Goal: Task Accomplishment & Management: Manage account settings

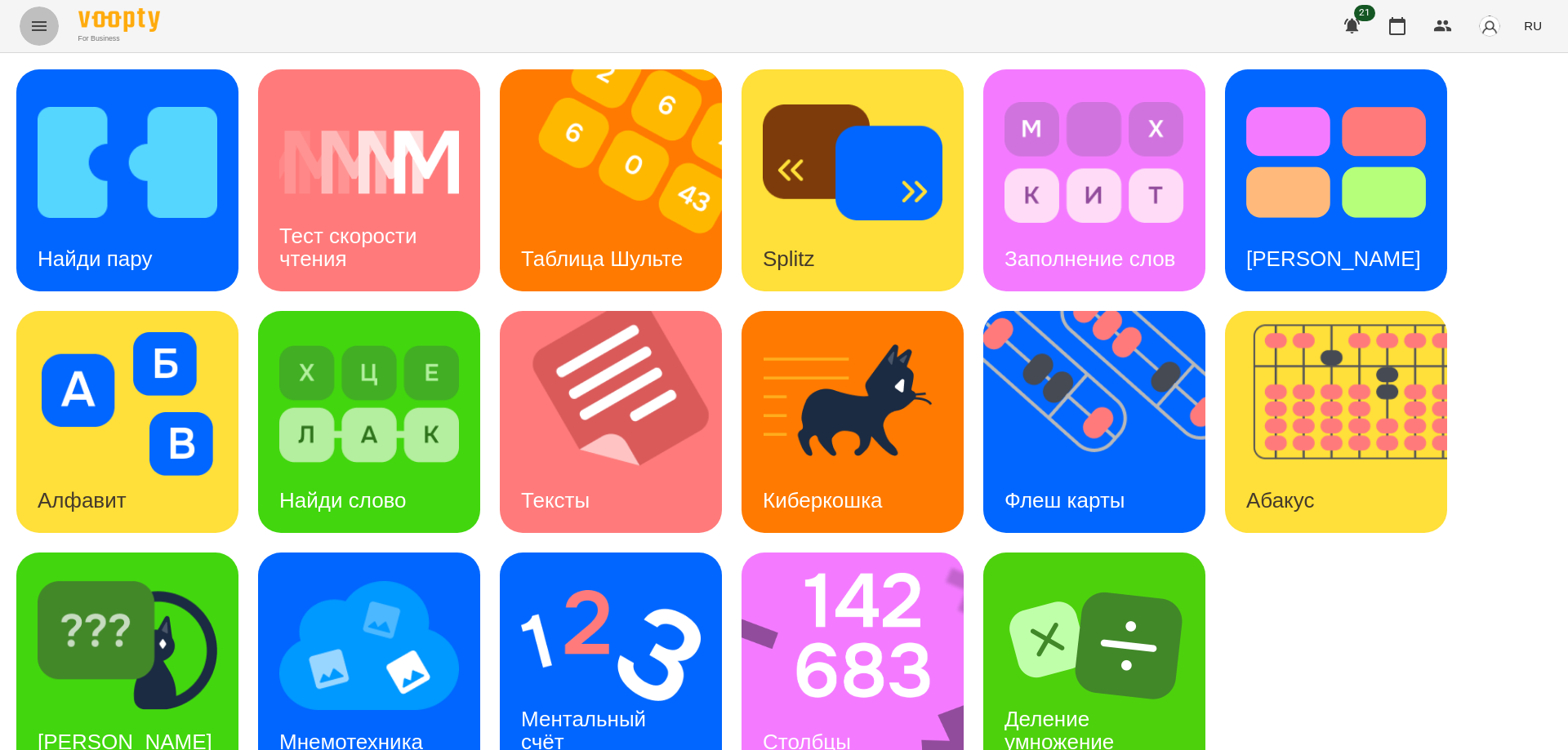
click at [29, 27] on button "Menu" at bounding box center [39, 26] width 40 height 40
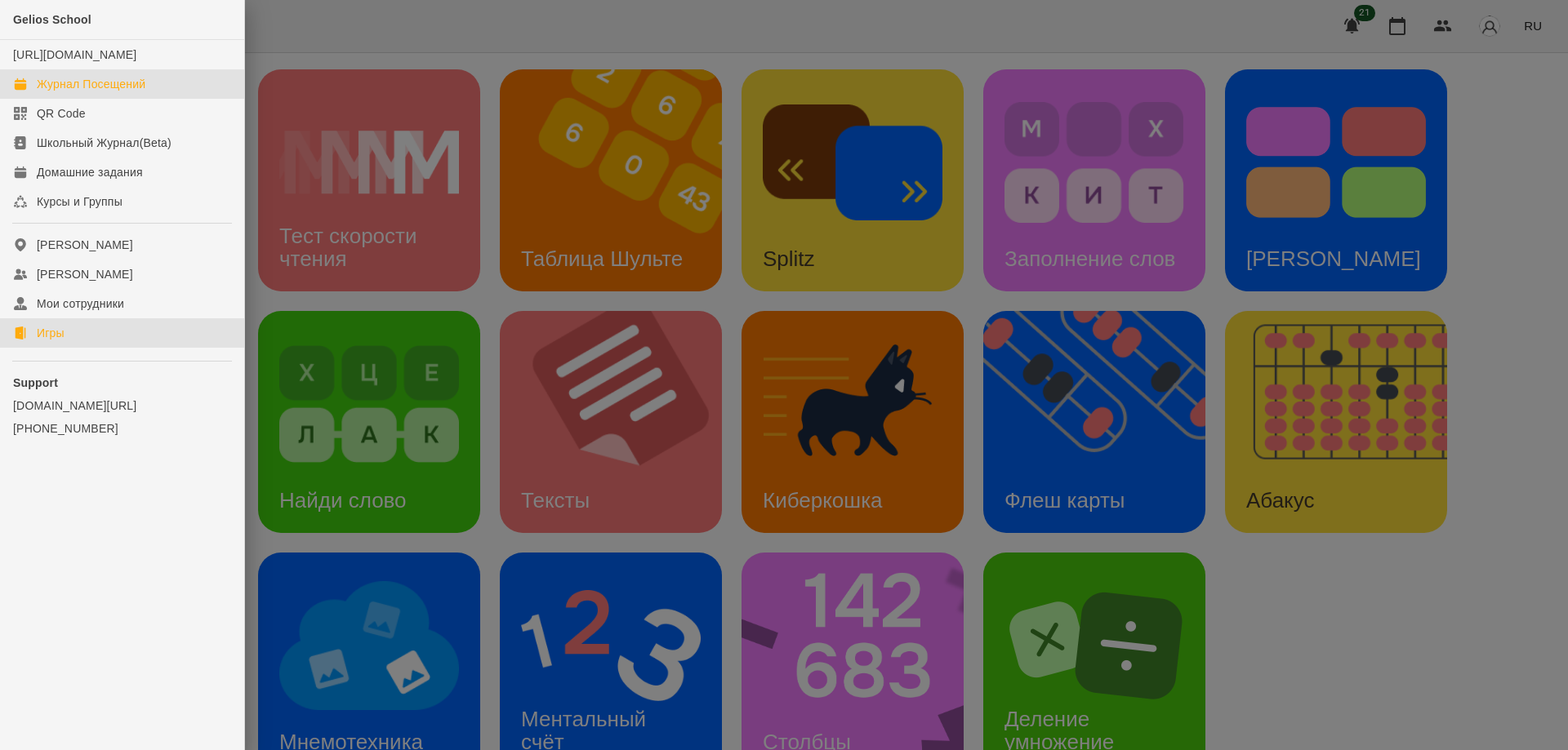
click at [102, 92] on div "Журнал Посещений" at bounding box center [91, 84] width 108 height 16
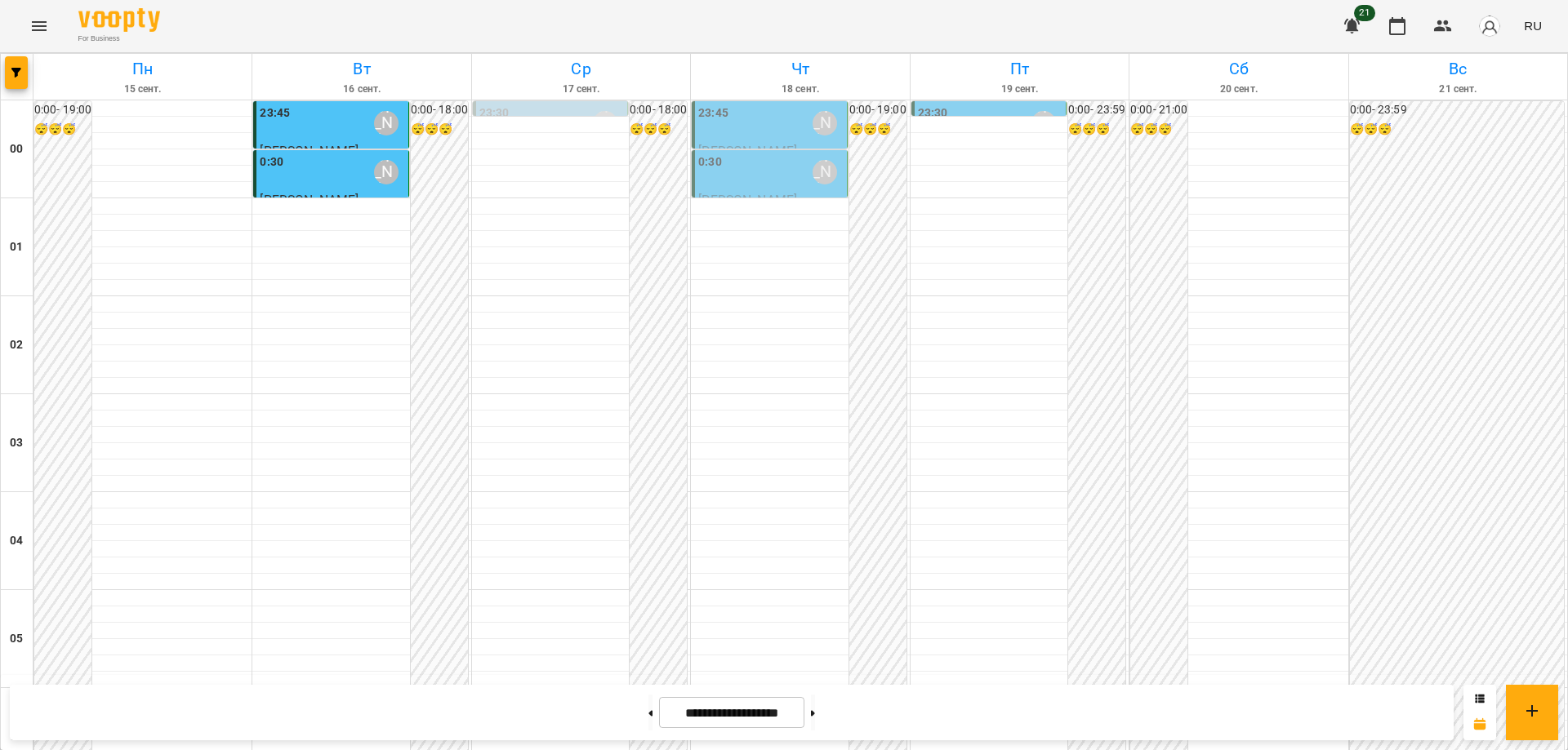
scroll to position [1775, 0]
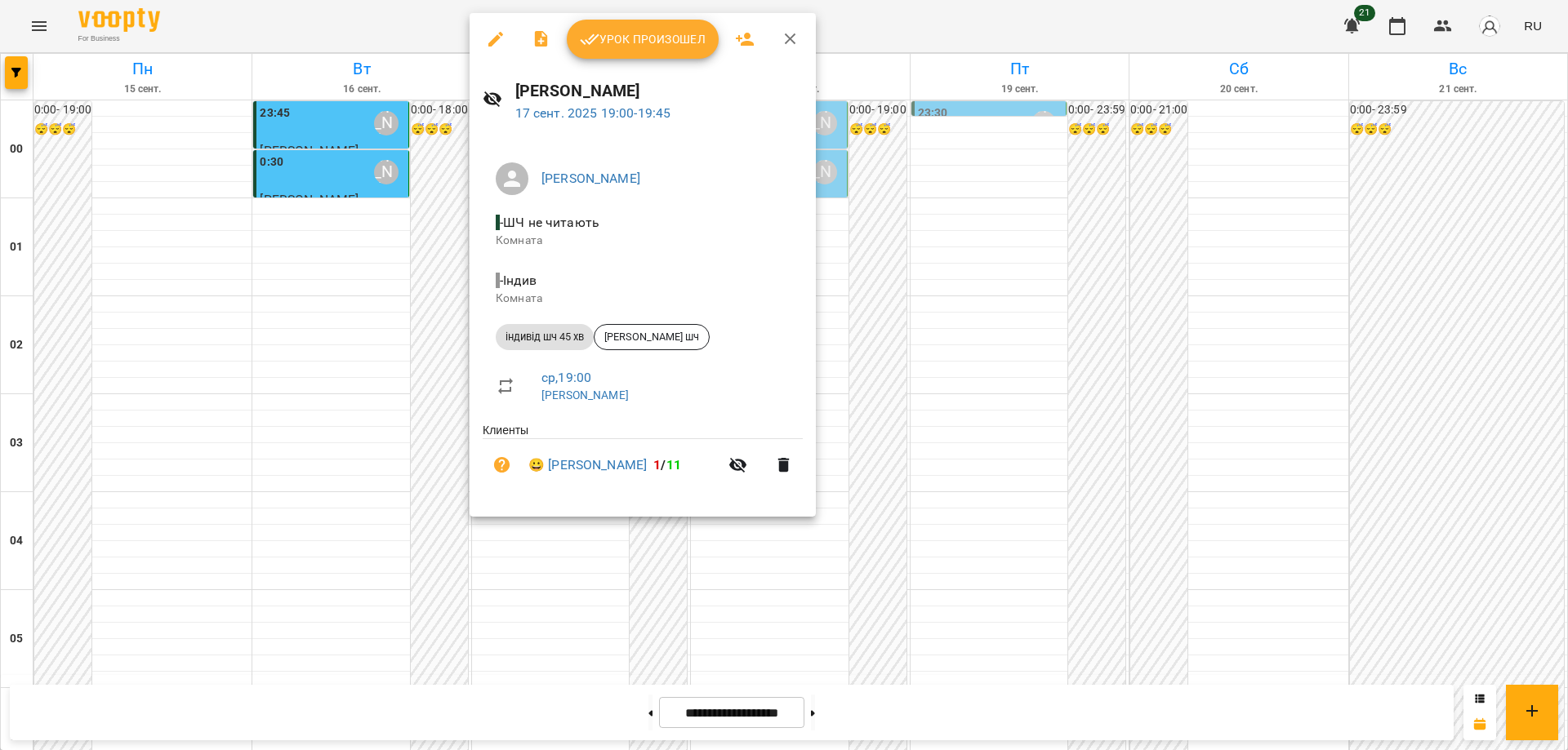
click at [608, 34] on span "Урок произошел" at bounding box center [643, 39] width 126 height 19
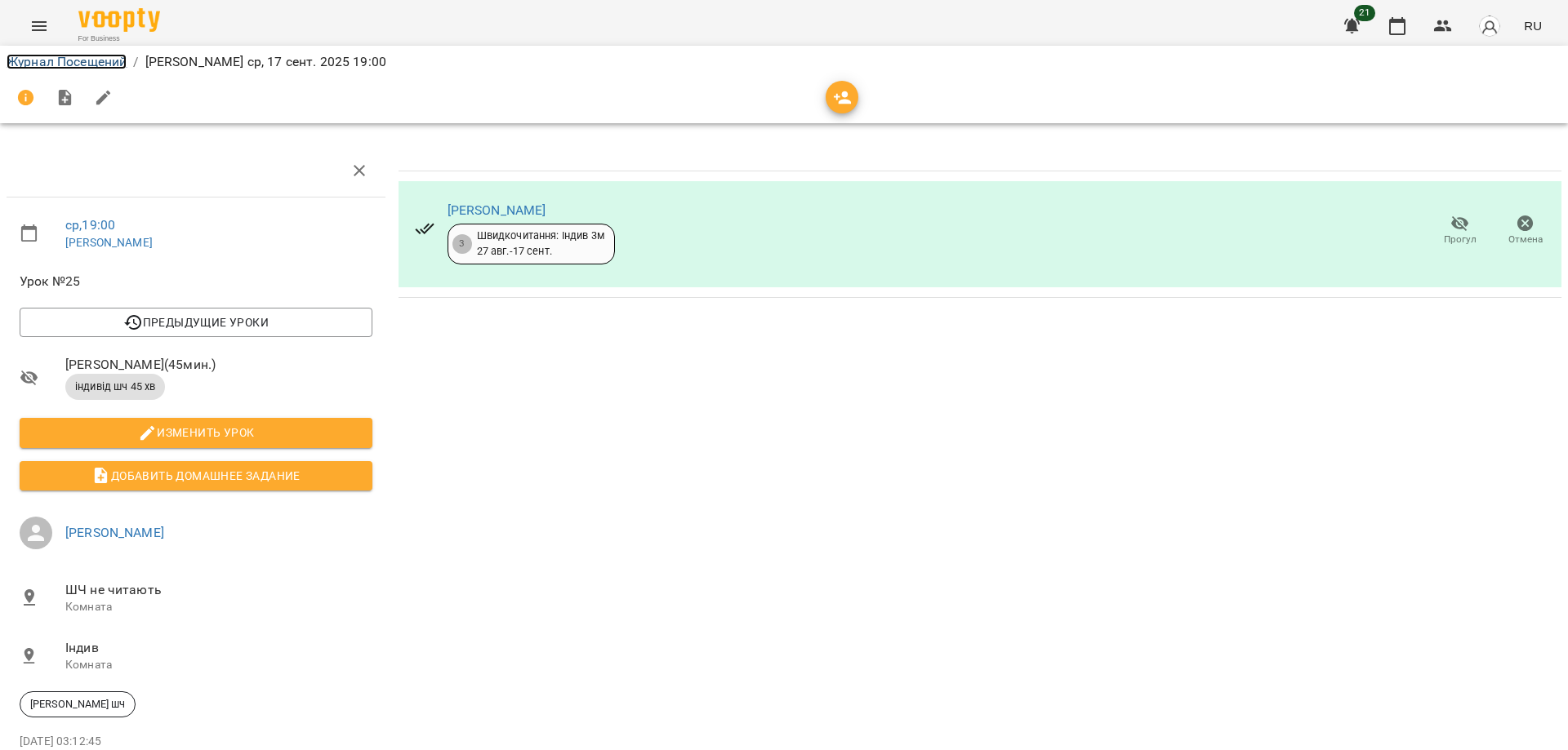
click at [71, 66] on link "Журнал Посещений" at bounding box center [67, 62] width 120 height 15
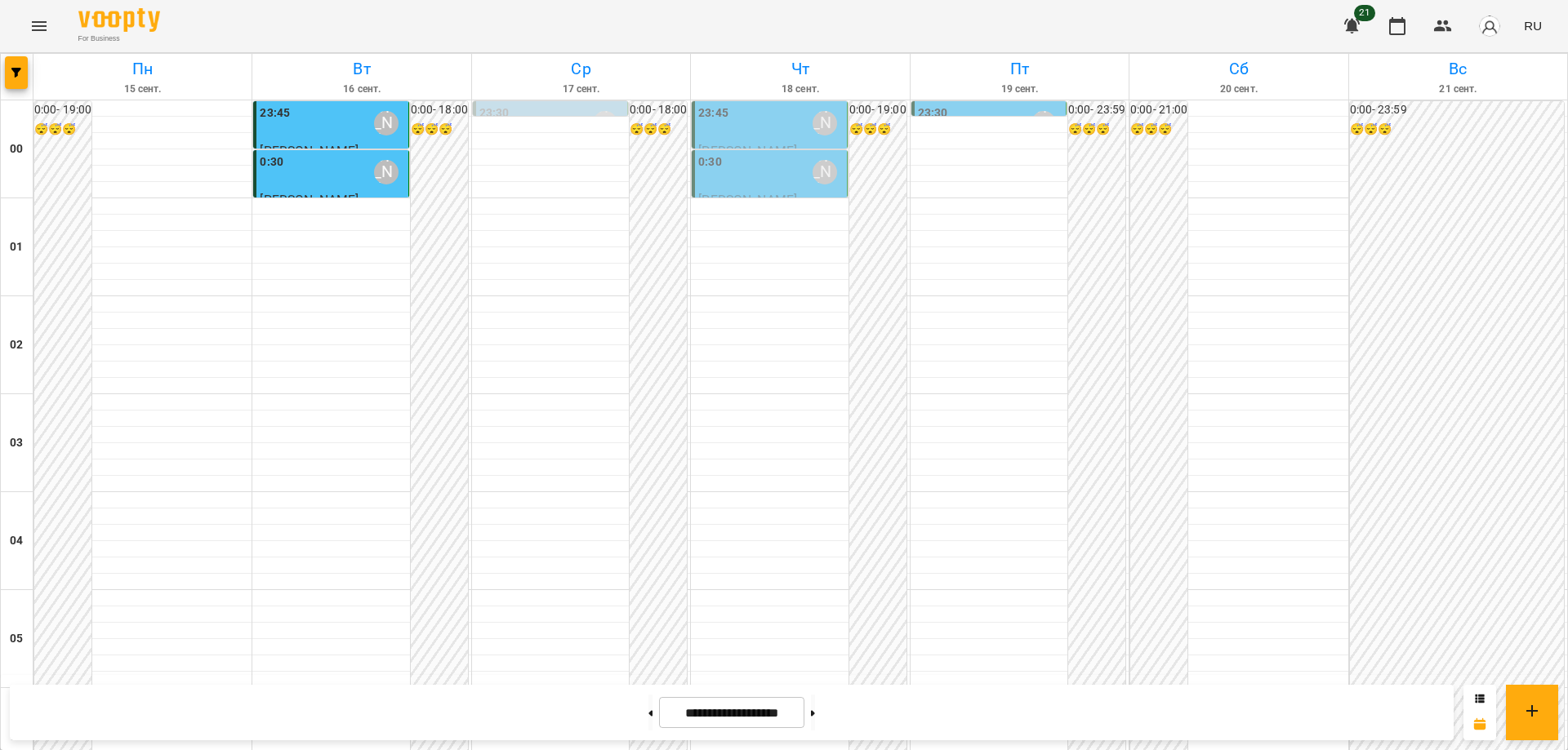
scroll to position [1775, 0]
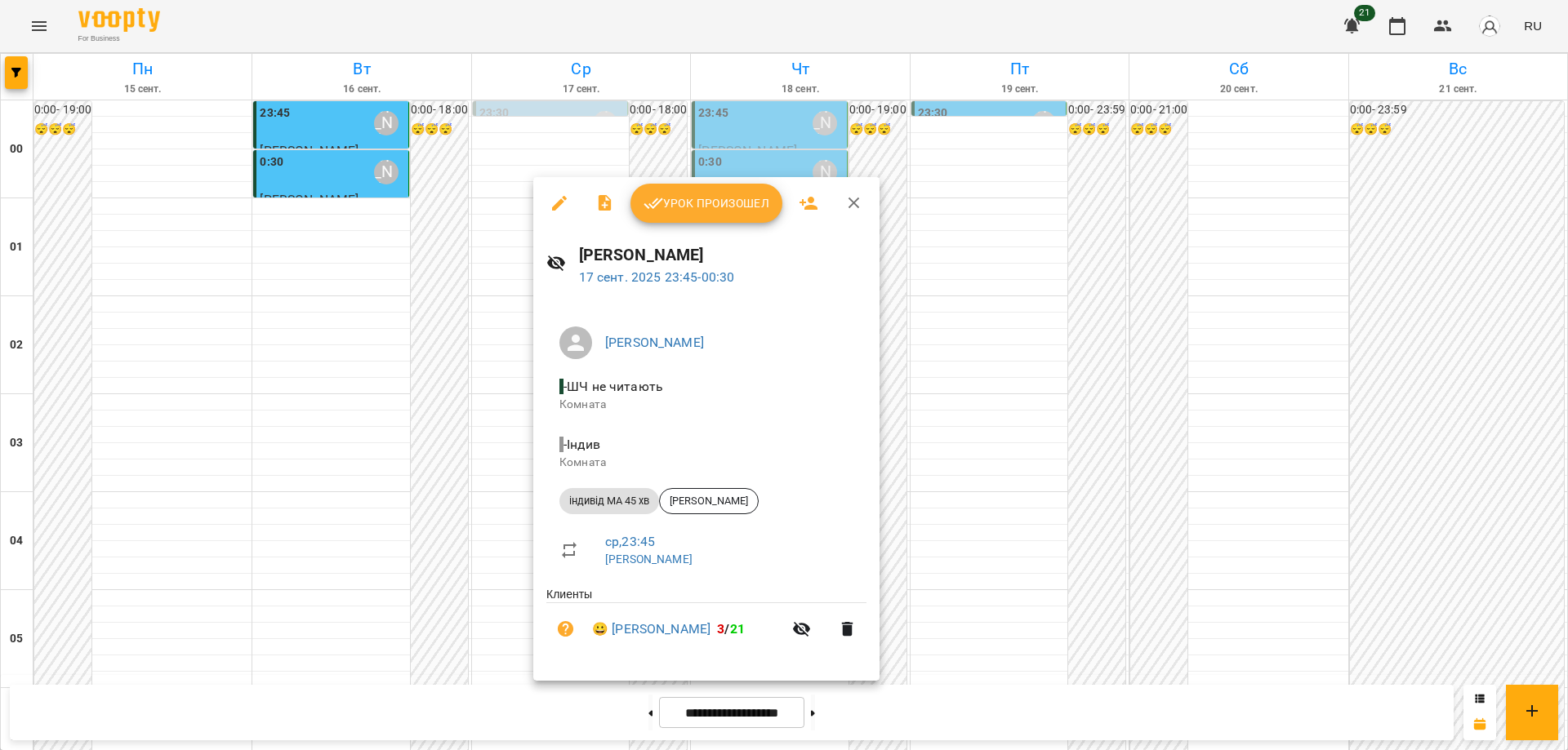
click at [492, 318] on div at bounding box center [784, 375] width 1568 height 750
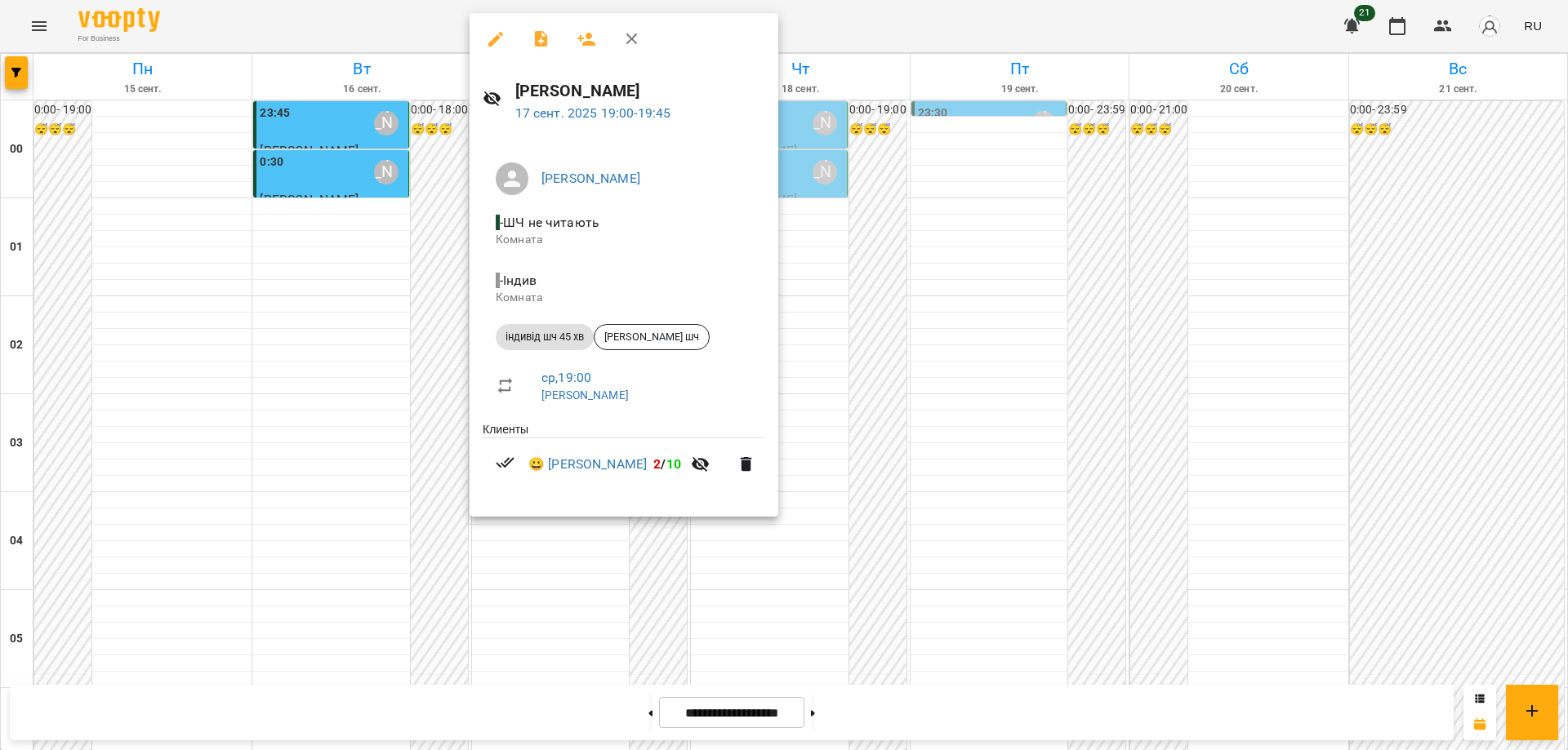
click at [595, 547] on div at bounding box center [784, 375] width 1568 height 750
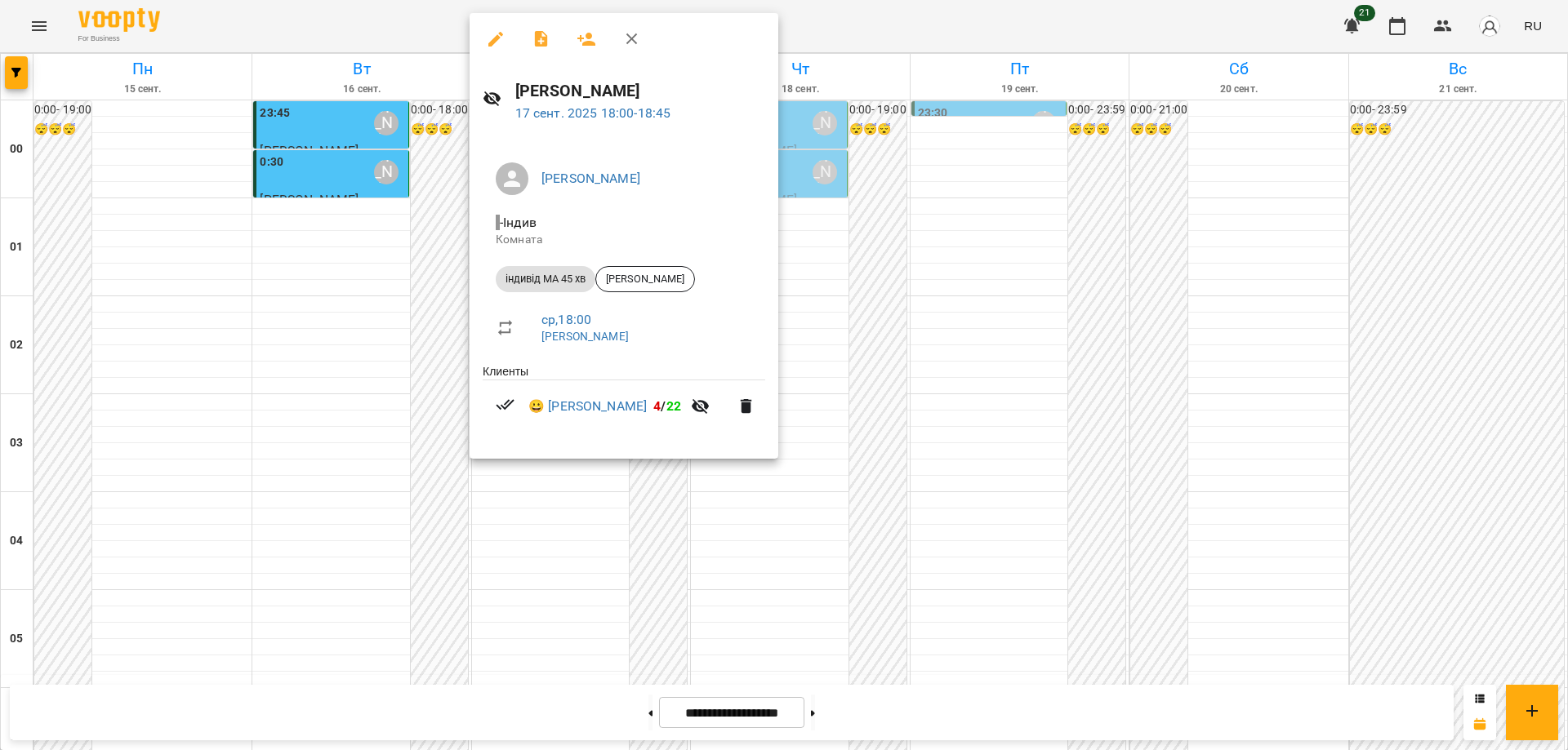
click at [593, 560] on div at bounding box center [784, 375] width 1568 height 750
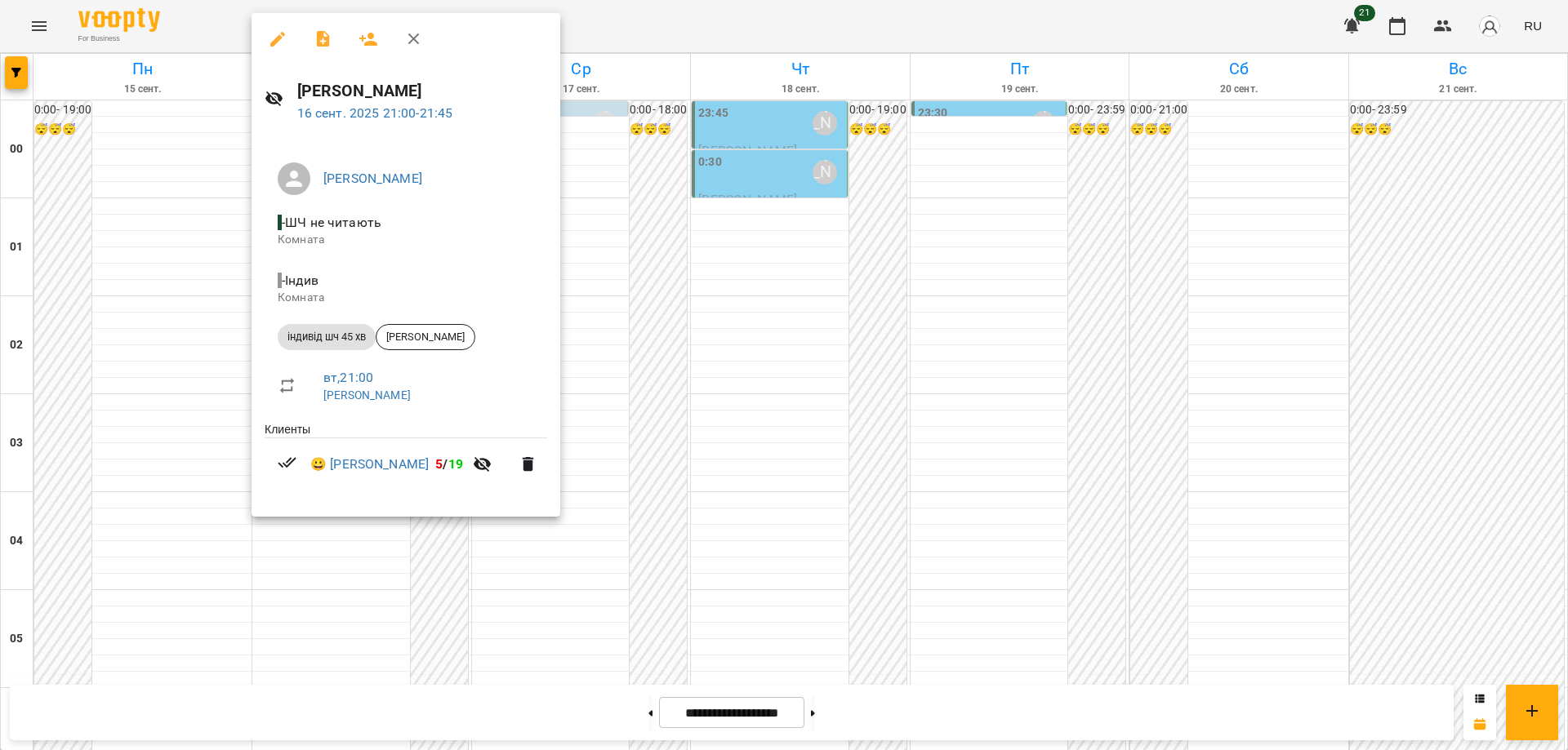
click at [585, 588] on div at bounding box center [784, 375] width 1568 height 750
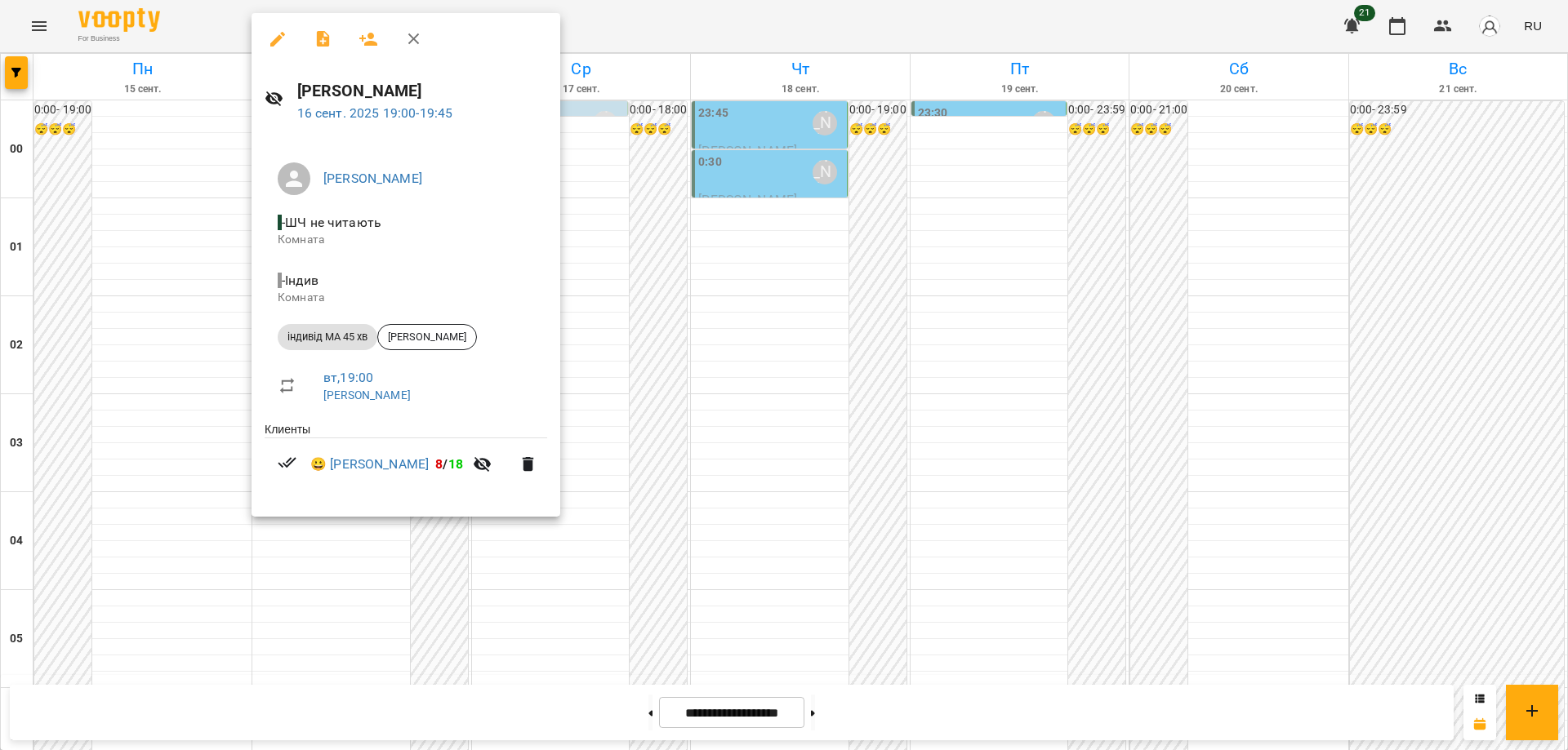
click at [547, 562] on div at bounding box center [784, 375] width 1568 height 750
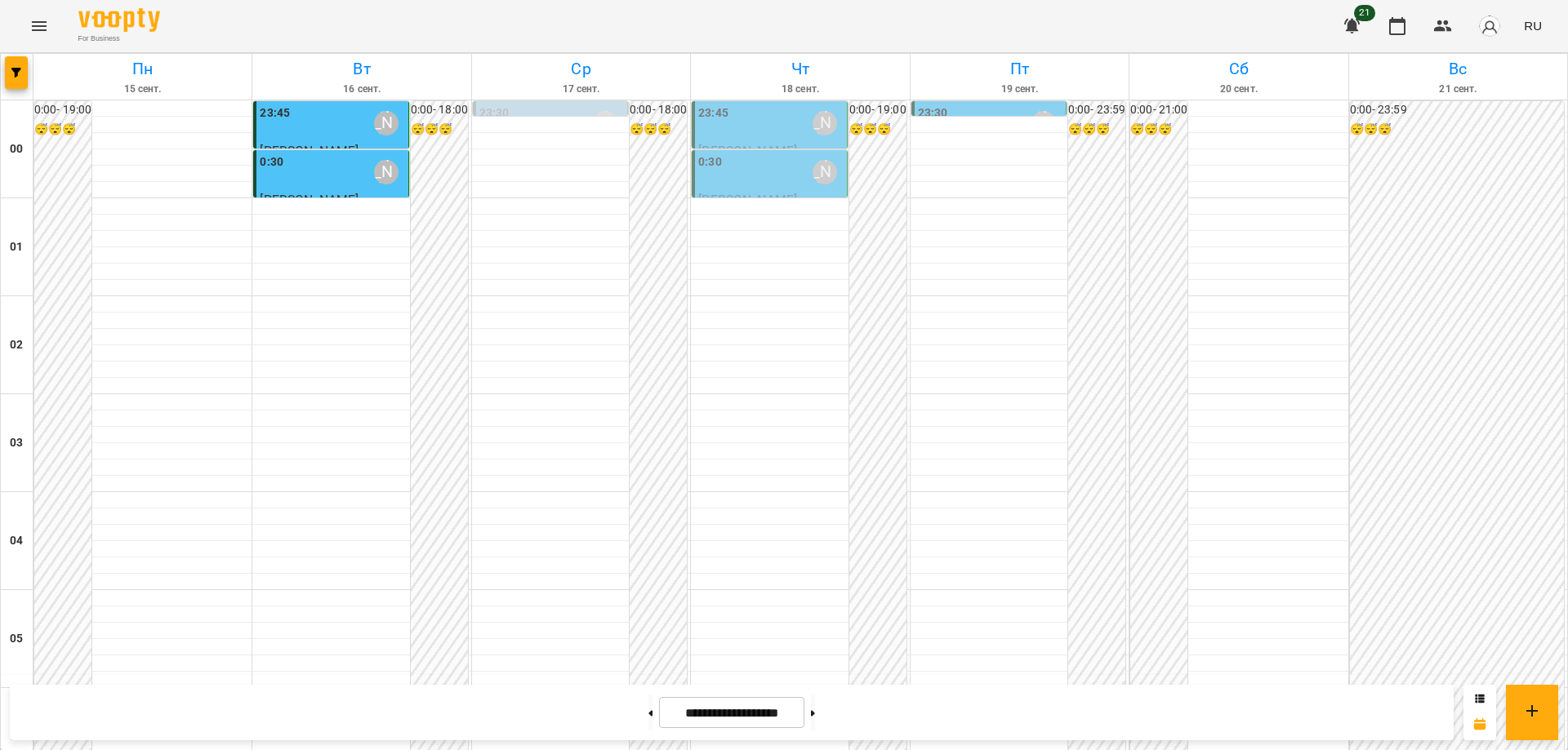
scroll to position [1693, 0]
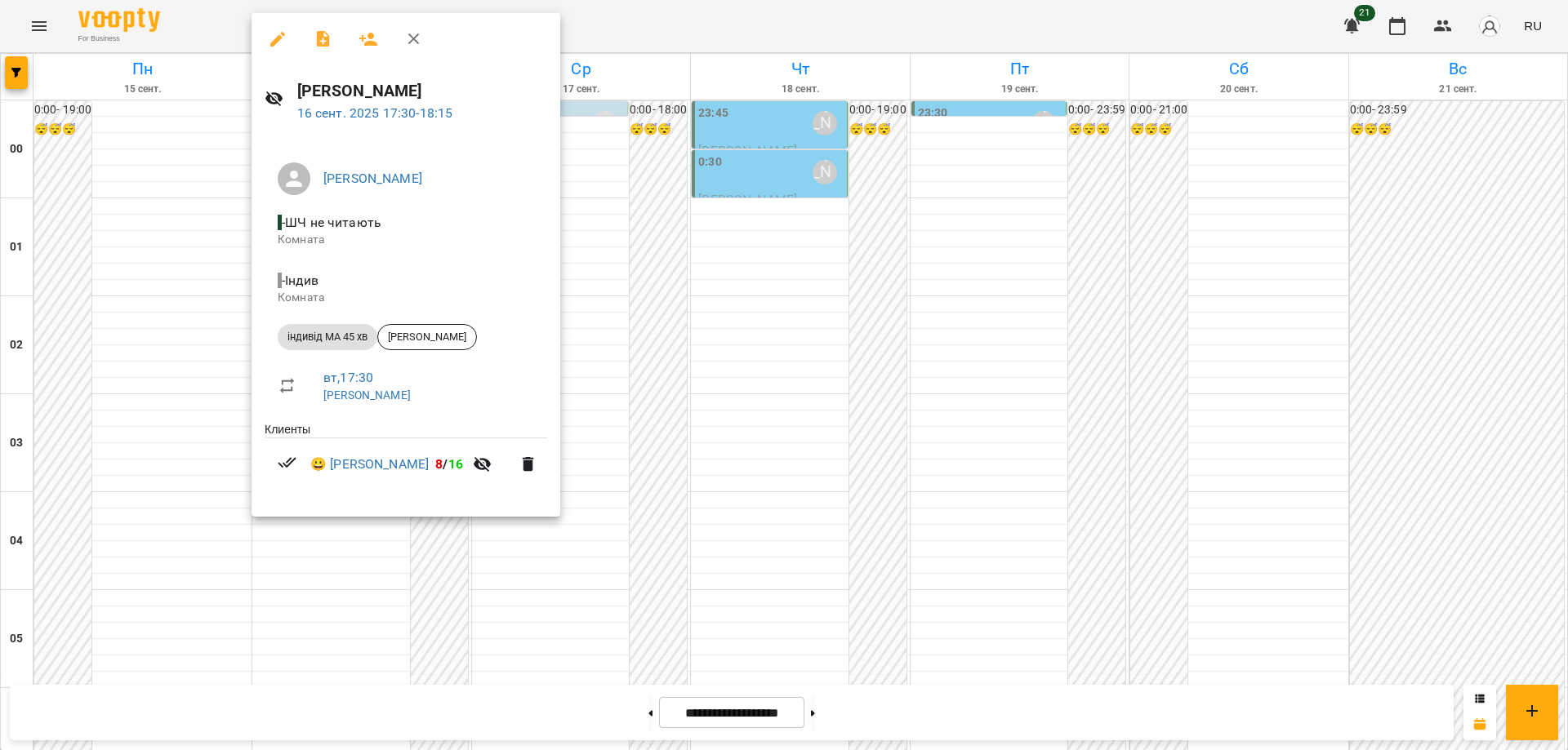
click at [596, 608] on div at bounding box center [784, 375] width 1568 height 750
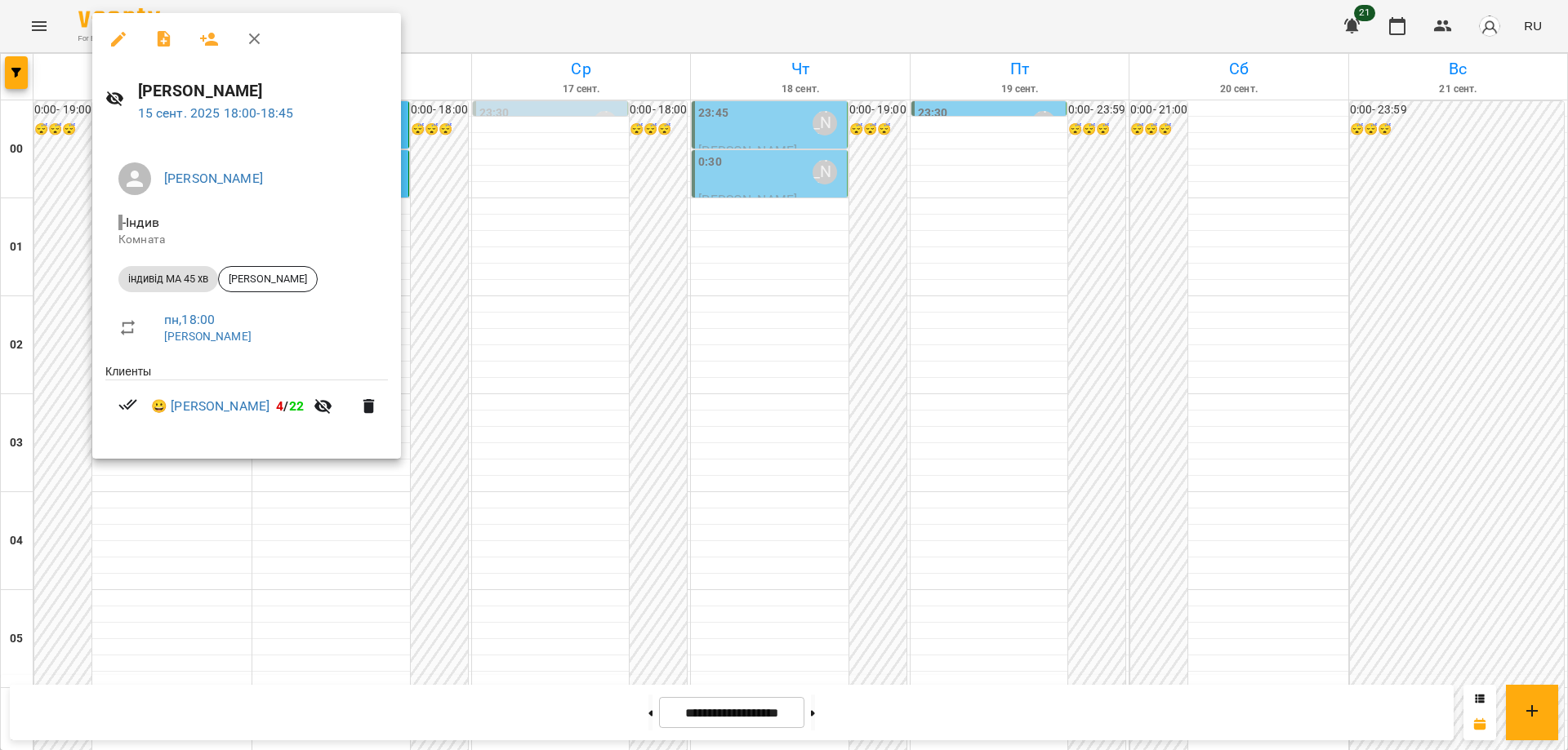
click at [591, 566] on div at bounding box center [784, 375] width 1568 height 750
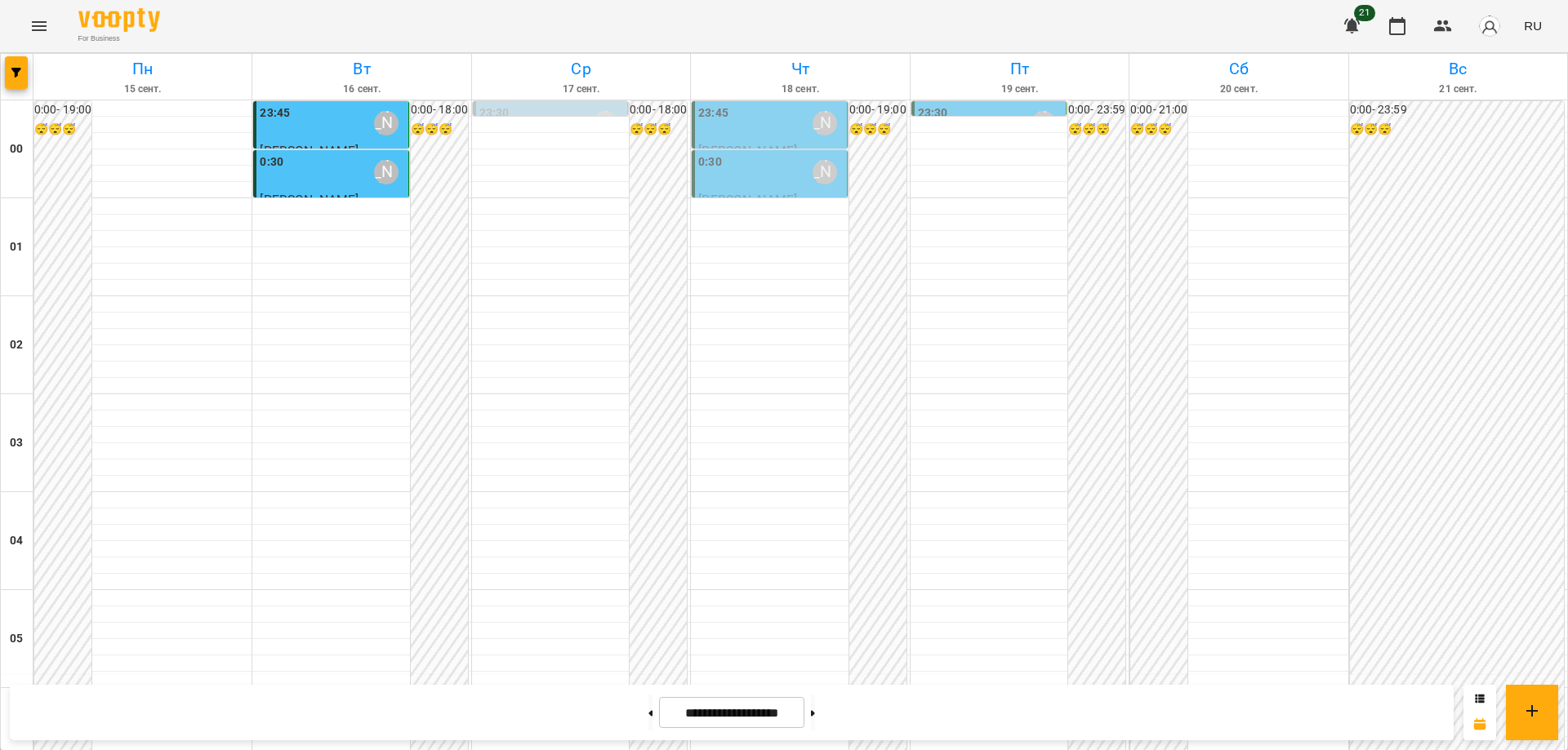
scroll to position [1775, 0]
click at [153, 677] on div "**********" at bounding box center [784, 713] width 1568 height 75
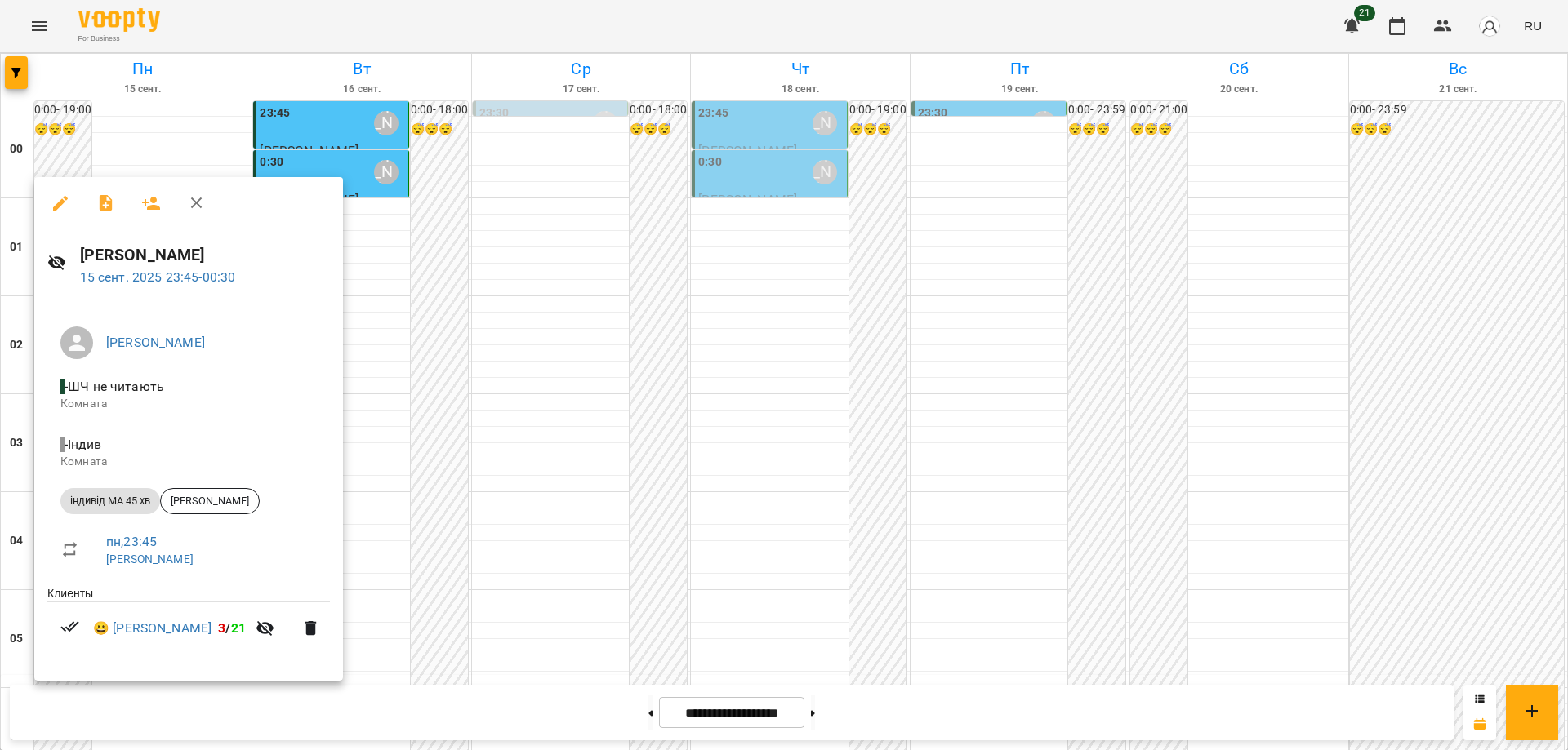
click at [619, 457] on div at bounding box center [784, 375] width 1568 height 750
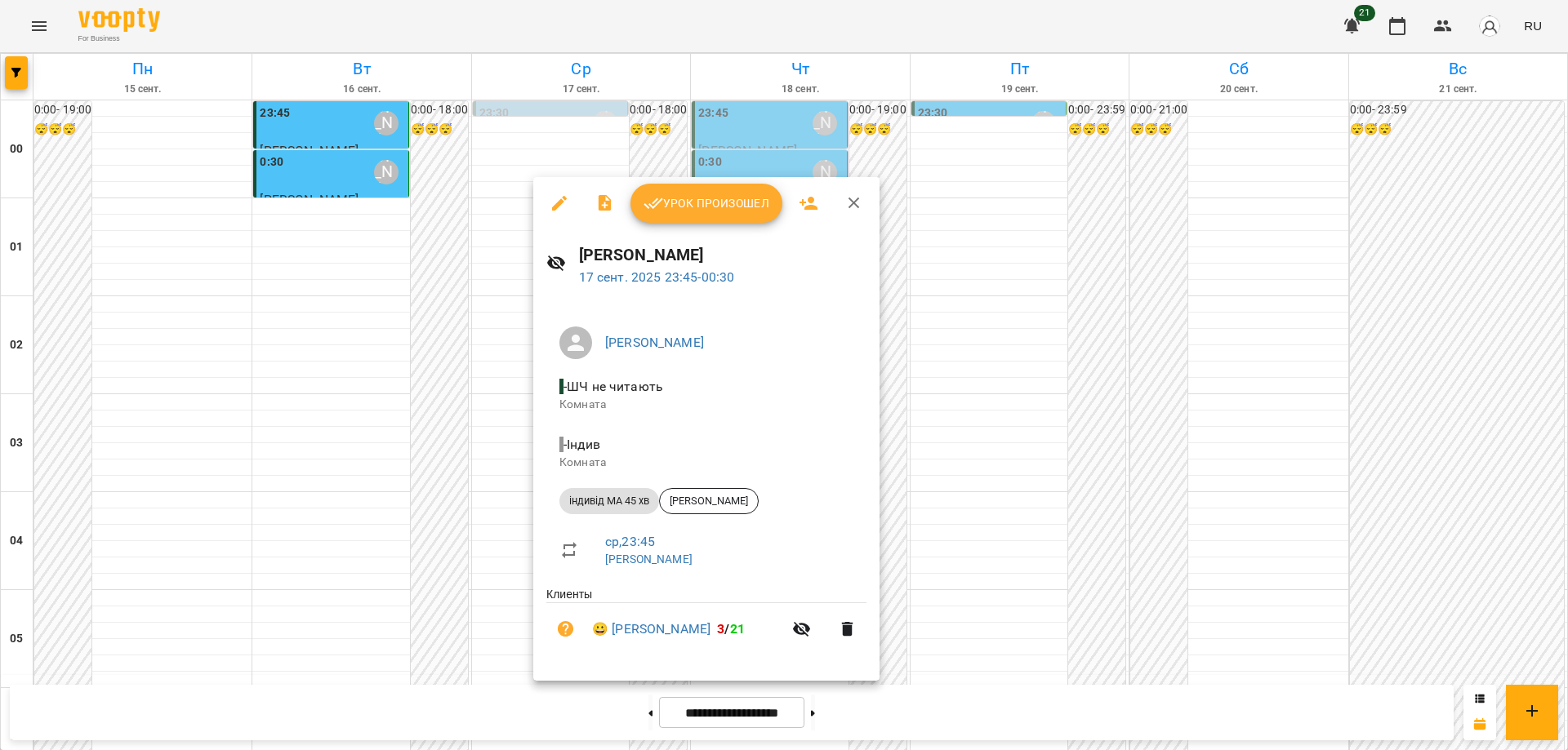
click at [498, 594] on div at bounding box center [784, 375] width 1568 height 750
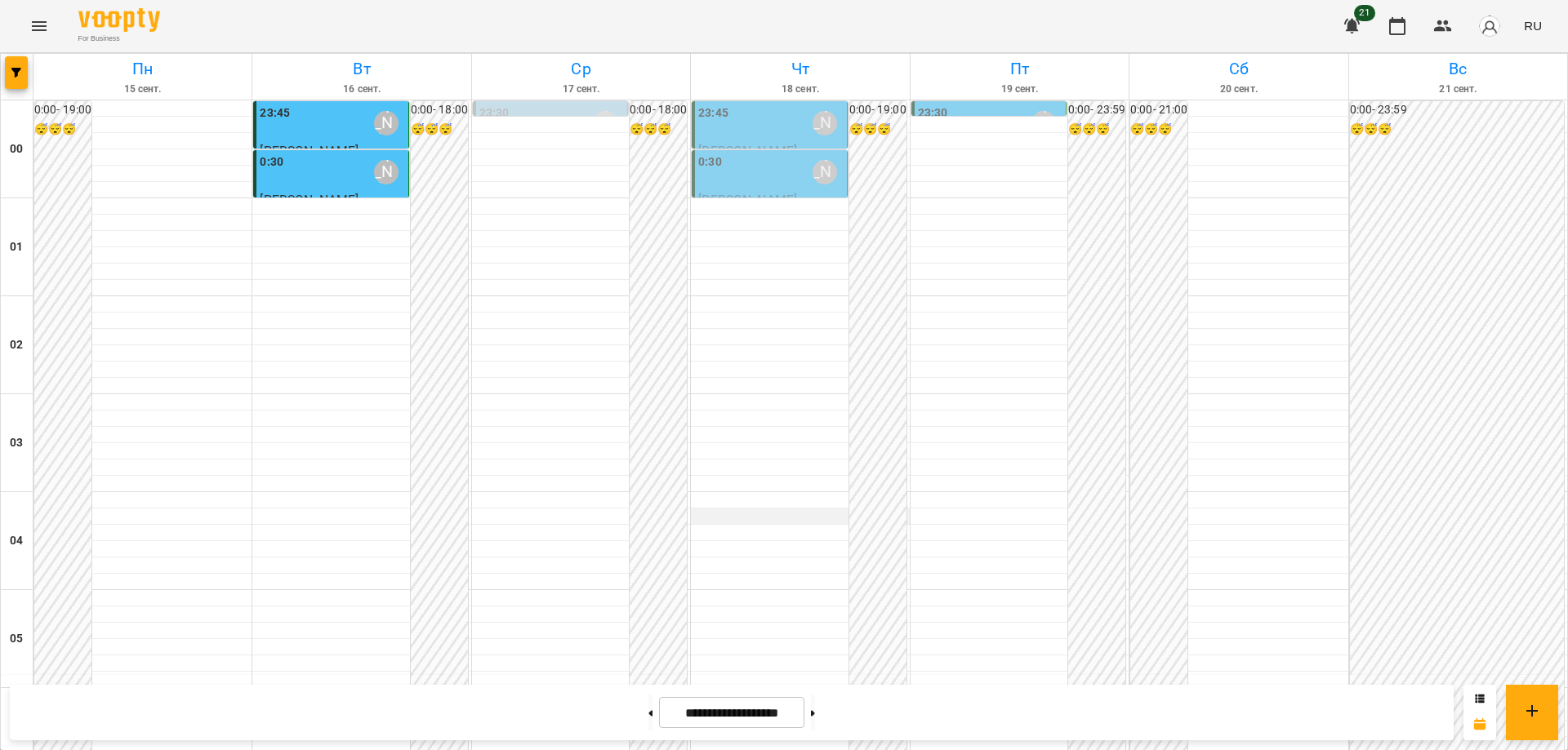
scroll to position [0, 0]
click at [756, 171] on div "0:30 Абрамова Ірина" at bounding box center [770, 172] width 145 height 38
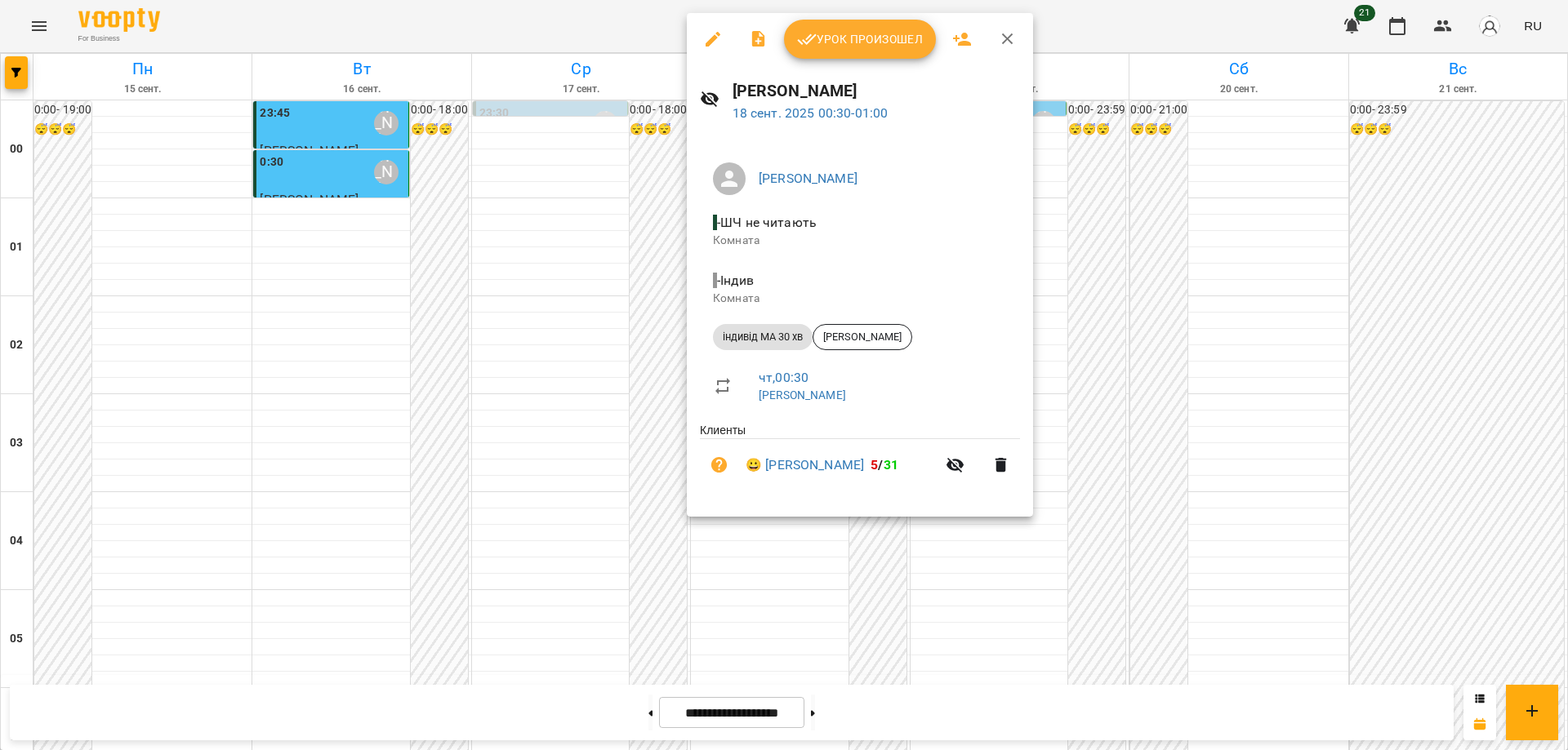
click at [783, 608] on div at bounding box center [784, 375] width 1568 height 750
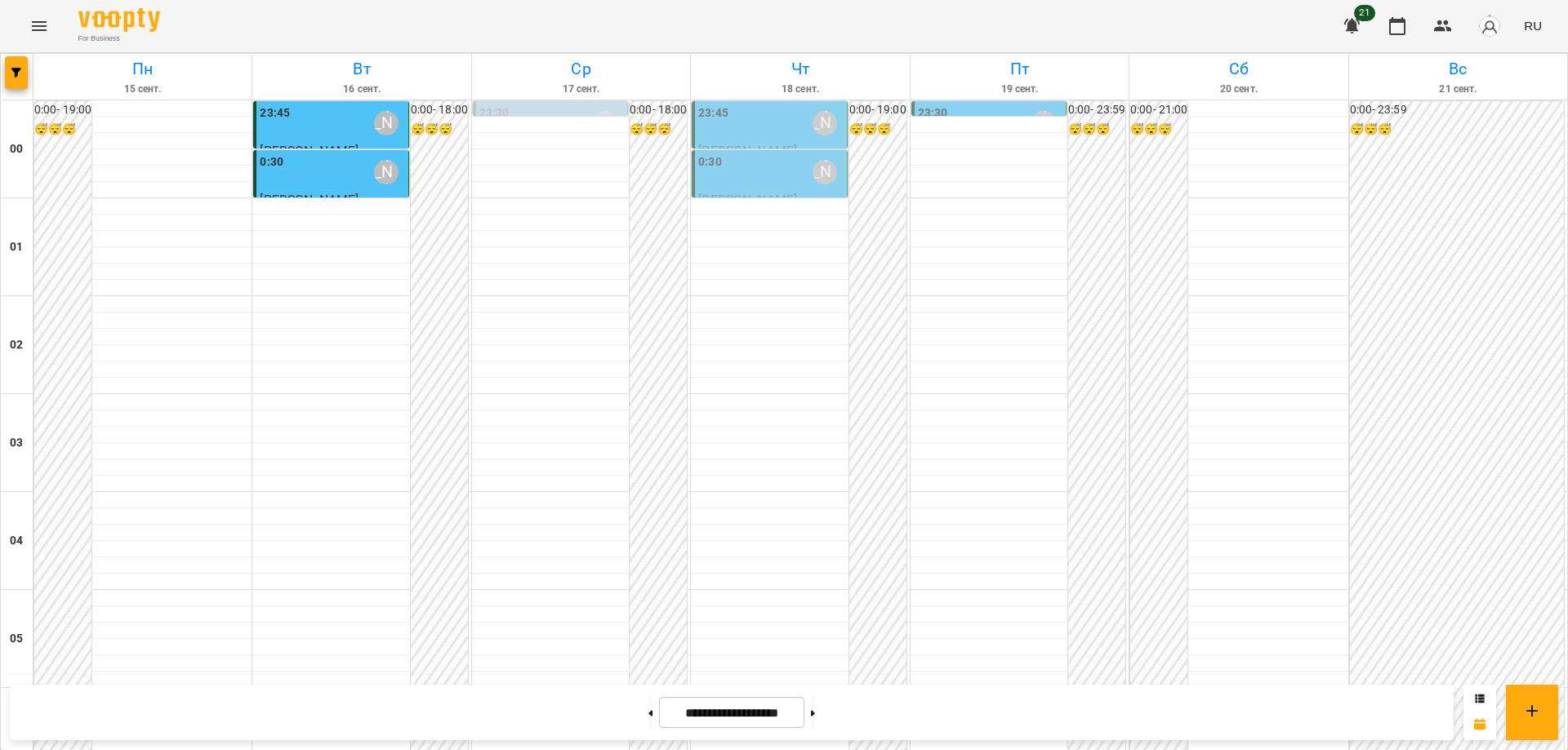
scroll to position [1775, 0]
click at [34, 14] on button "Menu" at bounding box center [39, 26] width 40 height 40
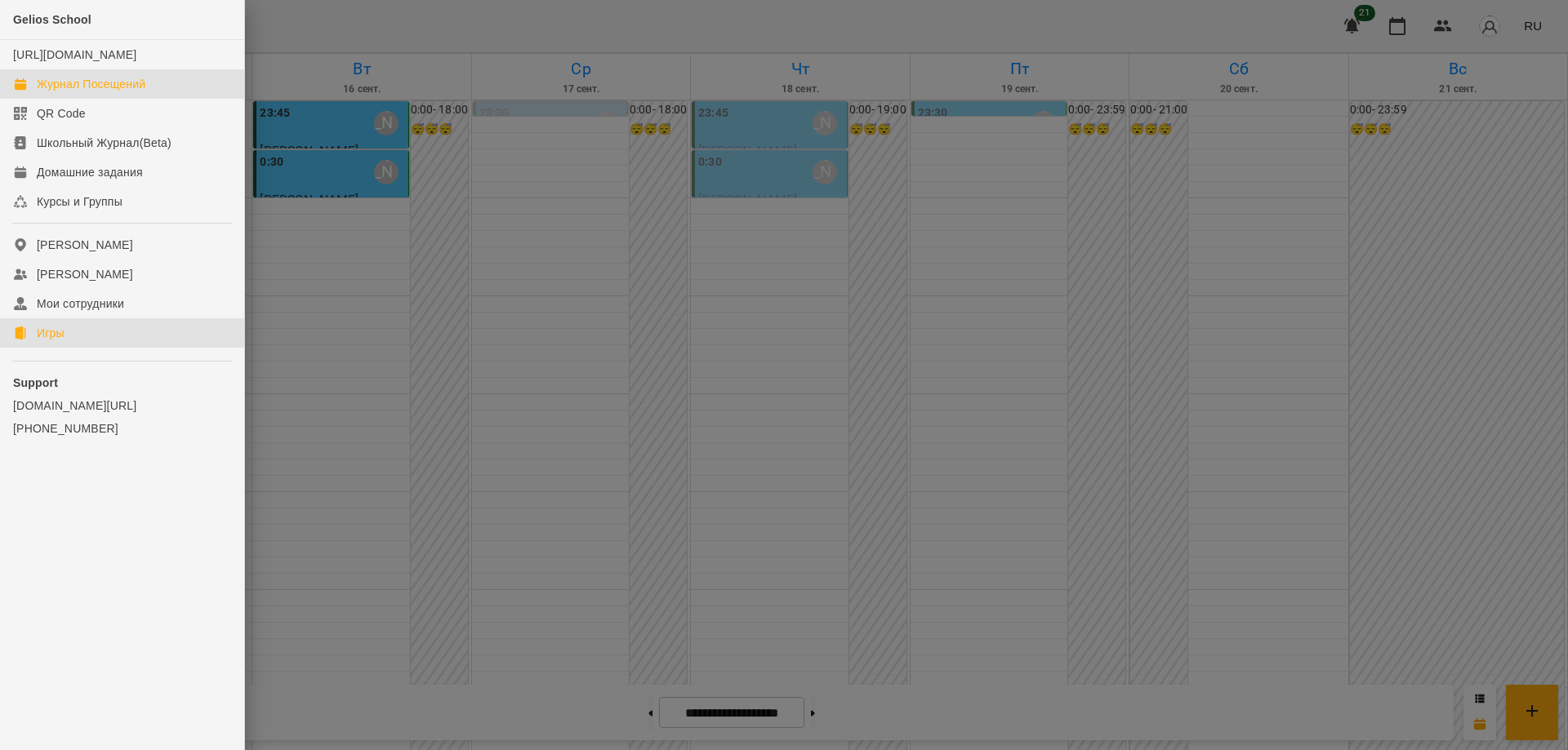
click at [52, 341] on div "Игры" at bounding box center [50, 332] width 28 height 16
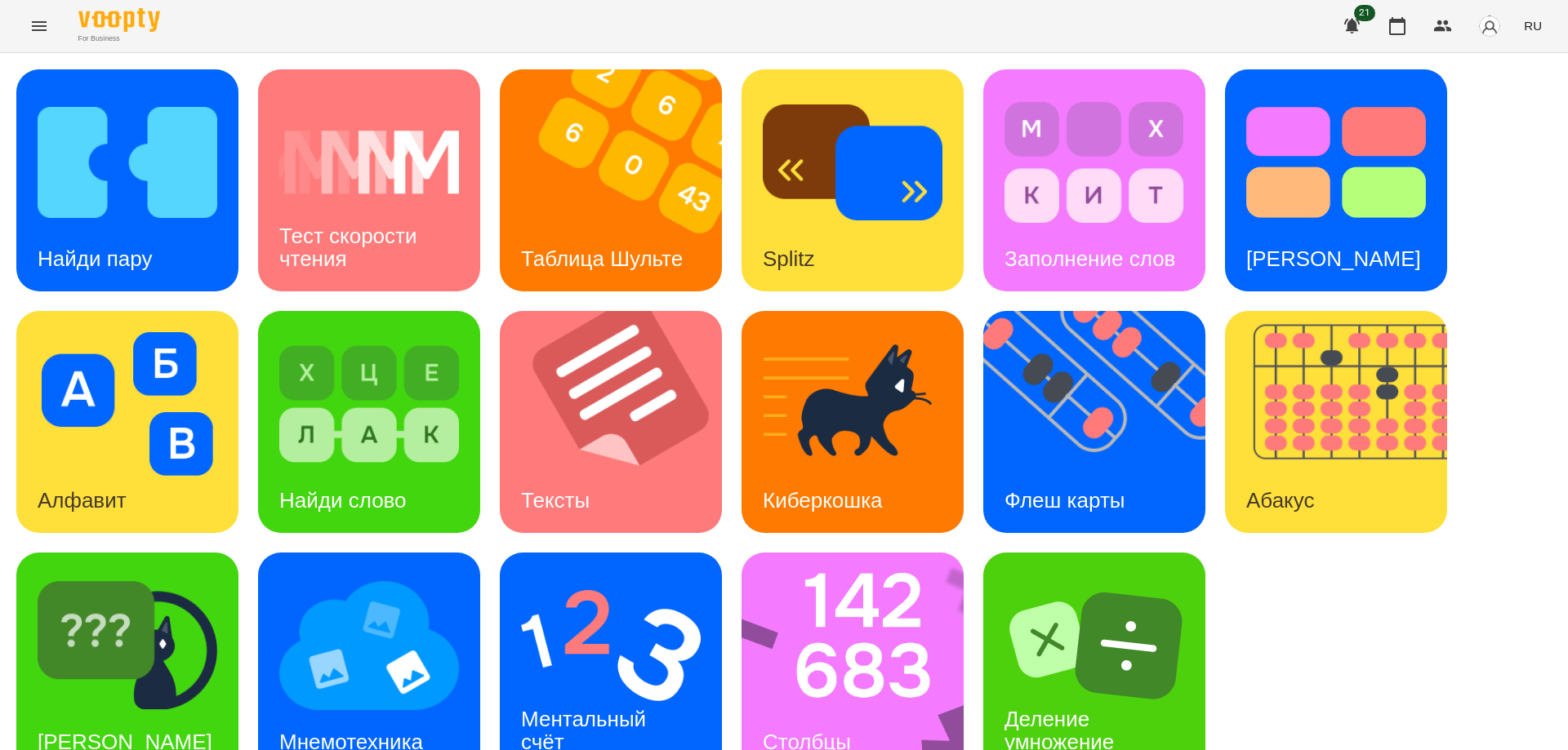
click at [1535, 28] on span "RU" at bounding box center [1533, 26] width 18 height 17
click at [1506, 94] on div "Українська" at bounding box center [1503, 92] width 83 height 29
click at [1095, 457] on img at bounding box center [1104, 422] width 243 height 222
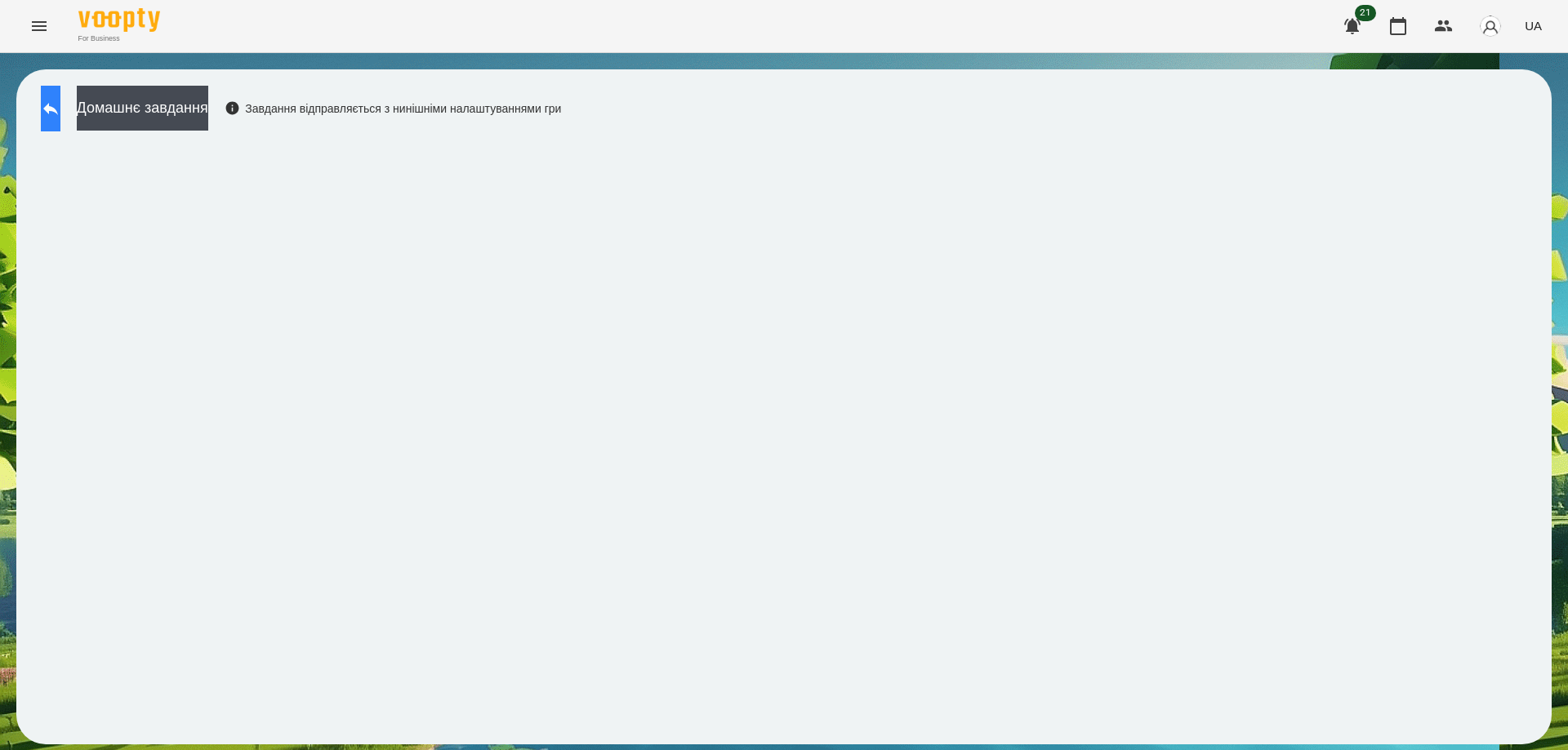
click at [55, 111] on button at bounding box center [50, 108] width 19 height 45
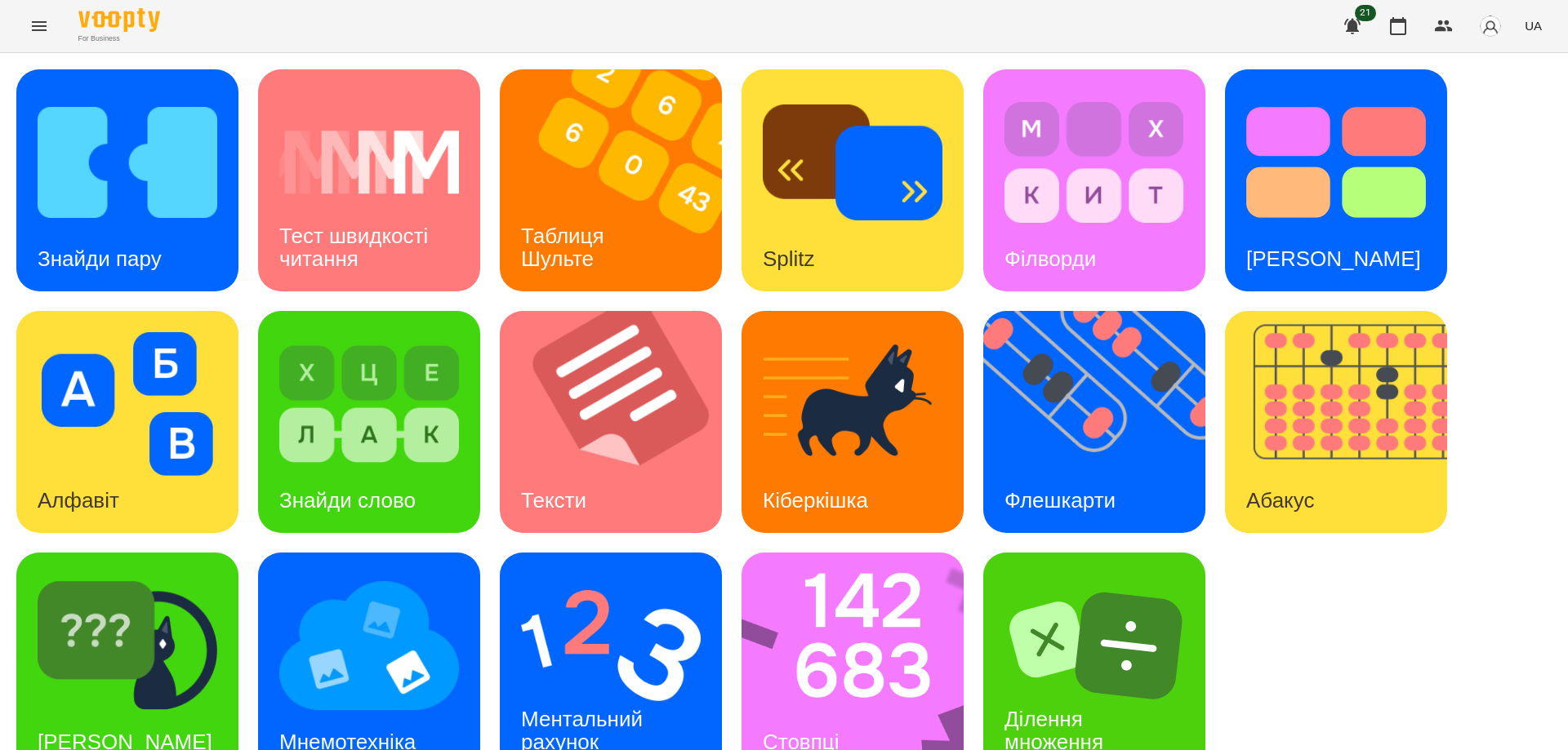
scroll to position [41, 0]
click at [837, 601] on img at bounding box center [863, 664] width 244 height 222
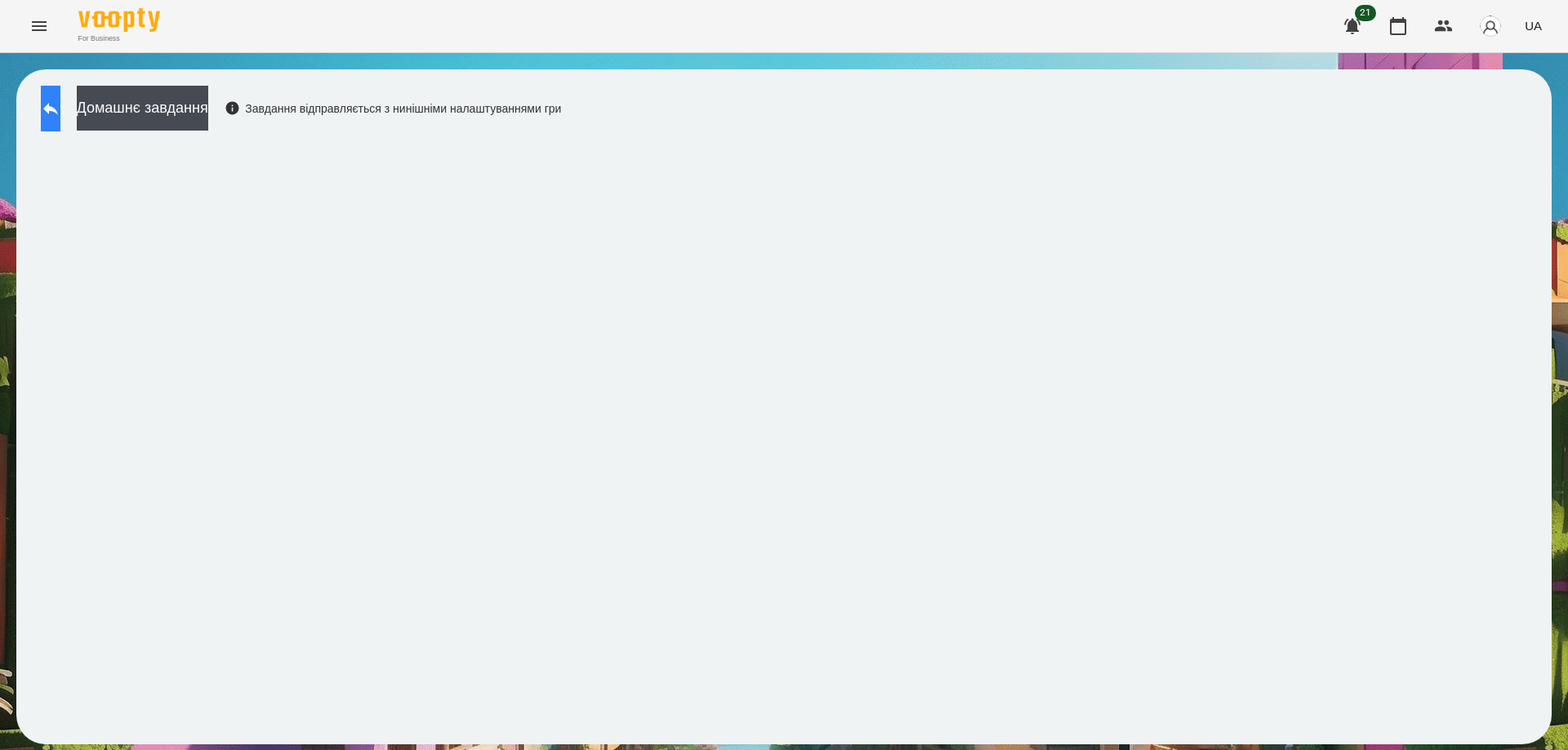
click at [61, 105] on icon at bounding box center [50, 108] width 19 height 19
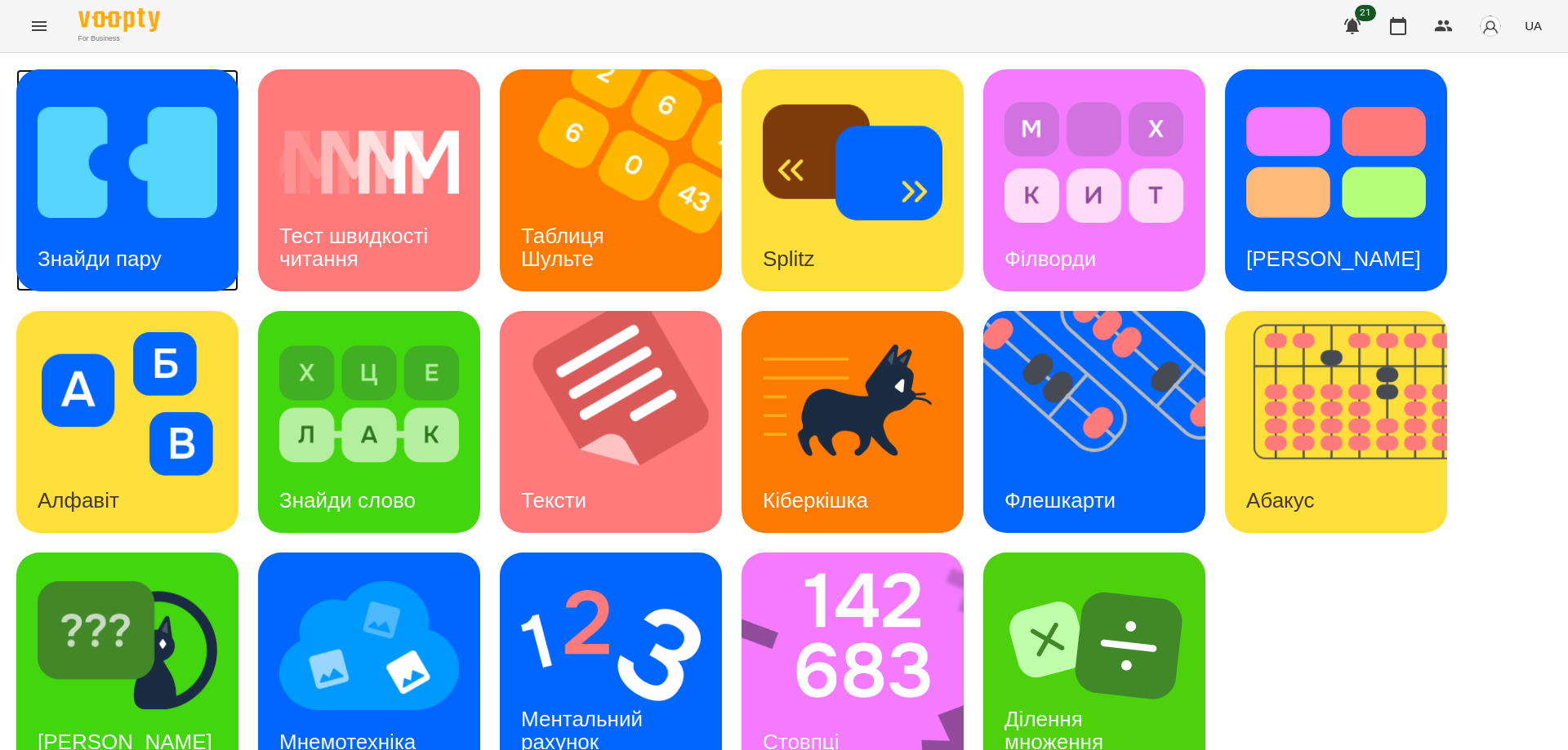
click at [124, 227] on div "Знайди пару" at bounding box center [100, 259] width 166 height 65
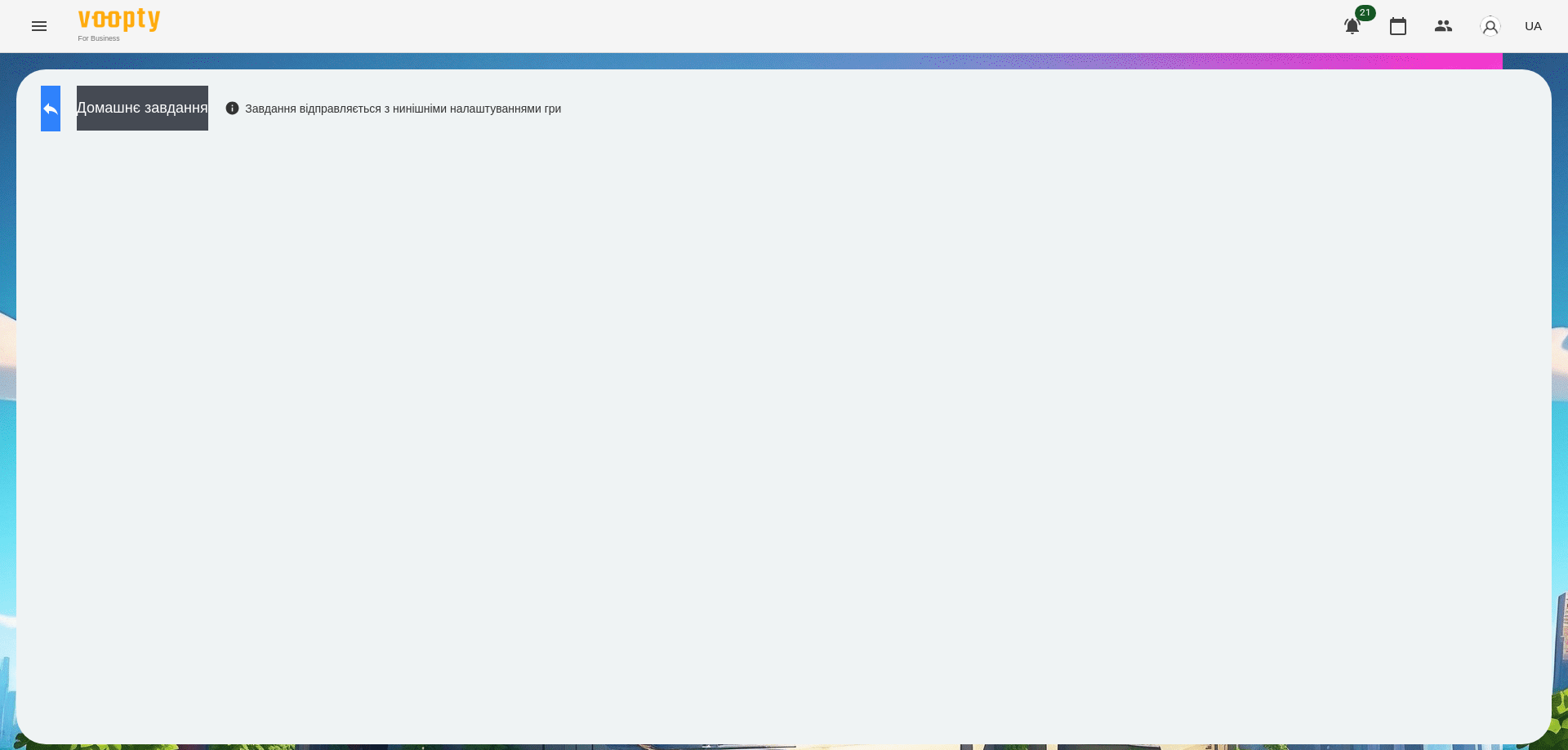
click at [61, 116] on icon at bounding box center [50, 108] width 19 height 19
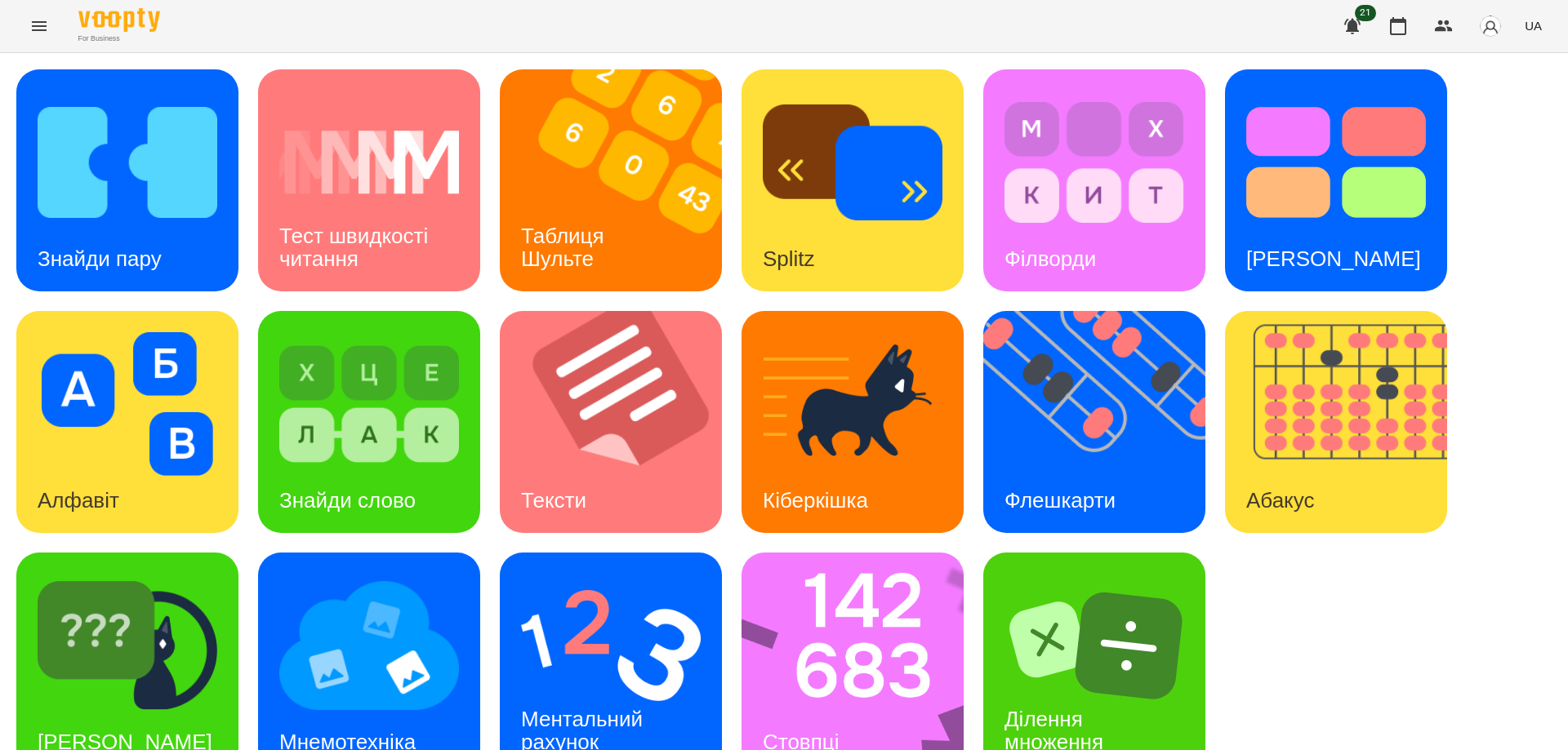
scroll to position [41, 0]
click at [623, 640] on img at bounding box center [611, 646] width 180 height 144
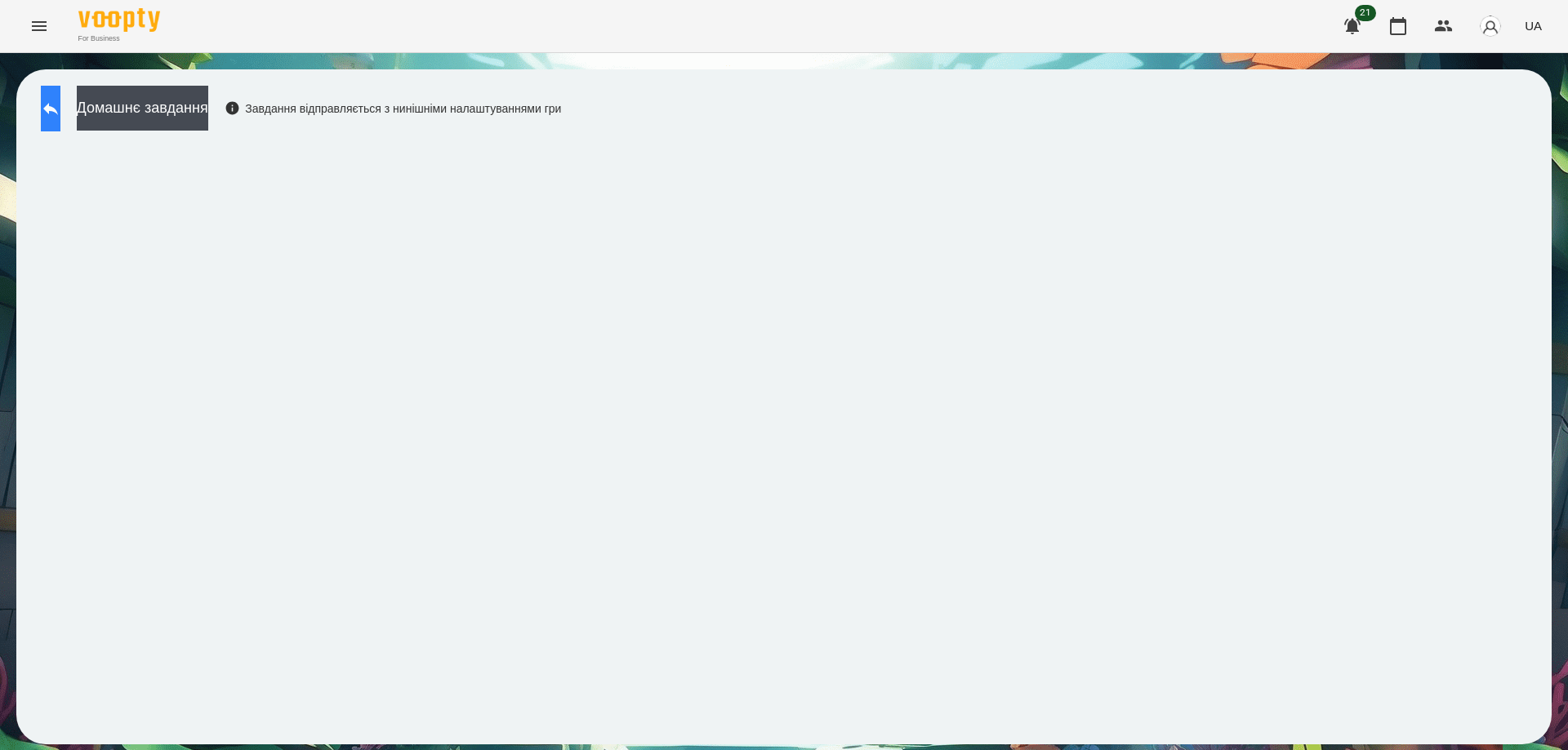
click at [59, 108] on icon at bounding box center [50, 108] width 19 height 19
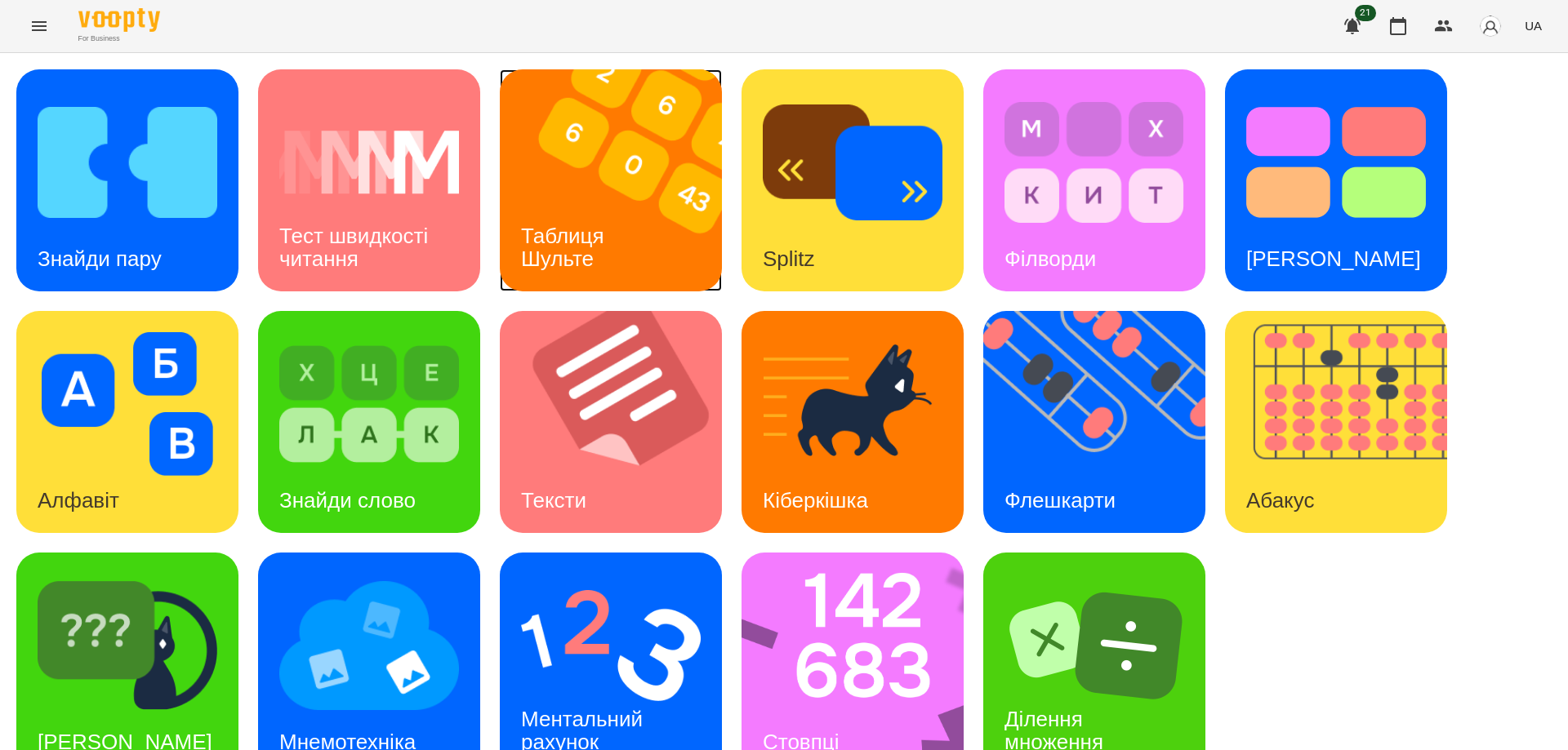
click at [579, 242] on h3 "Таблиця Шульте" at bounding box center [566, 247] width 89 height 46
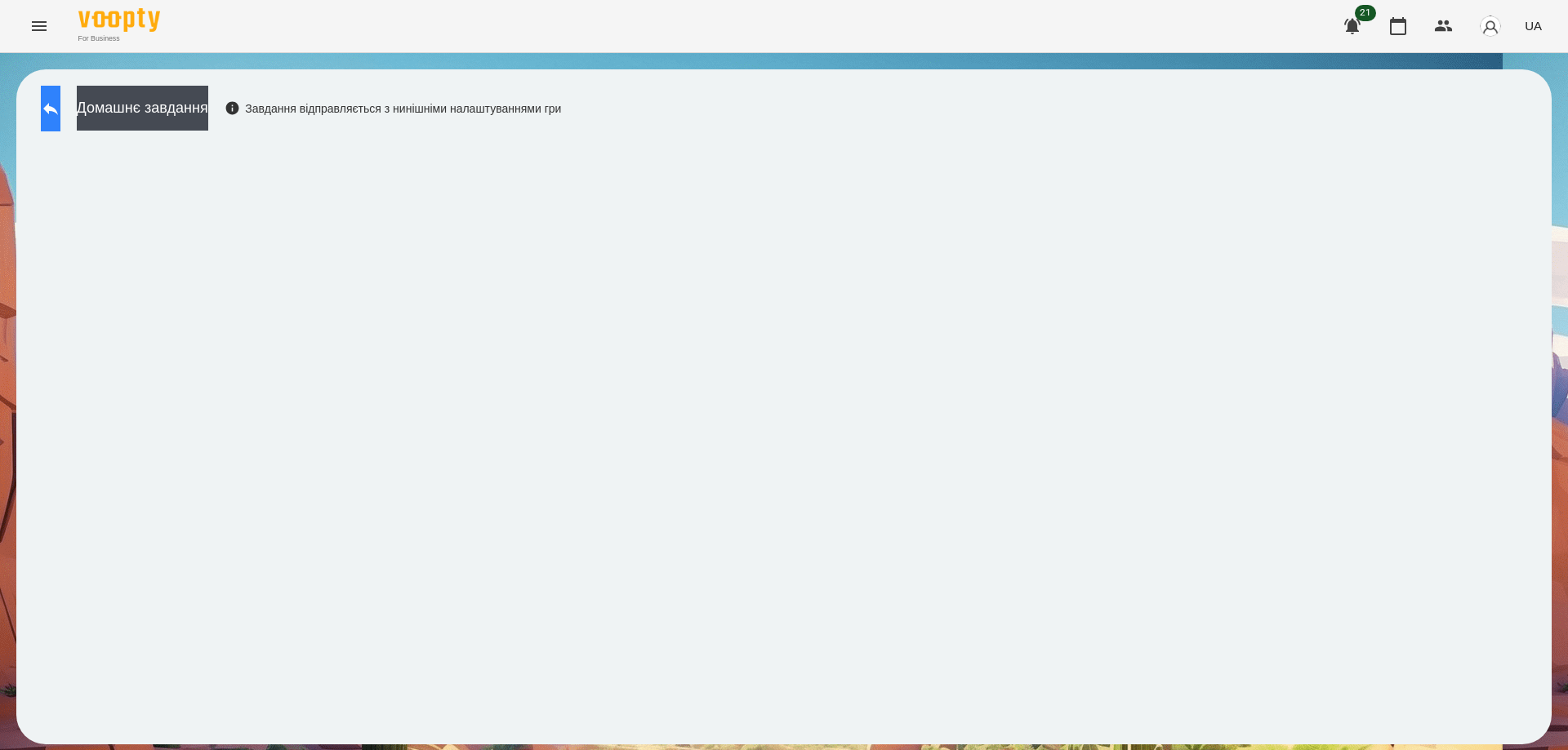
click at [49, 106] on button at bounding box center [50, 108] width 19 height 45
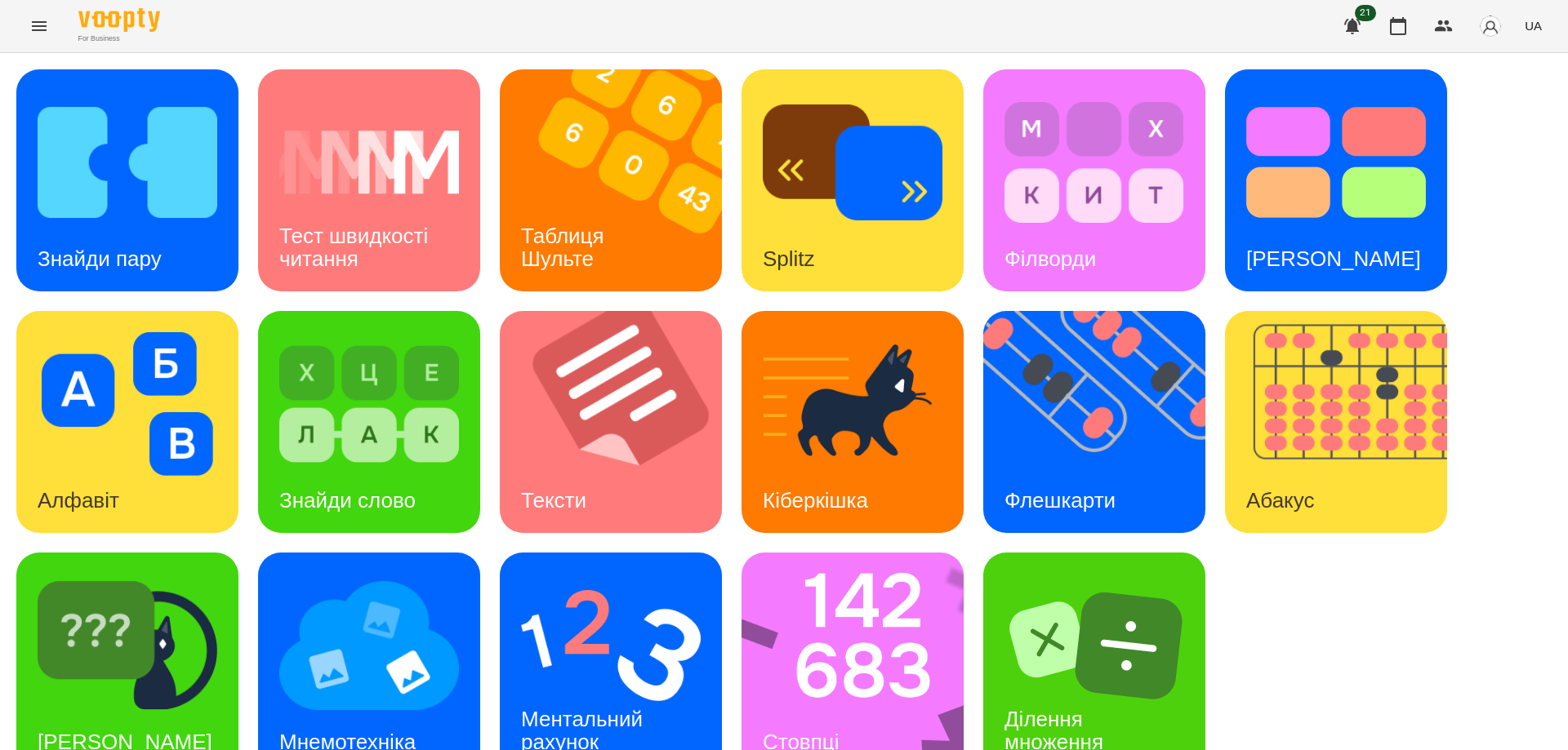
scroll to position [41, 0]
click at [1272, 246] on h3 "Тест Струпа" at bounding box center [1333, 258] width 175 height 24
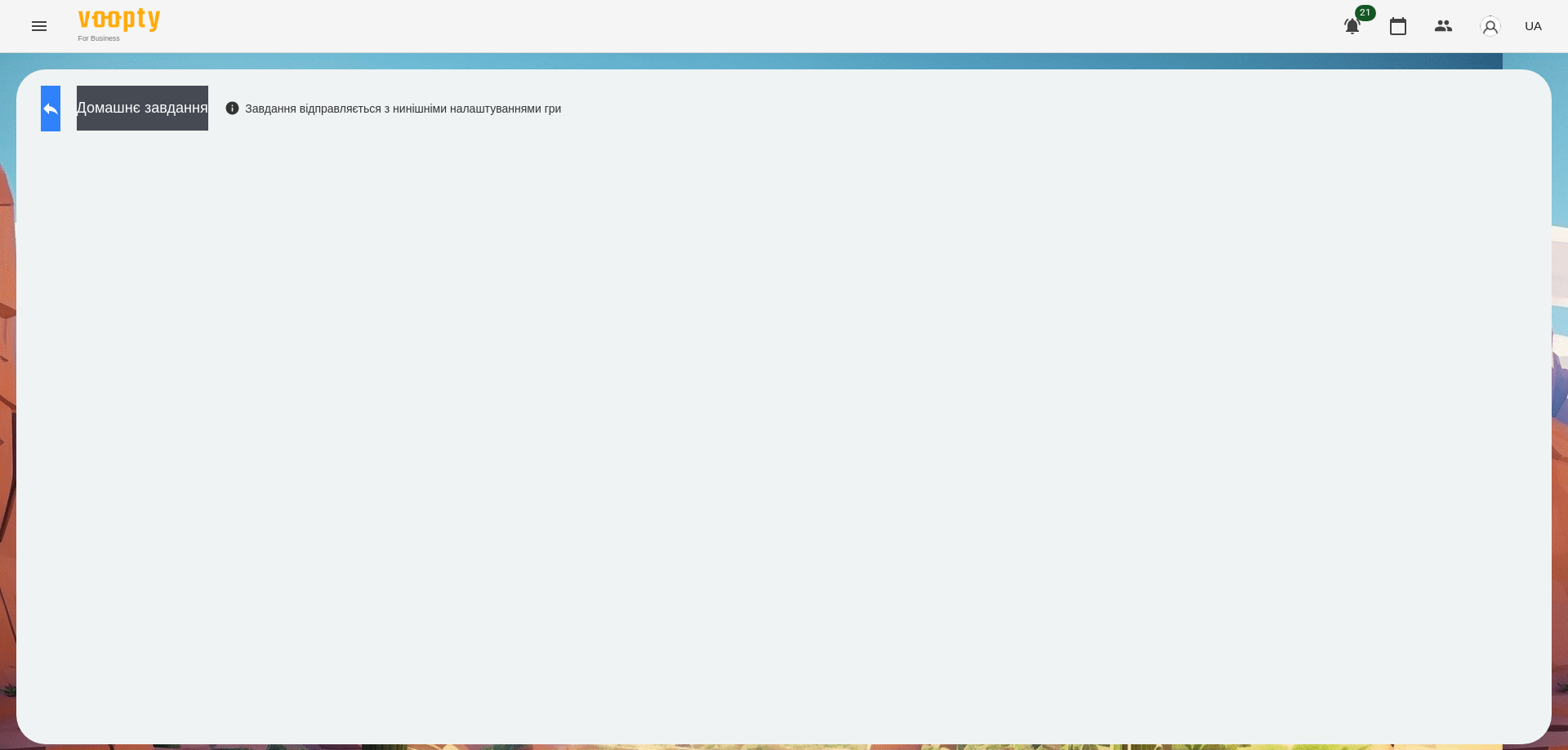
click at [61, 113] on icon at bounding box center [50, 108] width 19 height 19
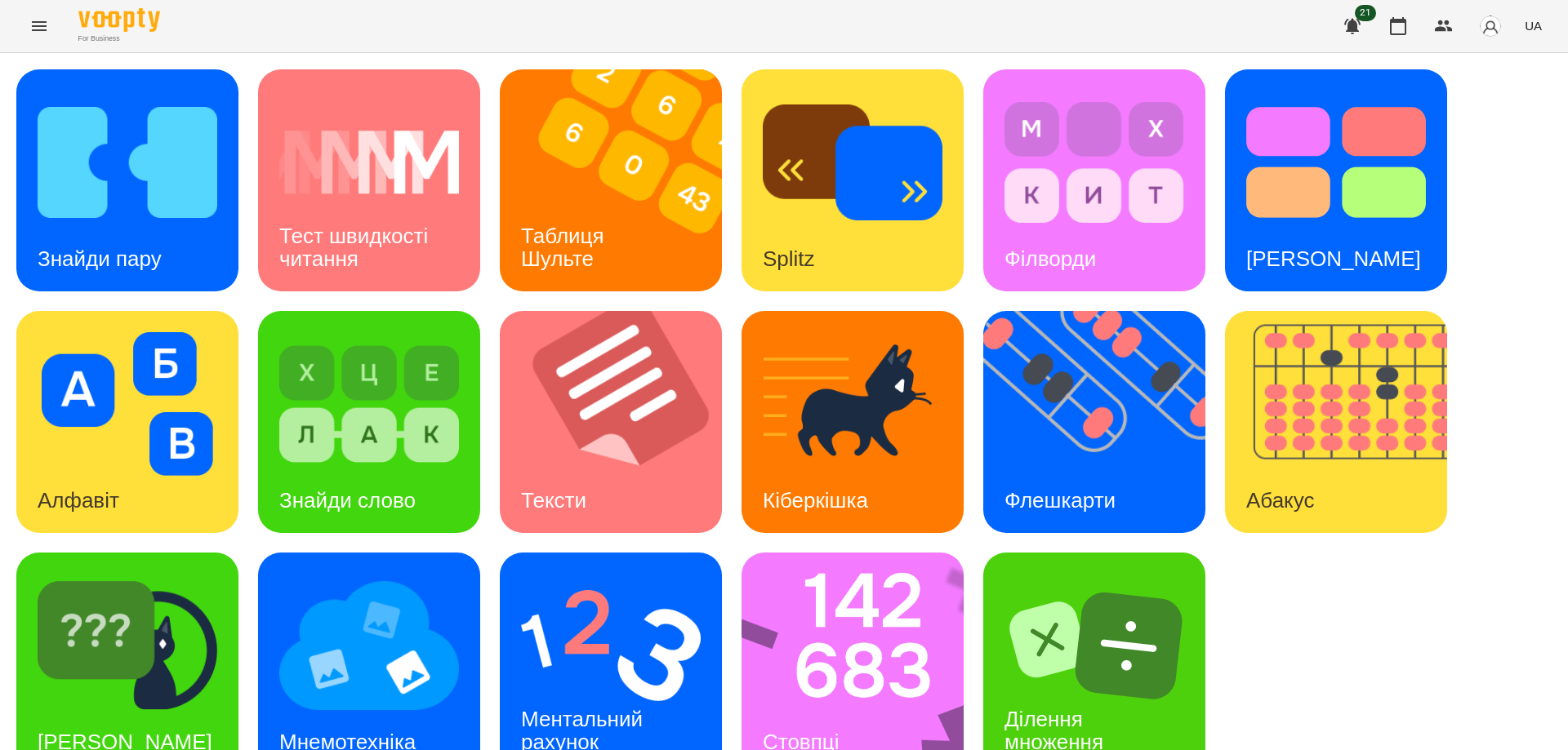
scroll to position [41, 0]
click at [1266, 403] on img at bounding box center [1346, 422] width 243 height 222
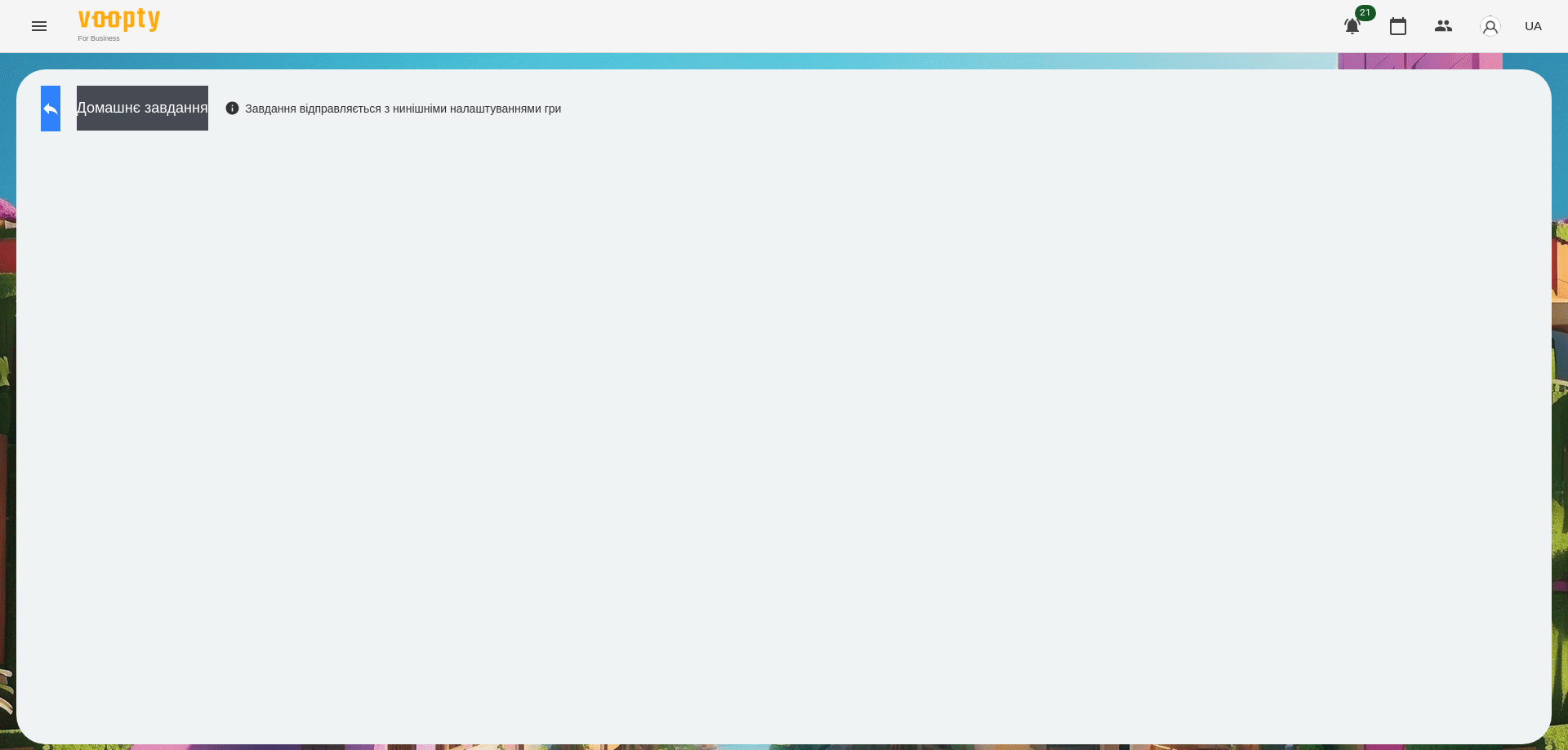
click at [61, 115] on icon at bounding box center [50, 108] width 19 height 19
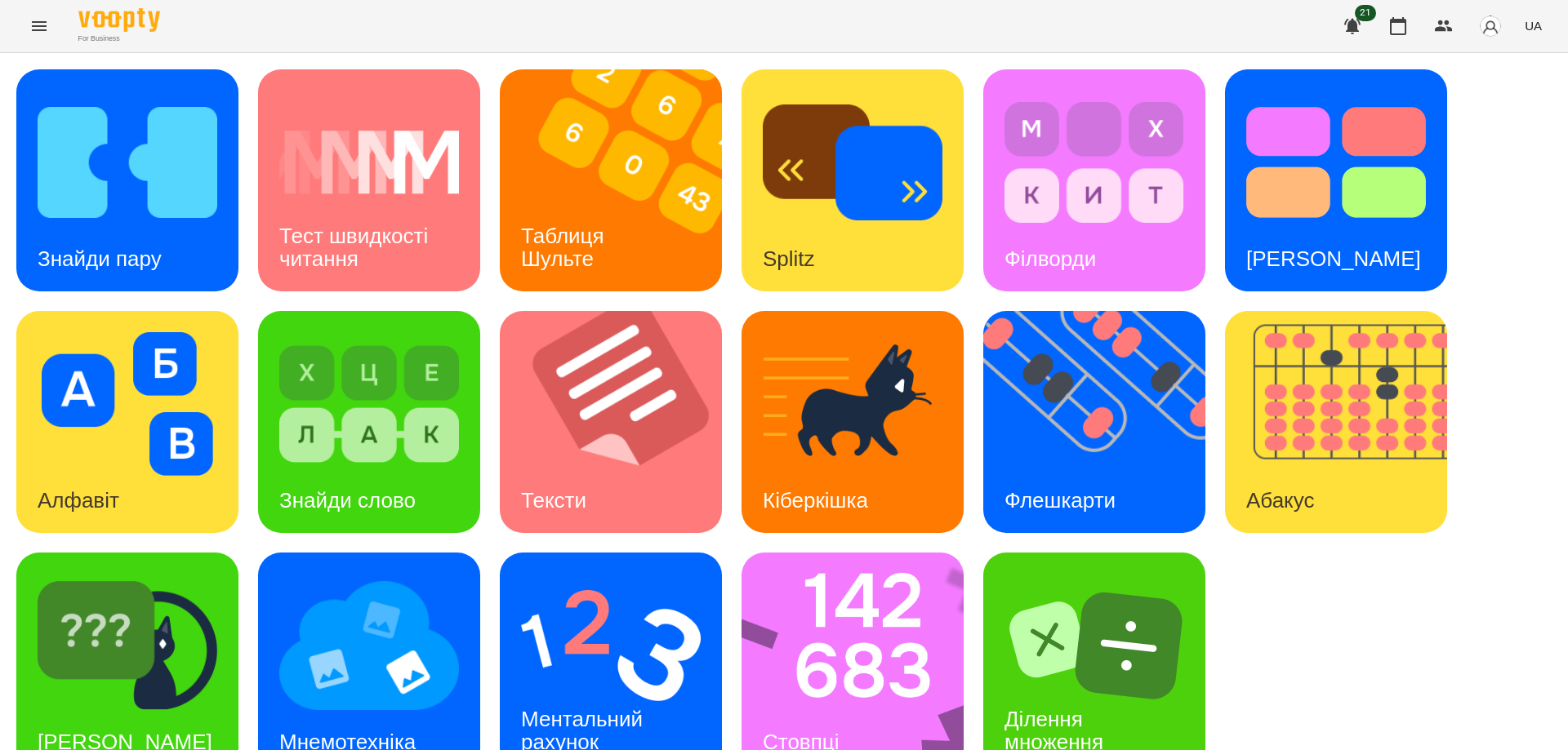
scroll to position [41, 0]
click at [383, 639] on img at bounding box center [369, 646] width 180 height 144
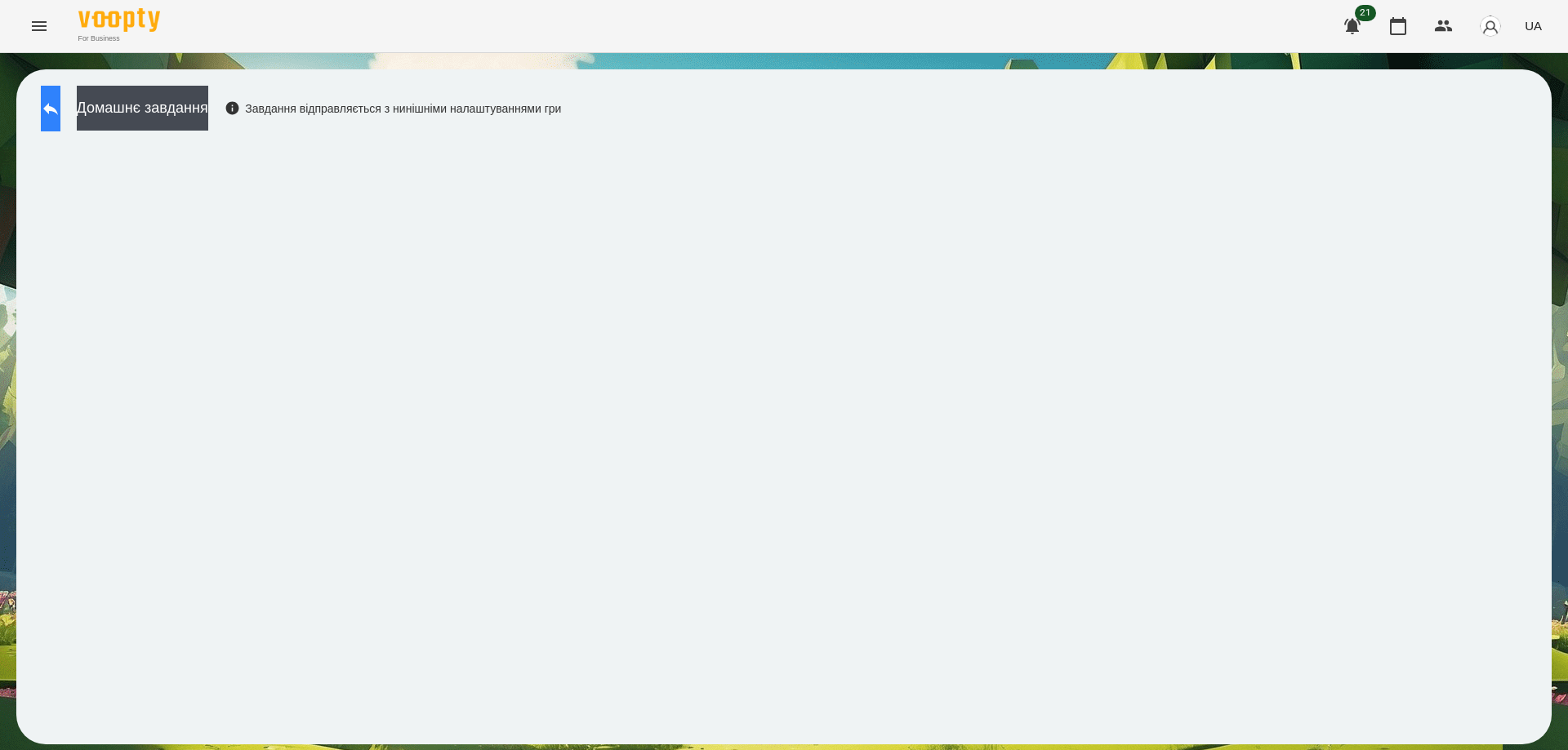
click at [60, 116] on icon at bounding box center [50, 108] width 19 height 19
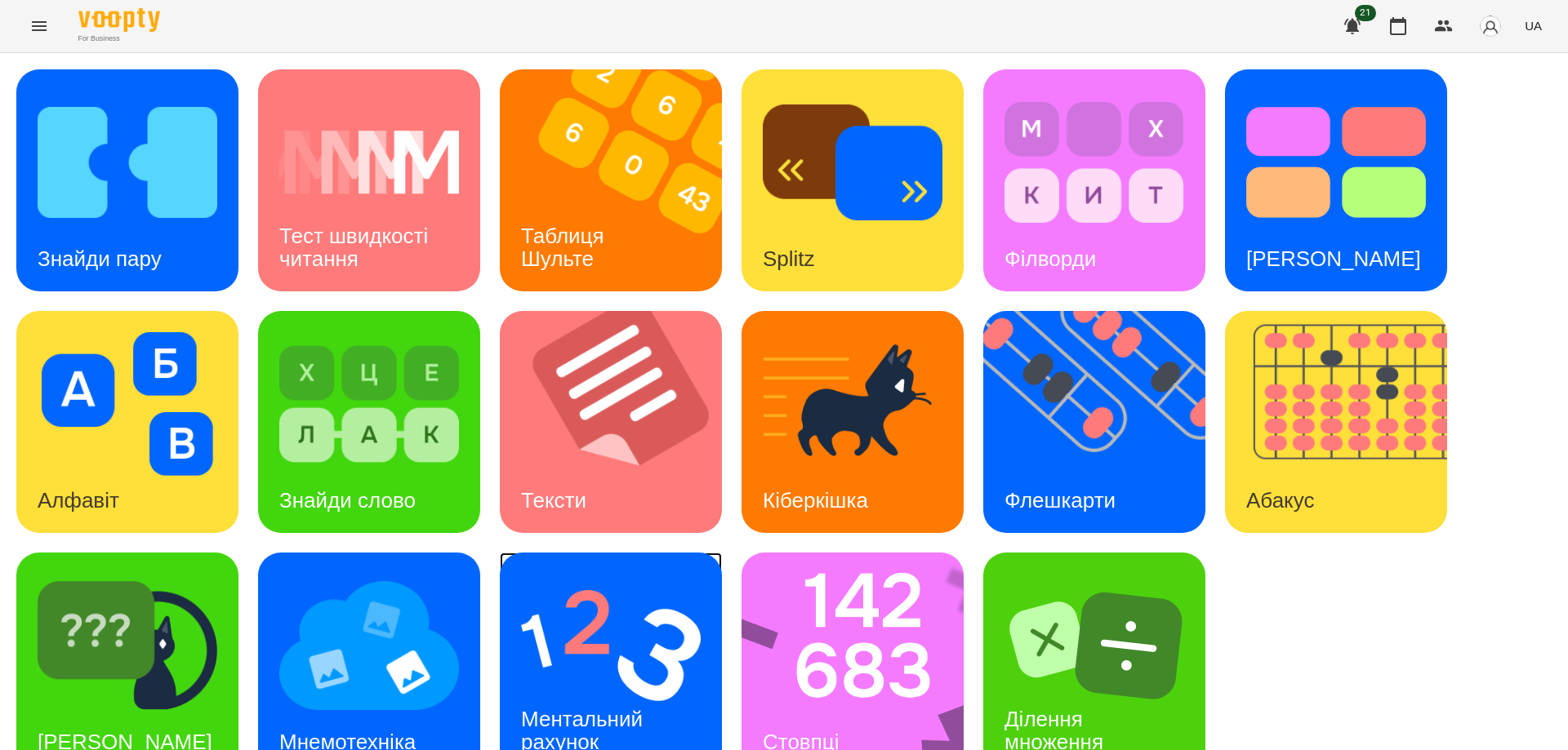
click at [656, 651] on img at bounding box center [611, 646] width 180 height 144
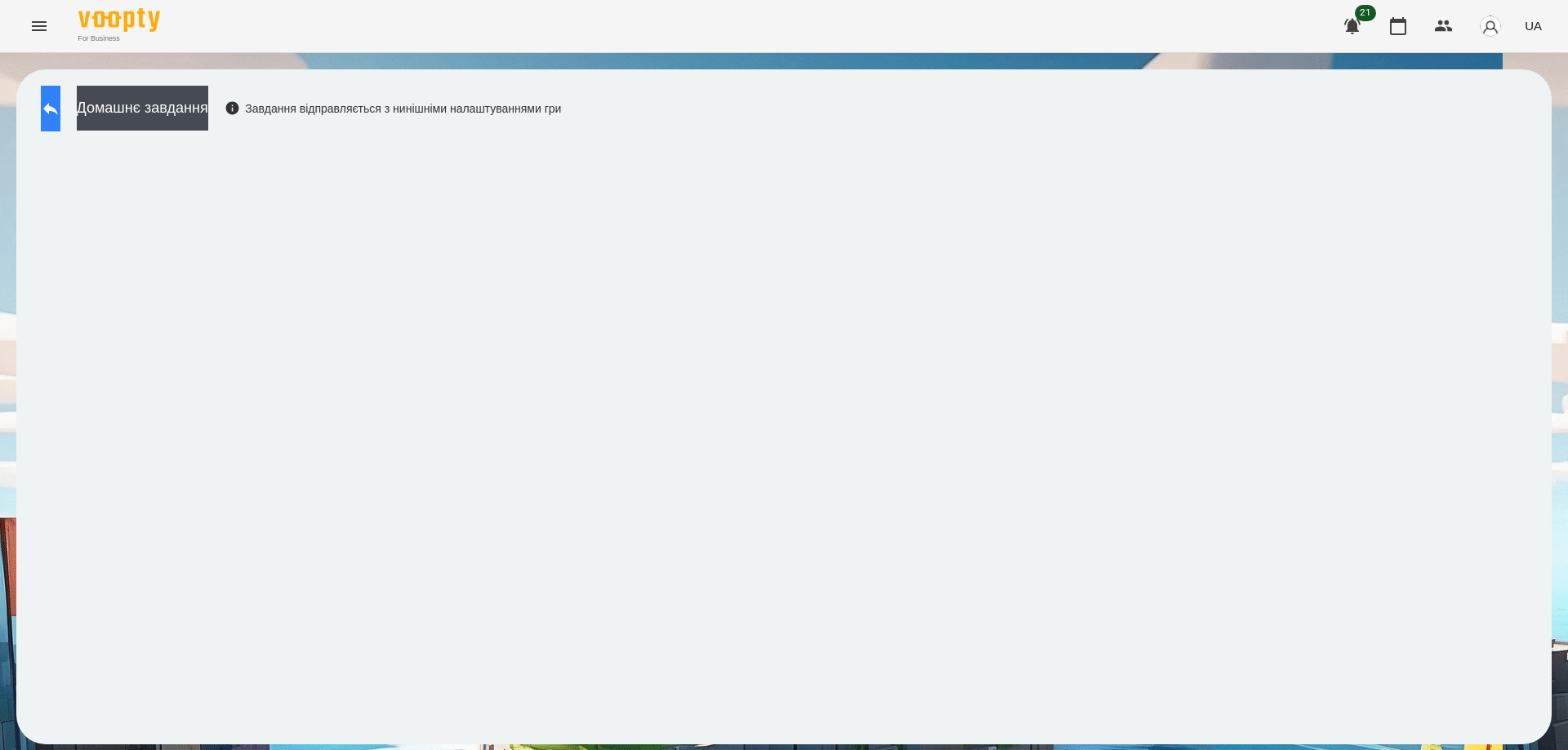
click at [58, 108] on icon at bounding box center [50, 108] width 15 height 13
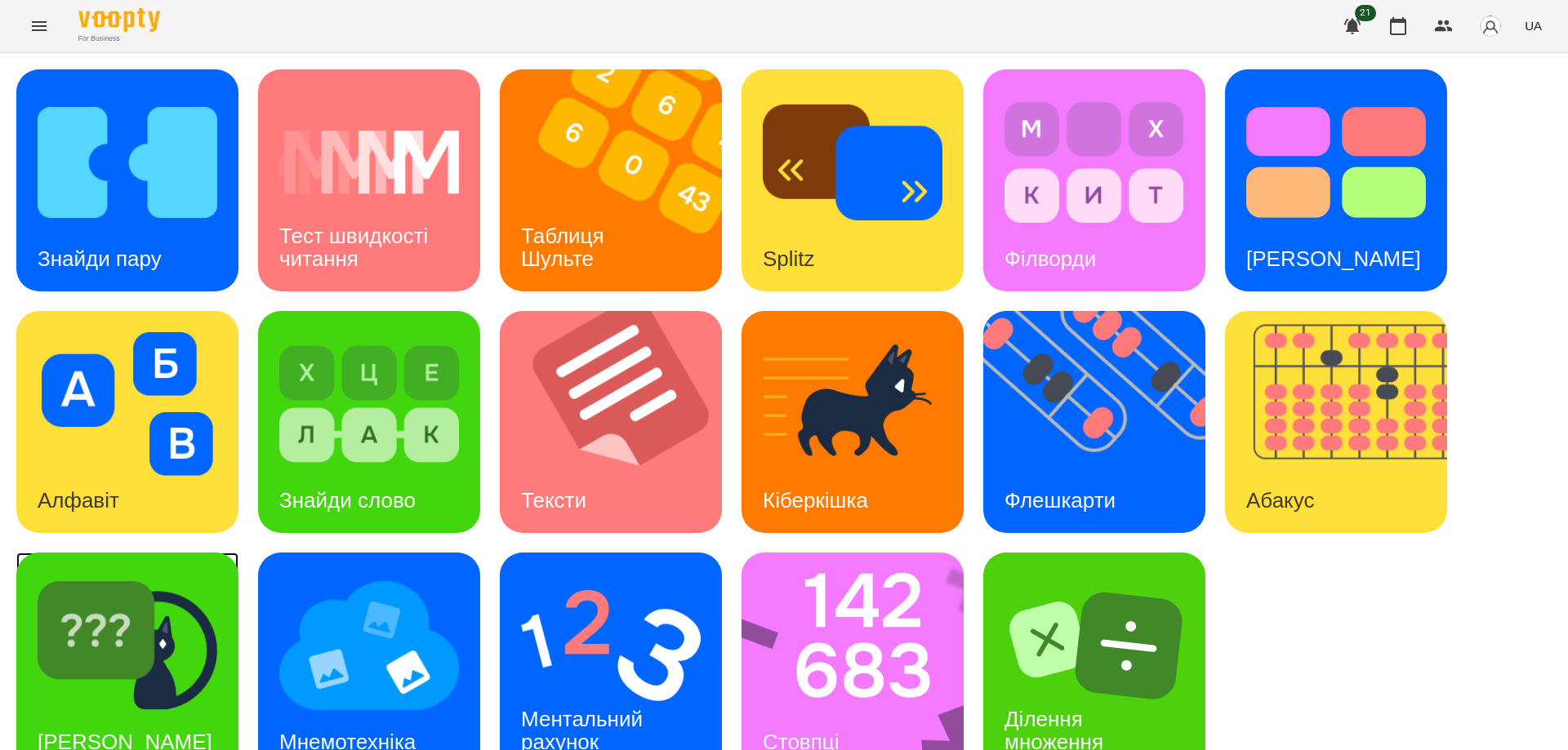
click at [110, 629] on img at bounding box center [128, 646] width 180 height 144
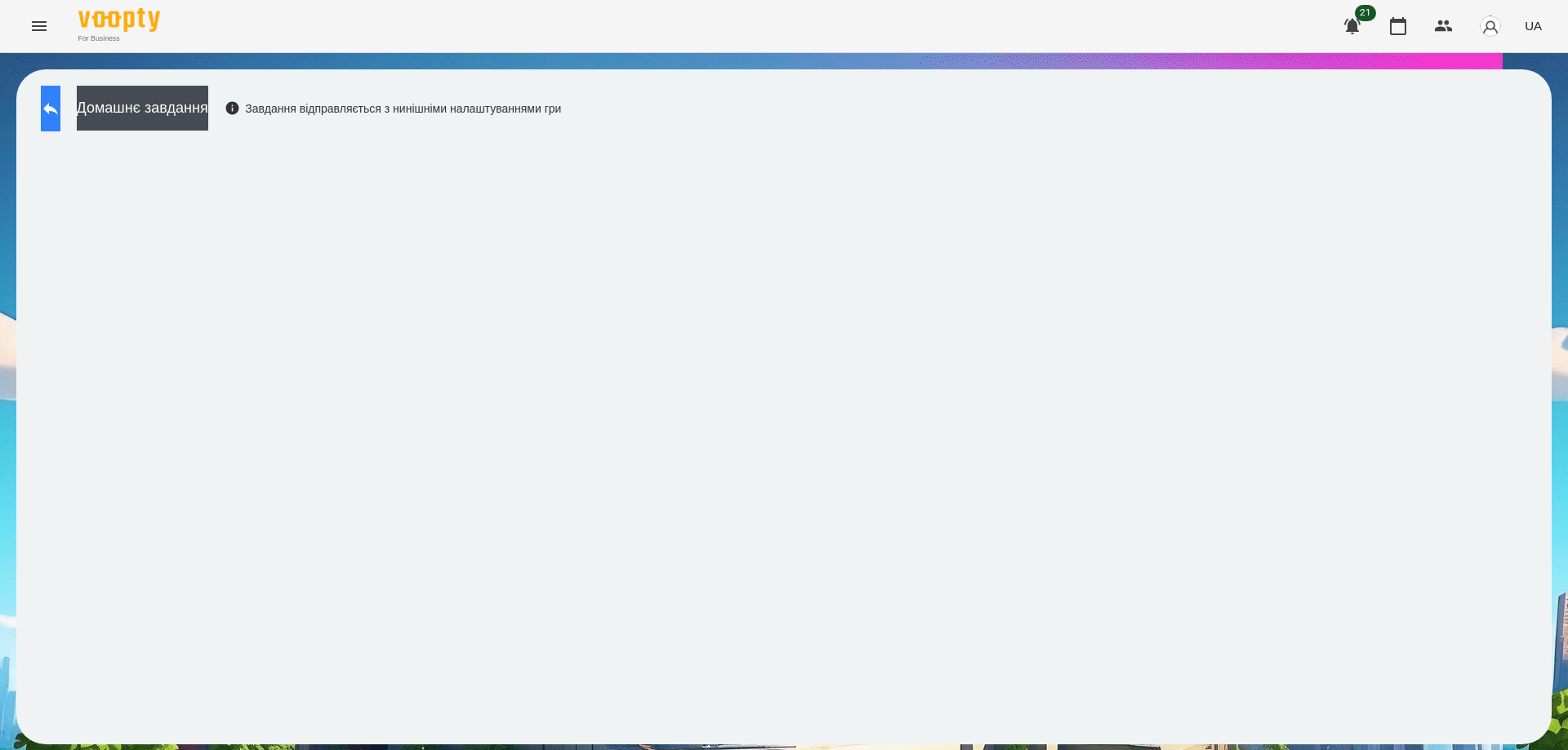
click at [61, 104] on icon at bounding box center [50, 108] width 19 height 19
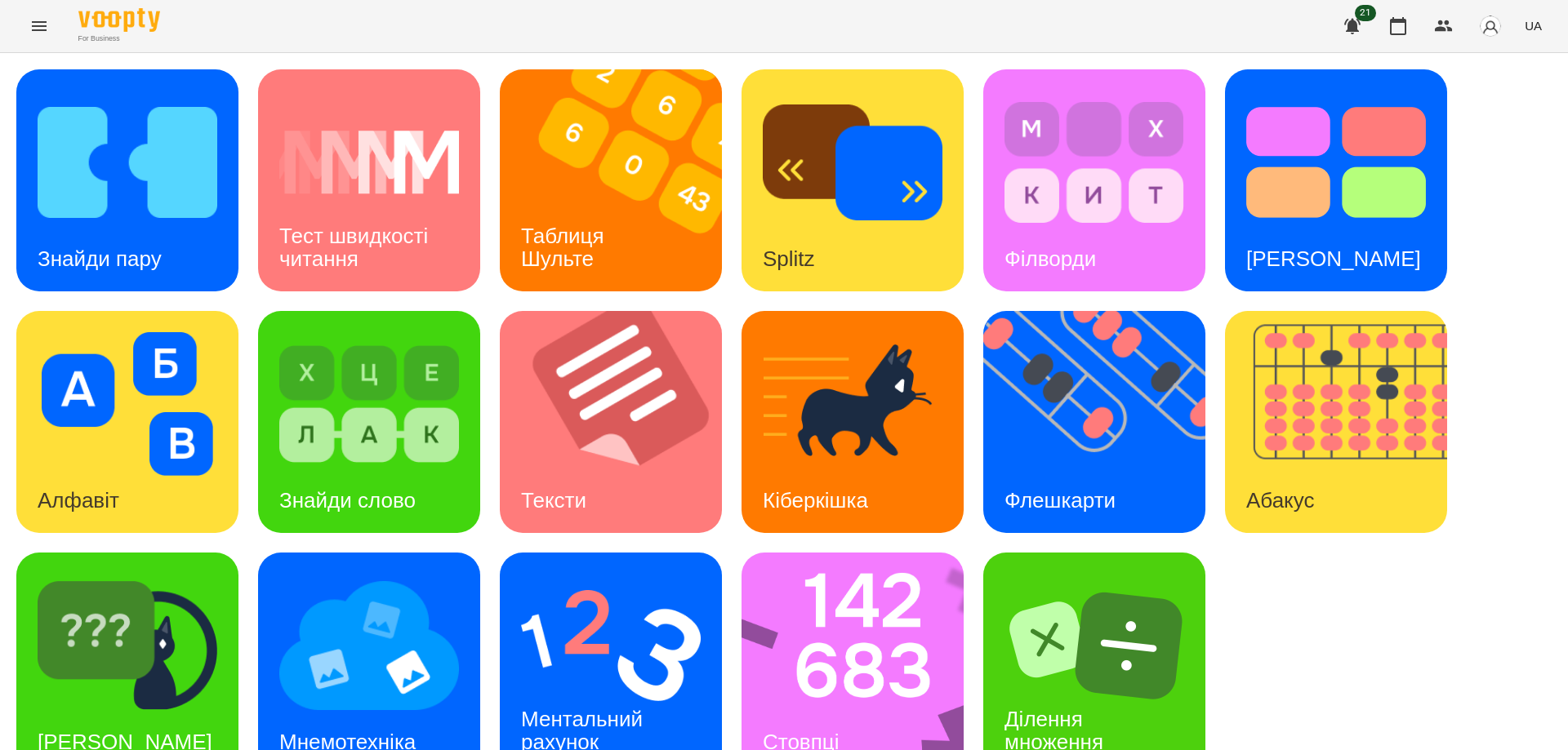
click at [32, 23] on icon "Menu" at bounding box center [39, 26] width 19 height 19
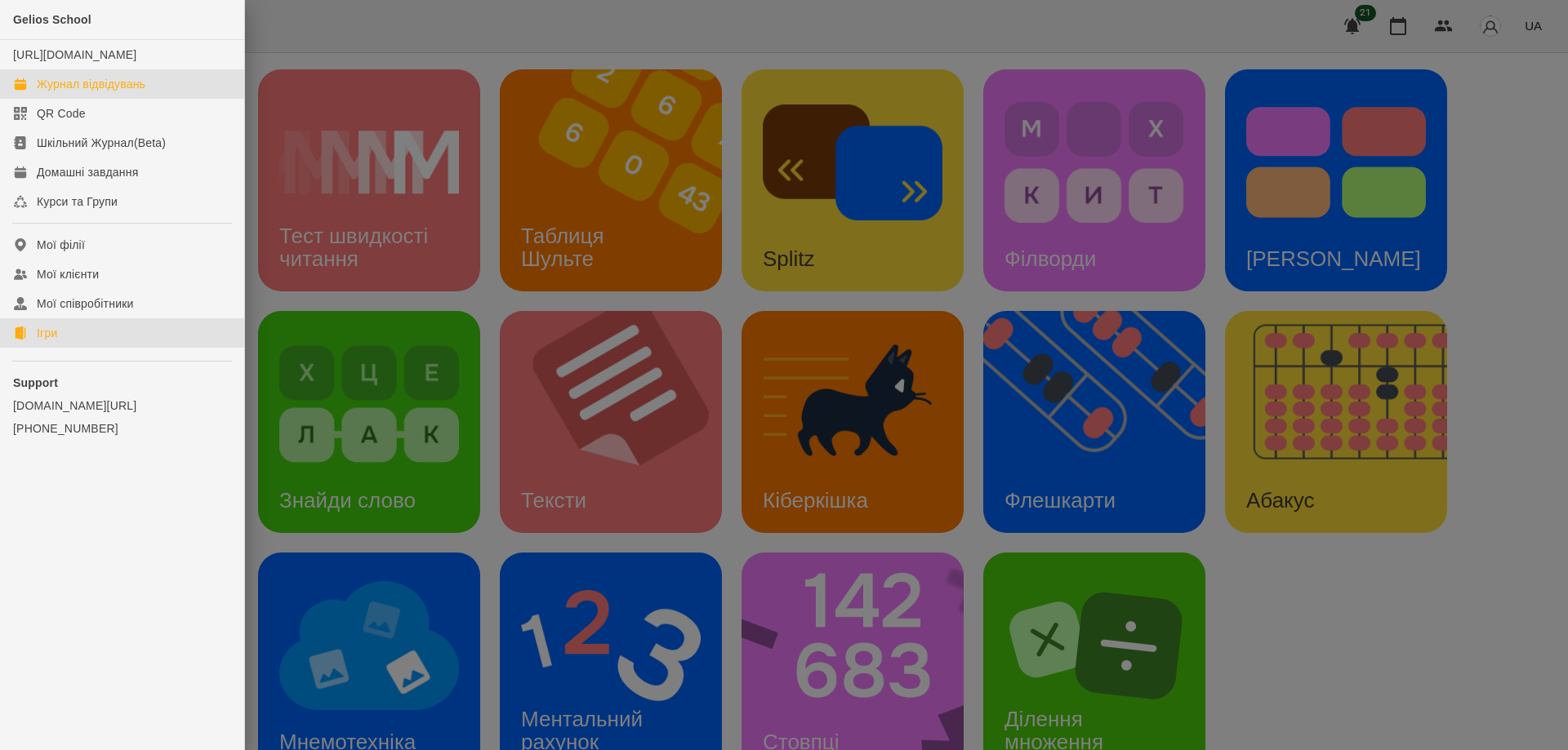
click at [84, 92] on div "Журнал відвідувань" at bounding box center [91, 84] width 108 height 16
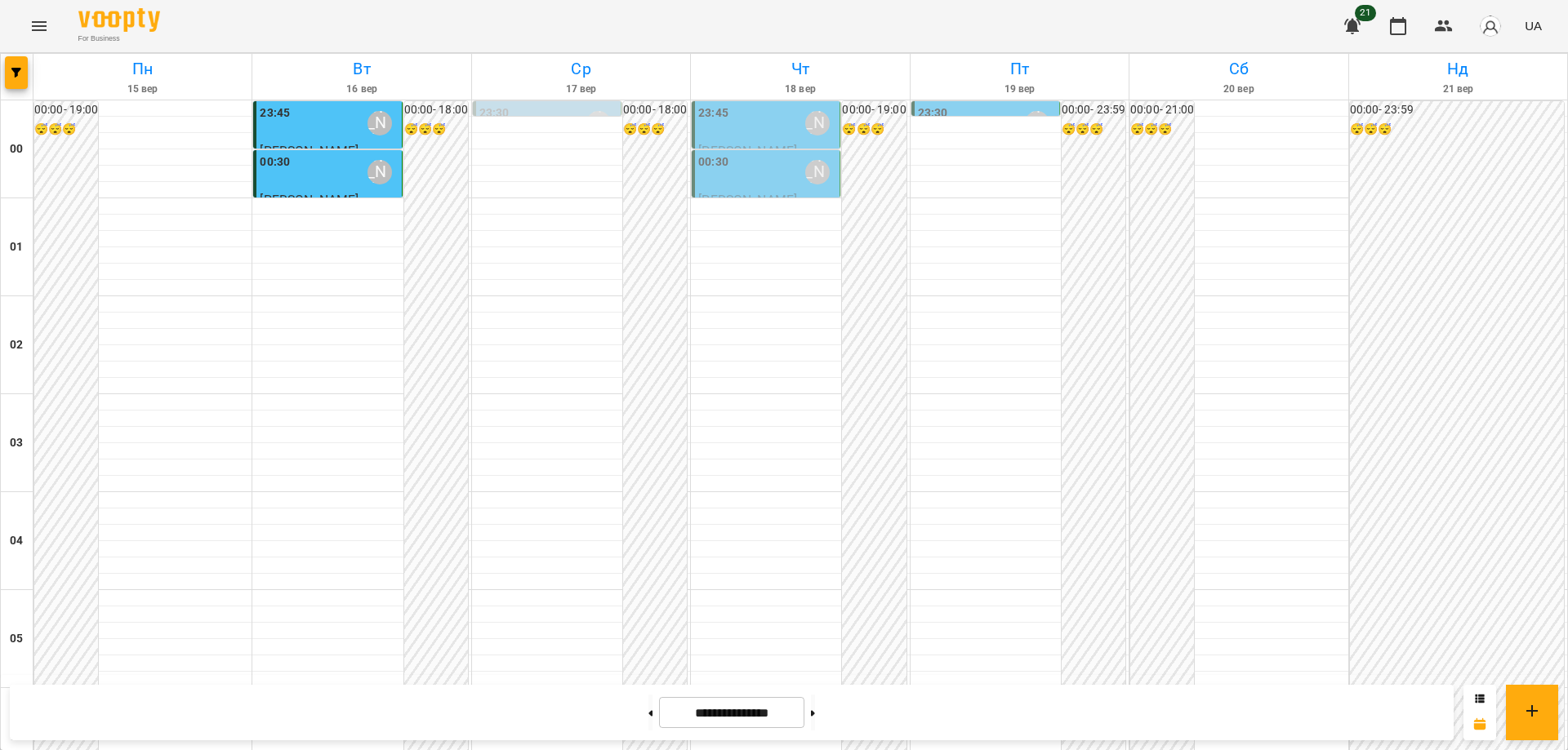
scroll to position [1775, 0]
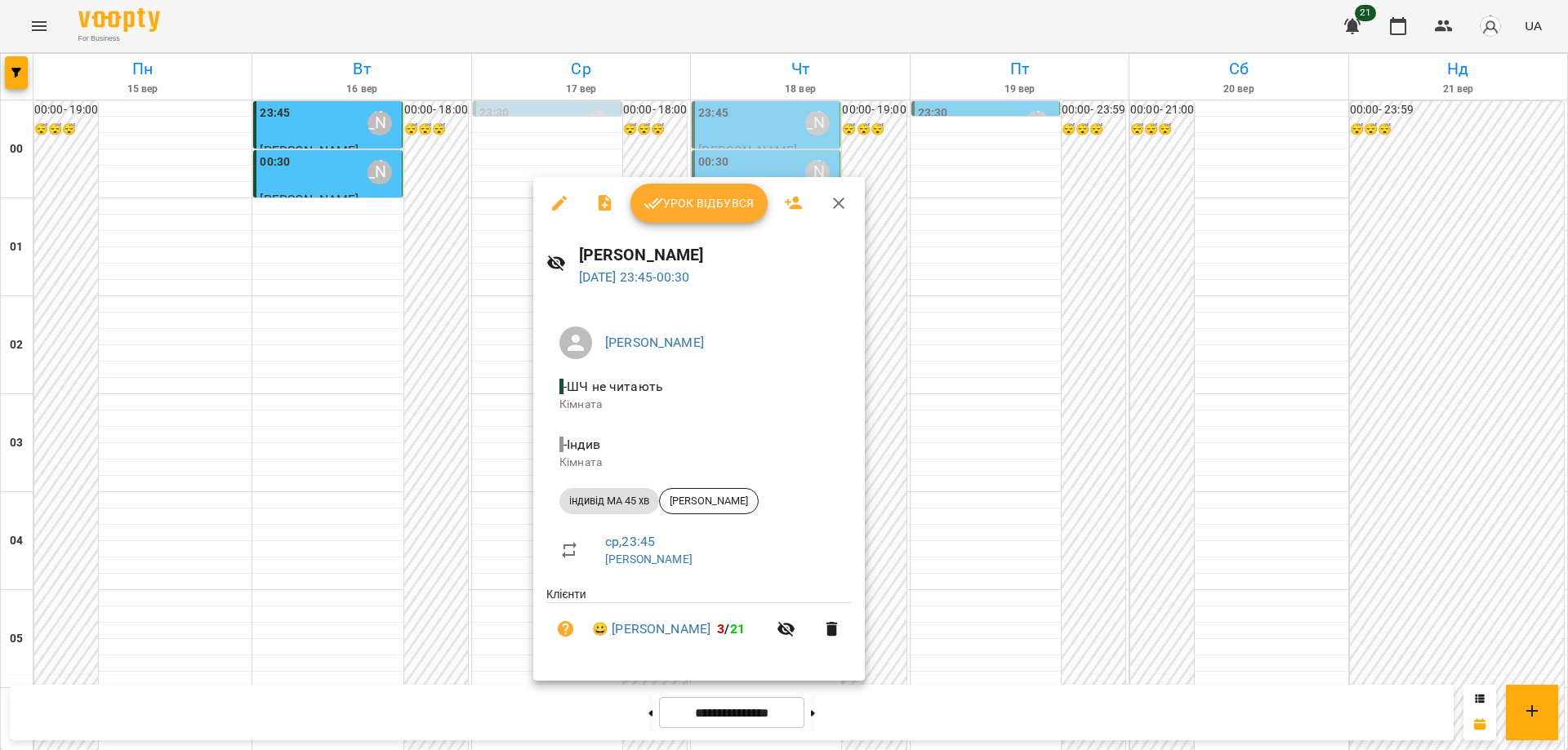
click at [718, 210] on span "Урок відбувся" at bounding box center [699, 203] width 111 height 19
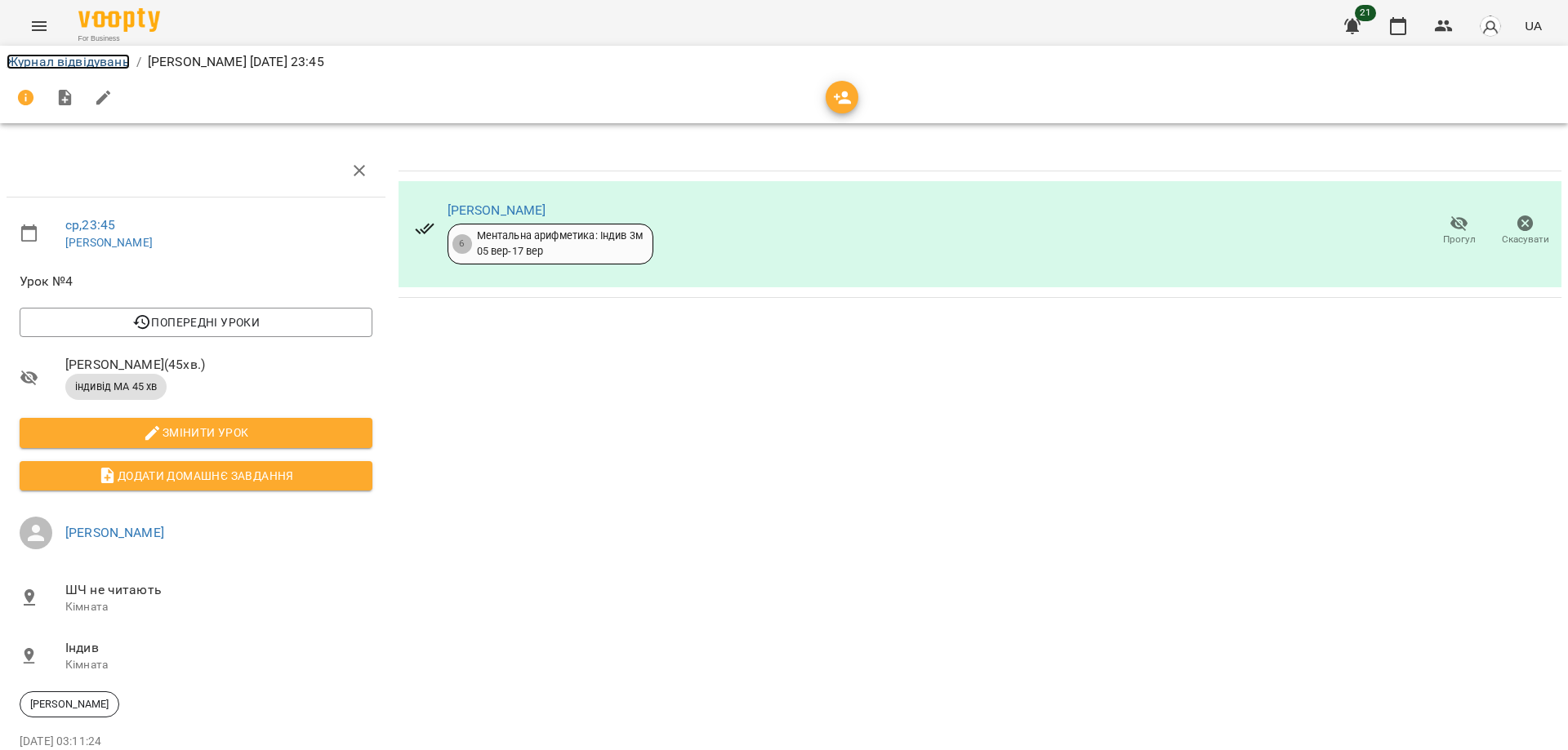
click at [73, 61] on link "Журнал відвідувань" at bounding box center [69, 62] width 124 height 15
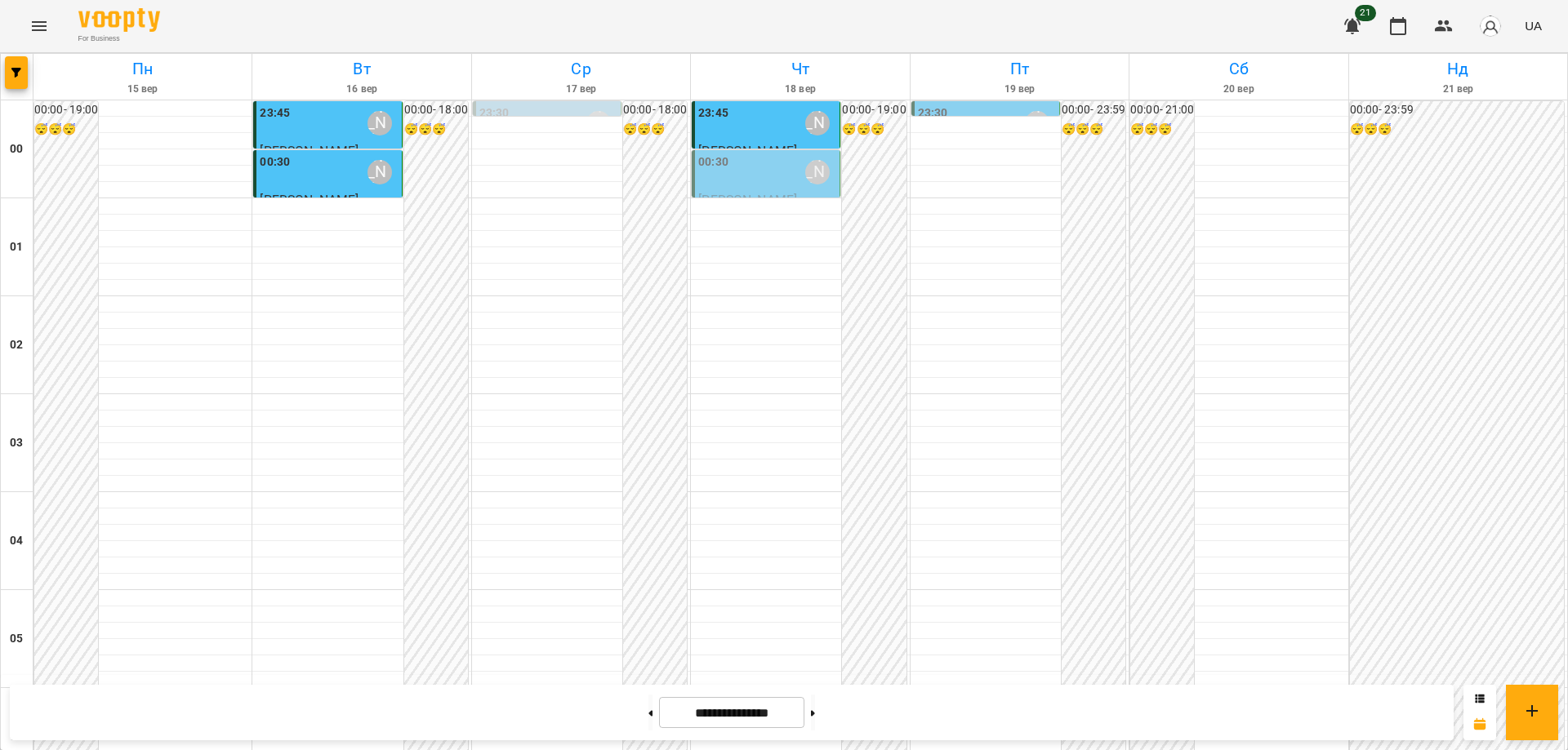
click at [766, 170] on div "00:30 Абрамова Ірина" at bounding box center [767, 172] width 138 height 38
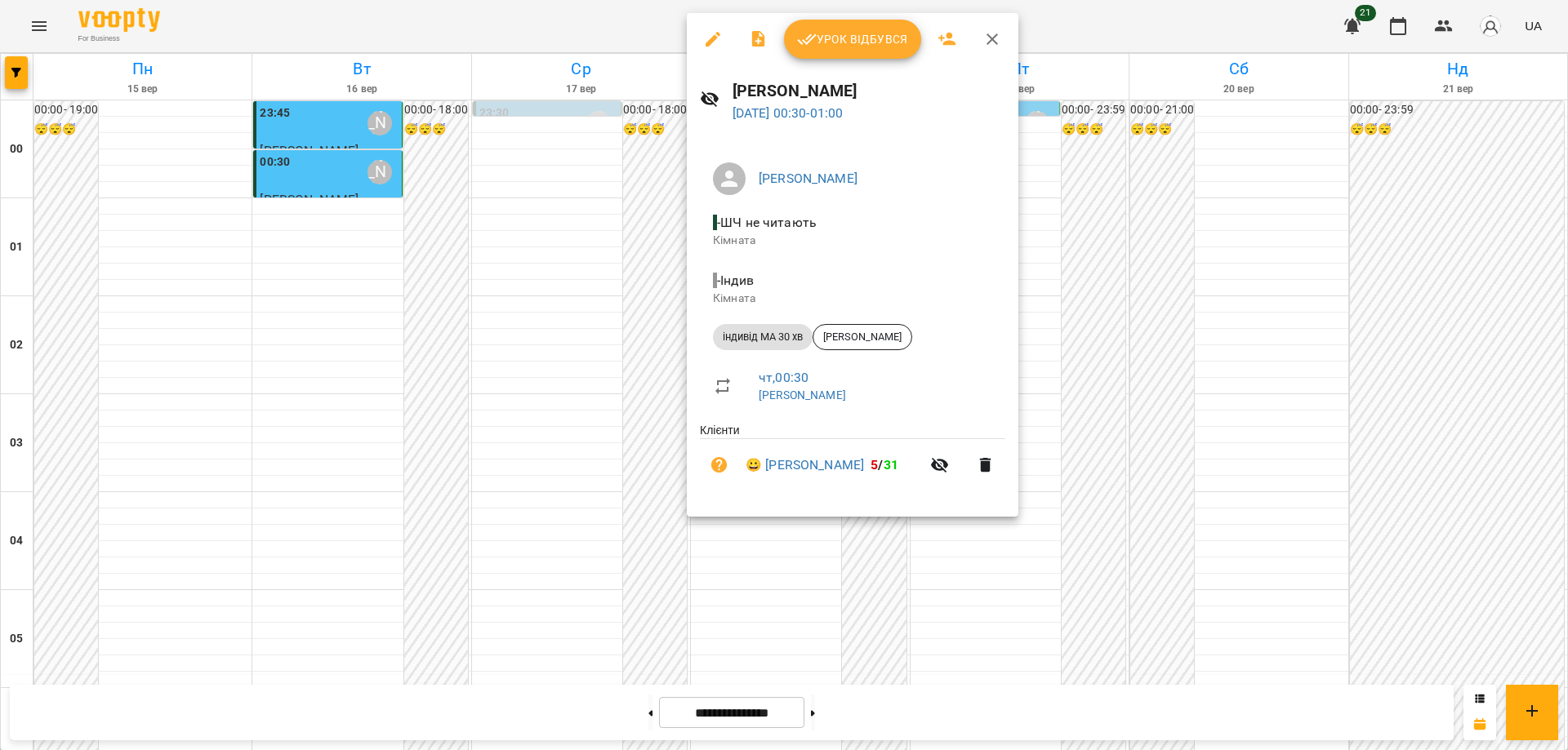
click at [851, 571] on div at bounding box center [784, 375] width 1568 height 750
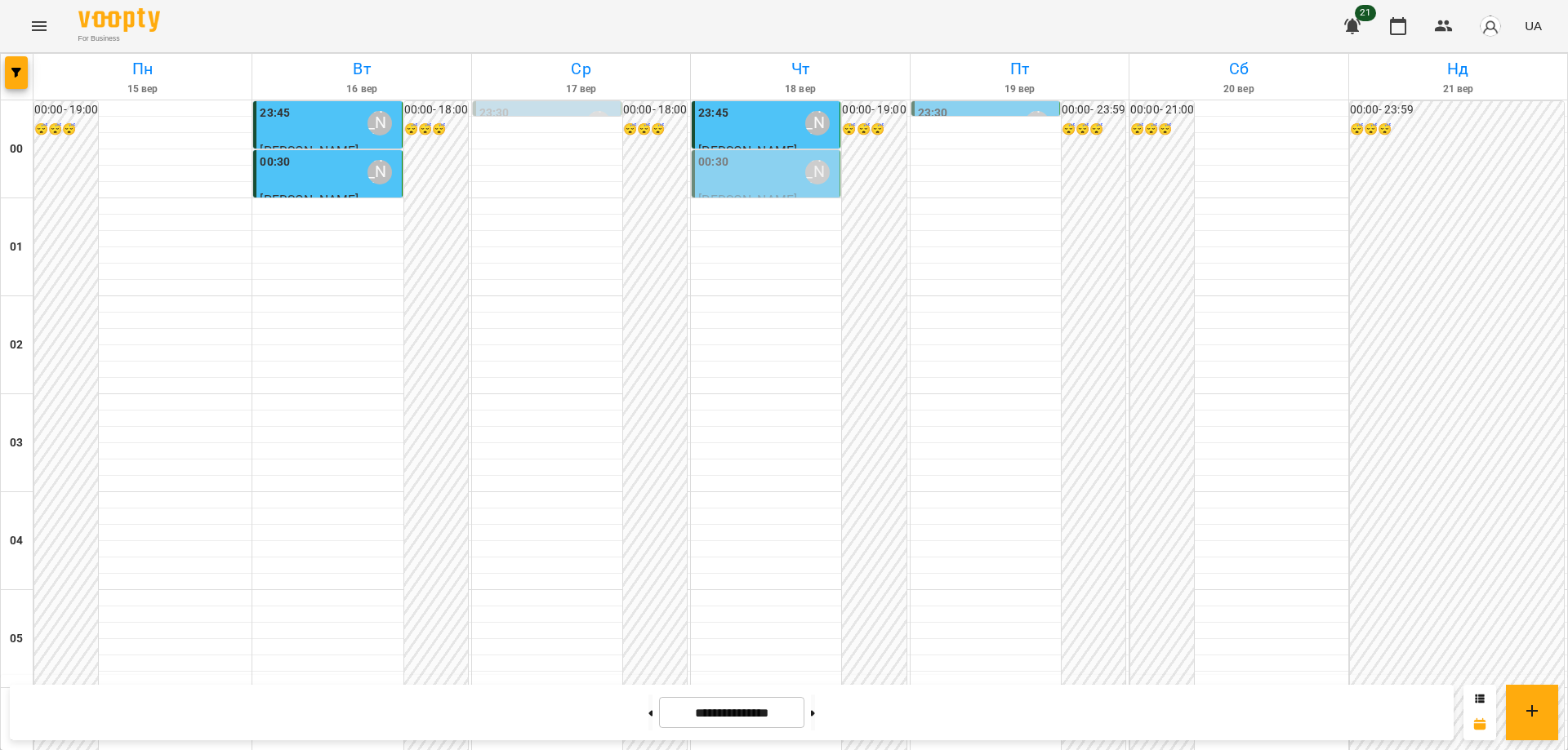
click at [745, 174] on div "00:30 Абрамова Ірина" at bounding box center [767, 172] width 138 height 38
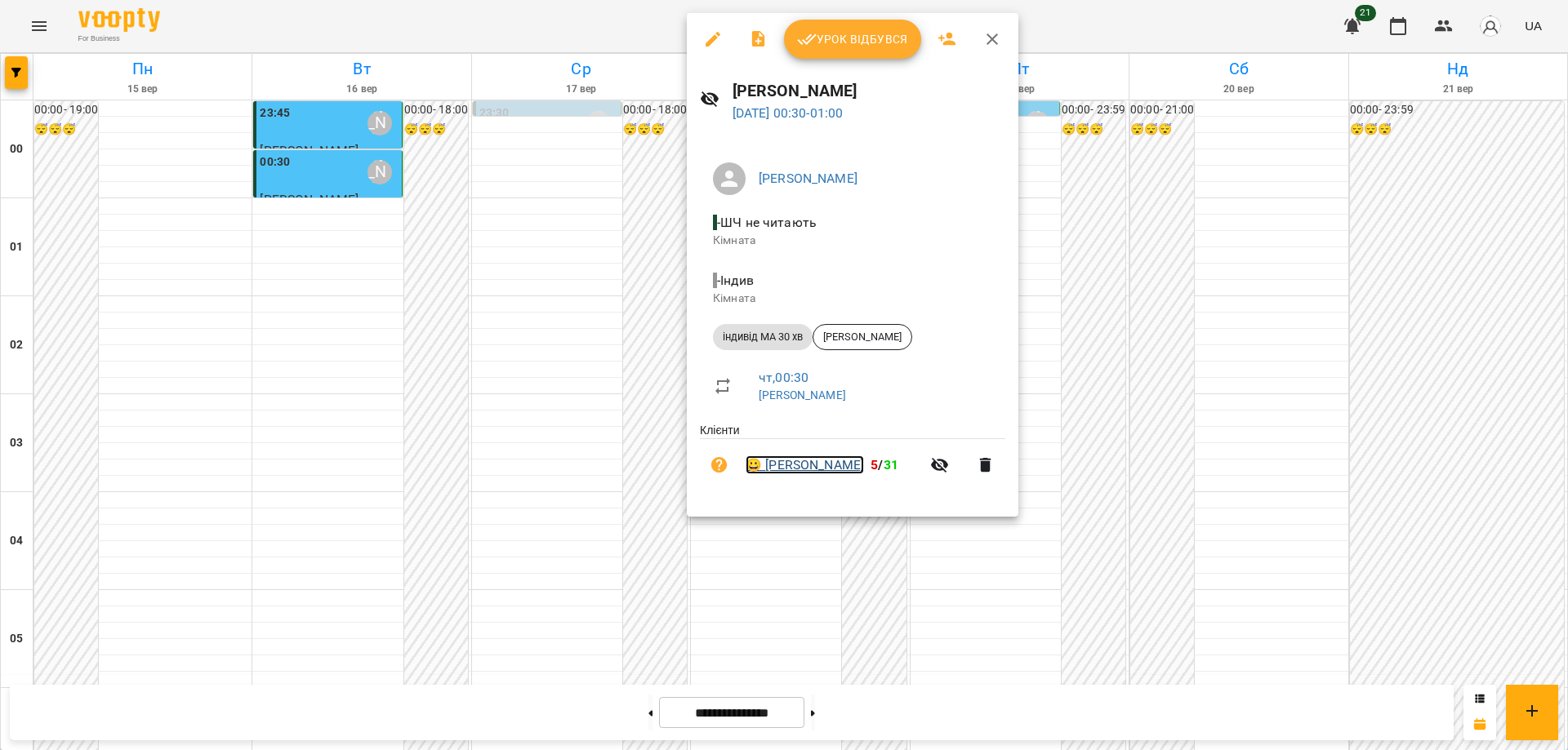
click at [828, 461] on link "😀 Міша Gaponenko" at bounding box center [804, 465] width 119 height 19
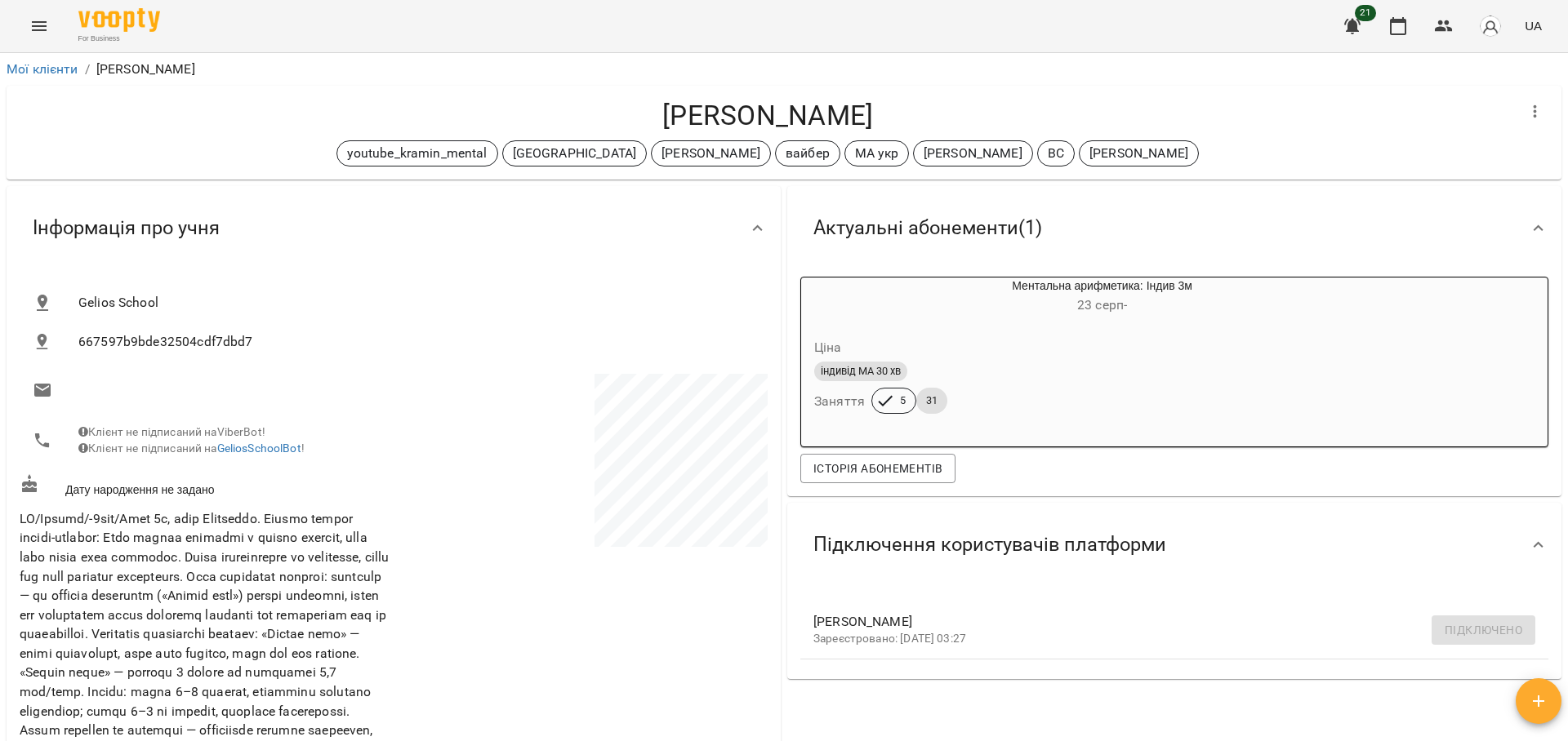
drag, startPoint x: 886, startPoint y: 123, endPoint x: 649, endPoint y: 118, distance: 237.1
click at [649, 118] on h4 "[PERSON_NAME]" at bounding box center [768, 115] width 1496 height 34
copy h4 "[PERSON_NAME]"
click at [27, 31] on button "Menu" at bounding box center [39, 26] width 40 height 40
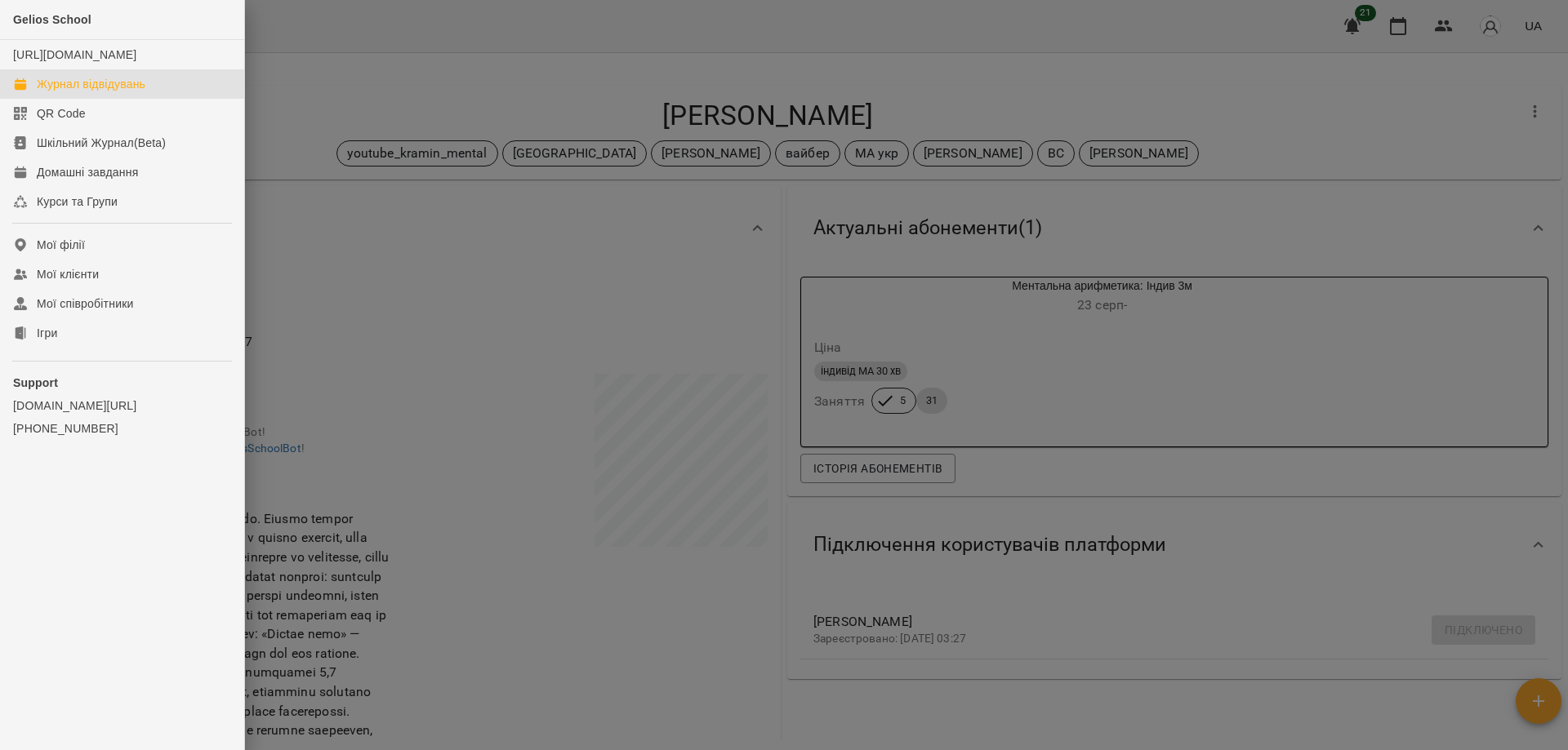
click at [70, 92] on div "Журнал відвідувань" at bounding box center [91, 84] width 108 height 16
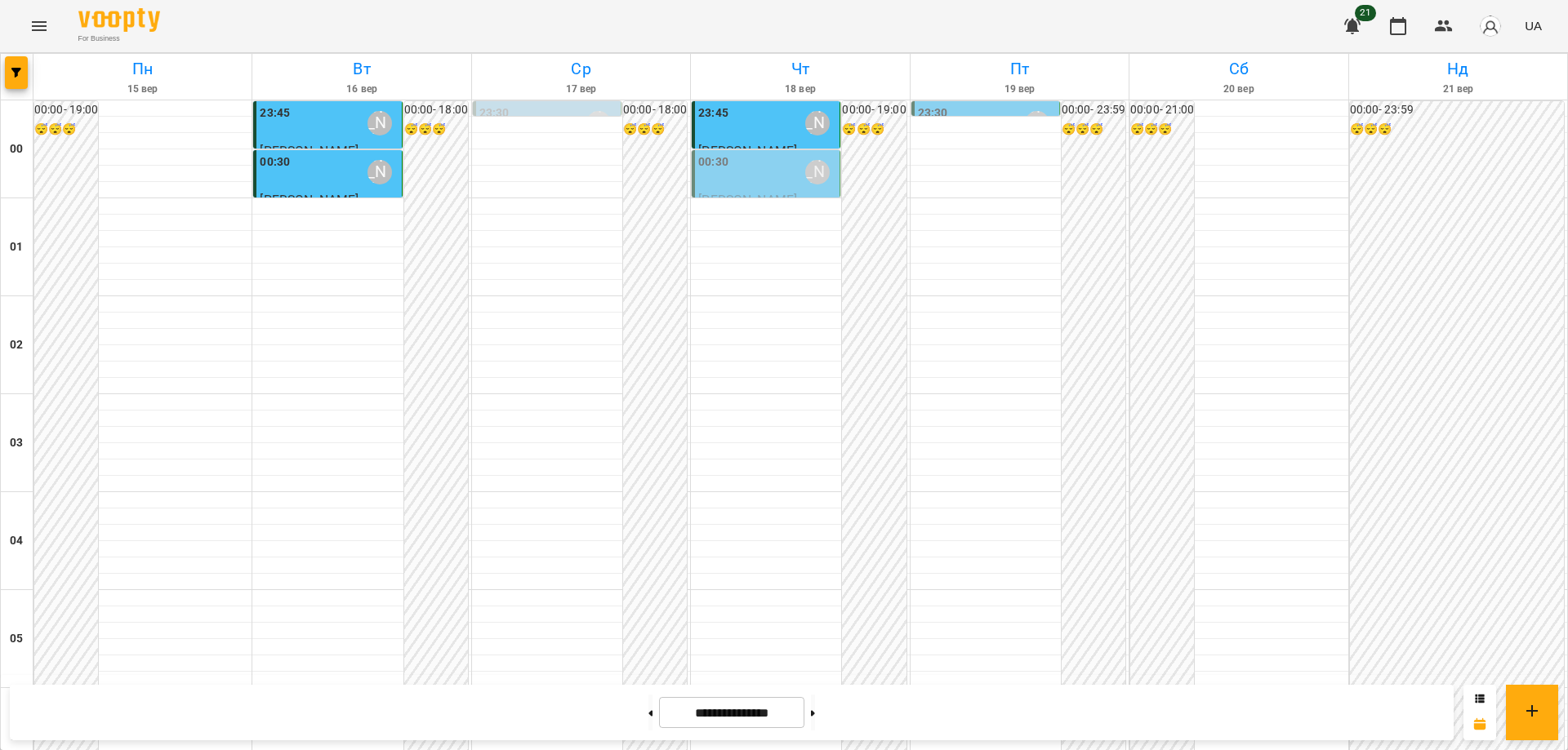
click at [774, 176] on div "00:30 Абрамова Ірина" at bounding box center [767, 172] width 138 height 38
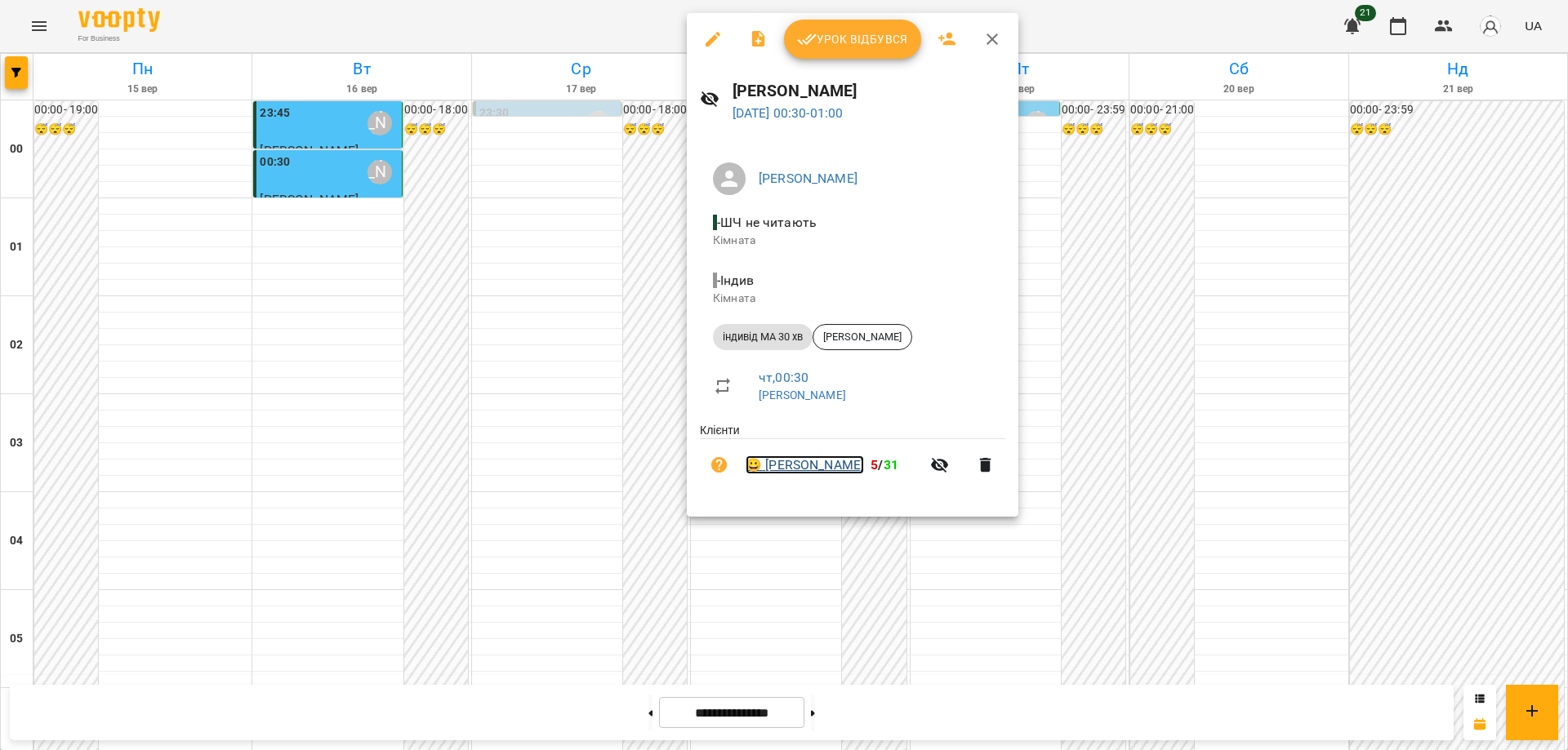
click at [820, 476] on link "😀 Міша Gaponenko" at bounding box center [804, 465] width 119 height 19
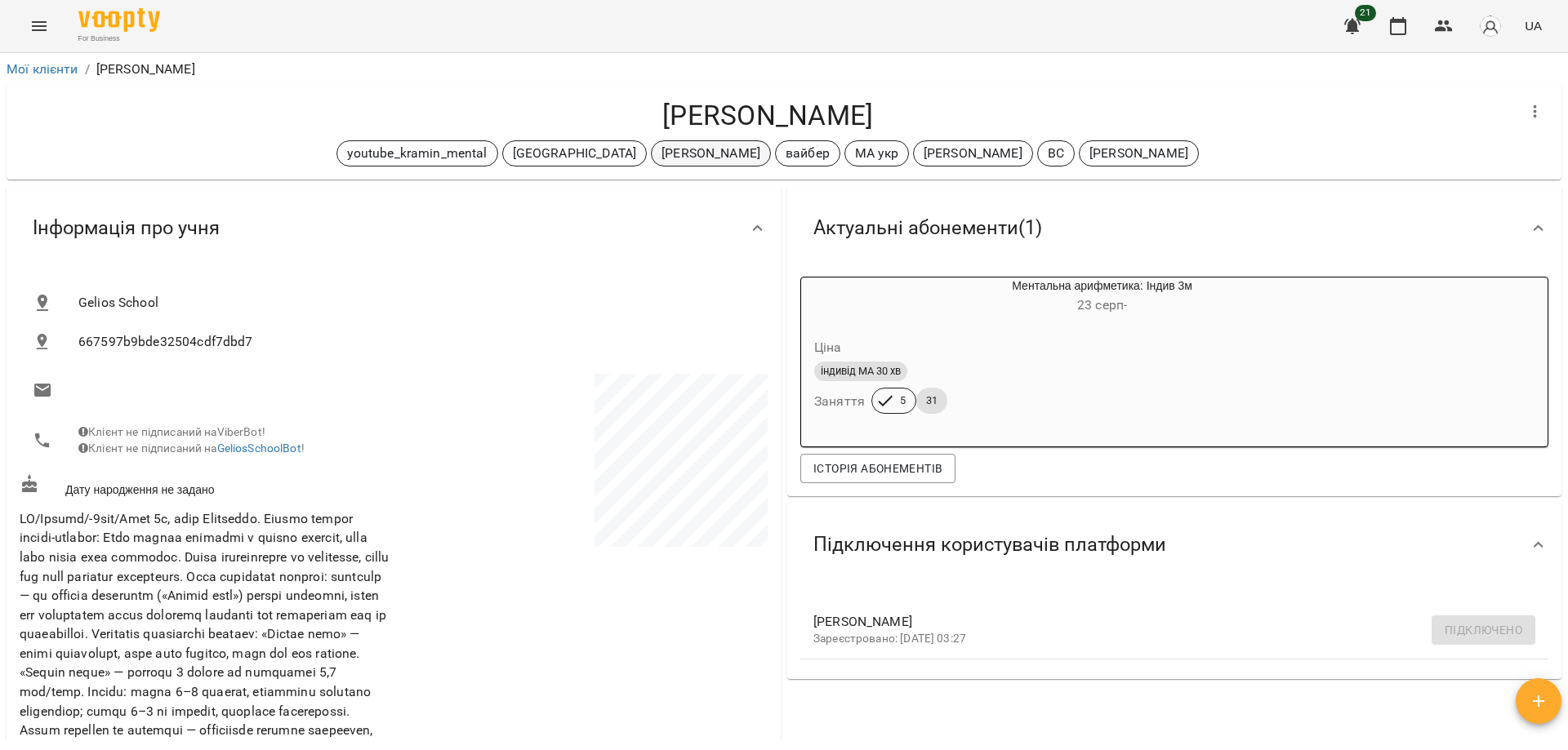
click at [661, 154] on p "Дащенко Анна" at bounding box center [711, 154] width 99 height 19
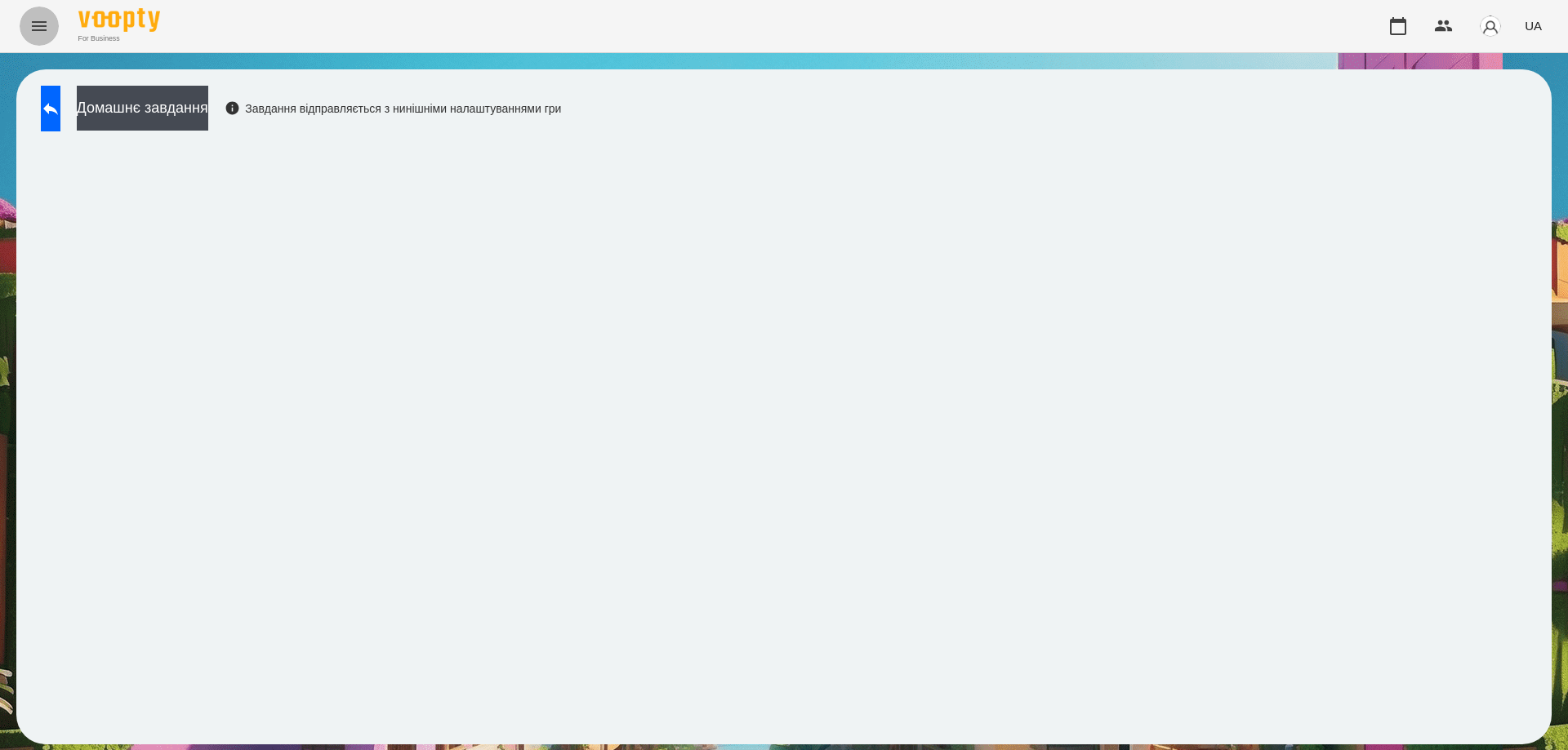
click at [30, 24] on icon "Menu" at bounding box center [39, 26] width 19 height 19
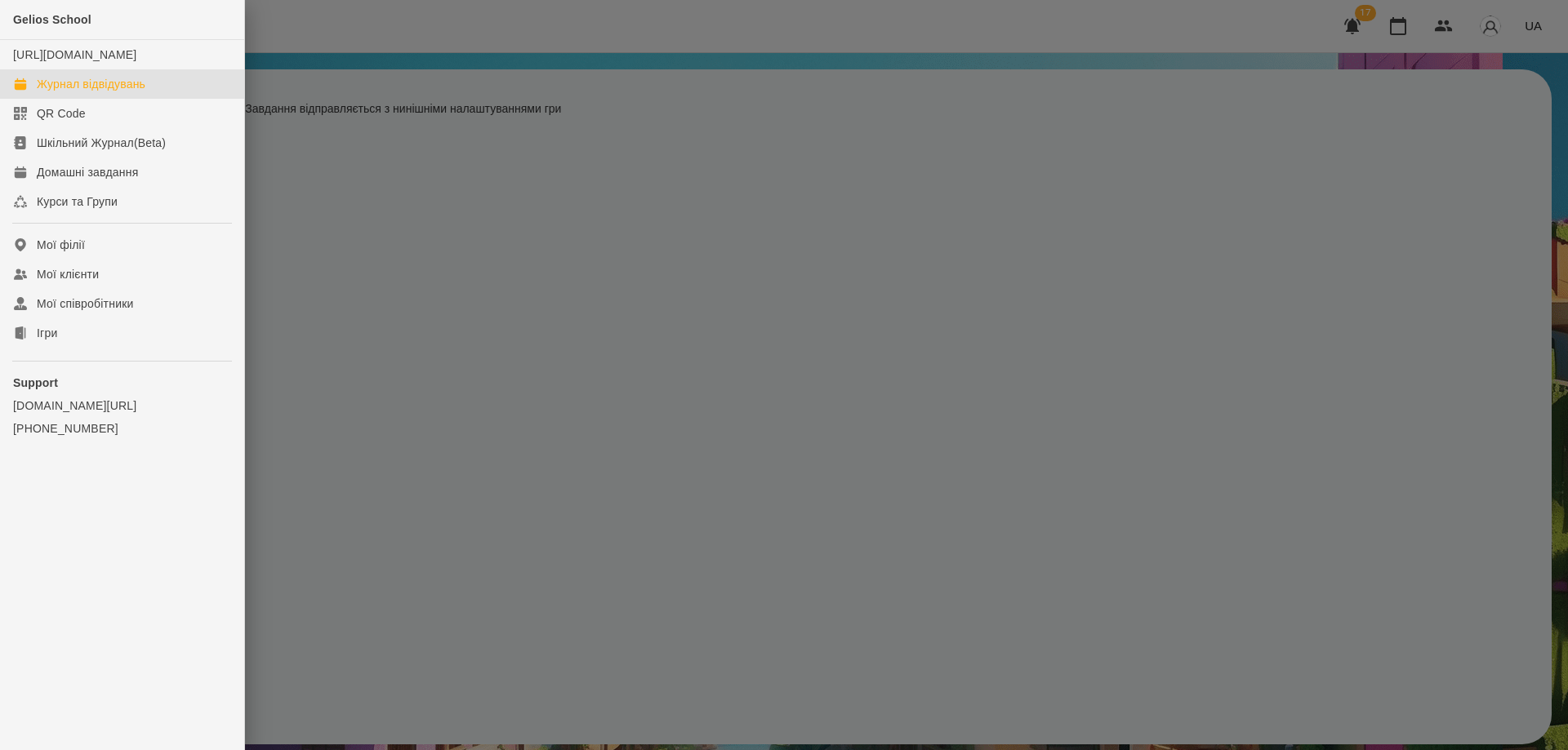
click at [73, 92] on div "Журнал відвідувань" at bounding box center [91, 84] width 108 height 16
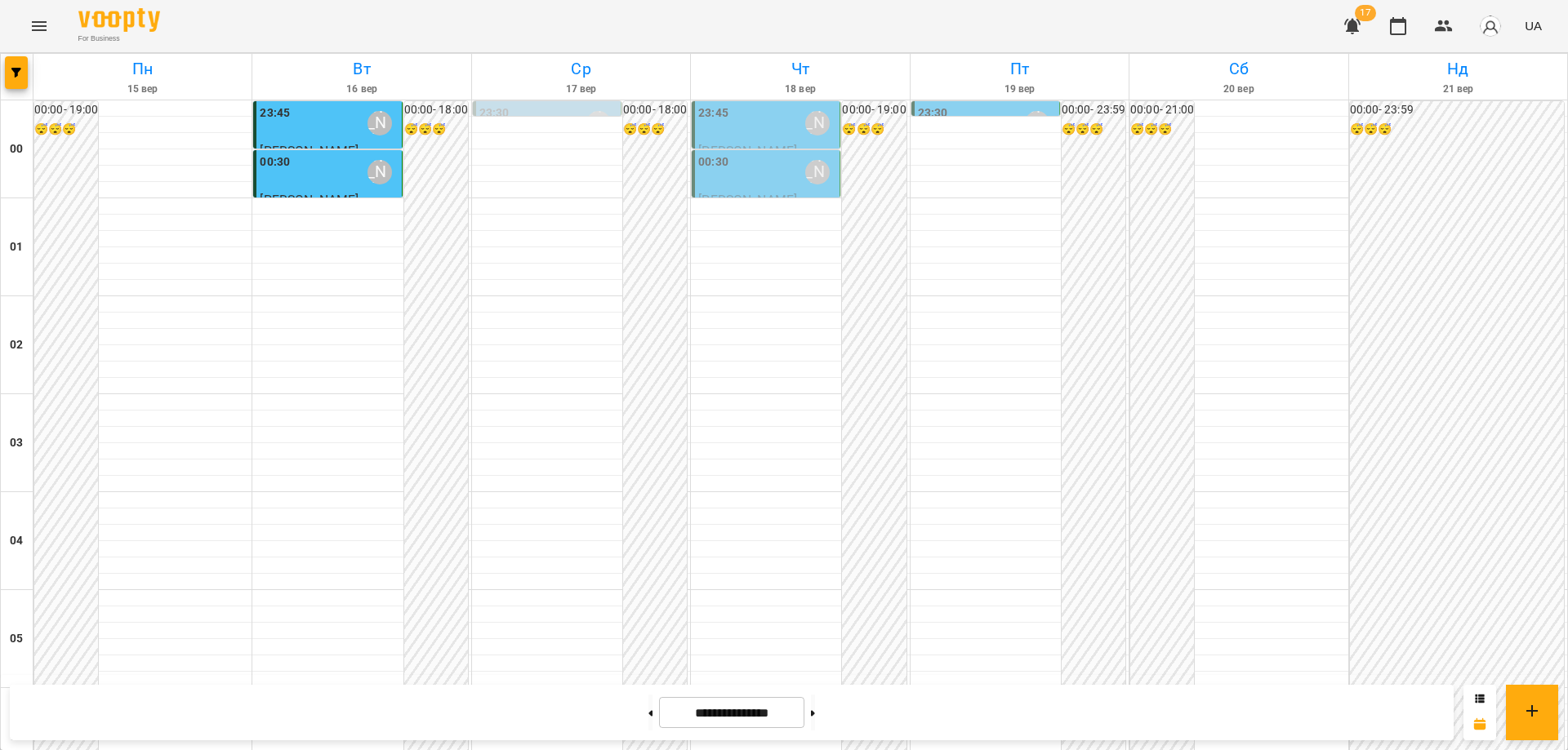
scroll to position [1775, 0]
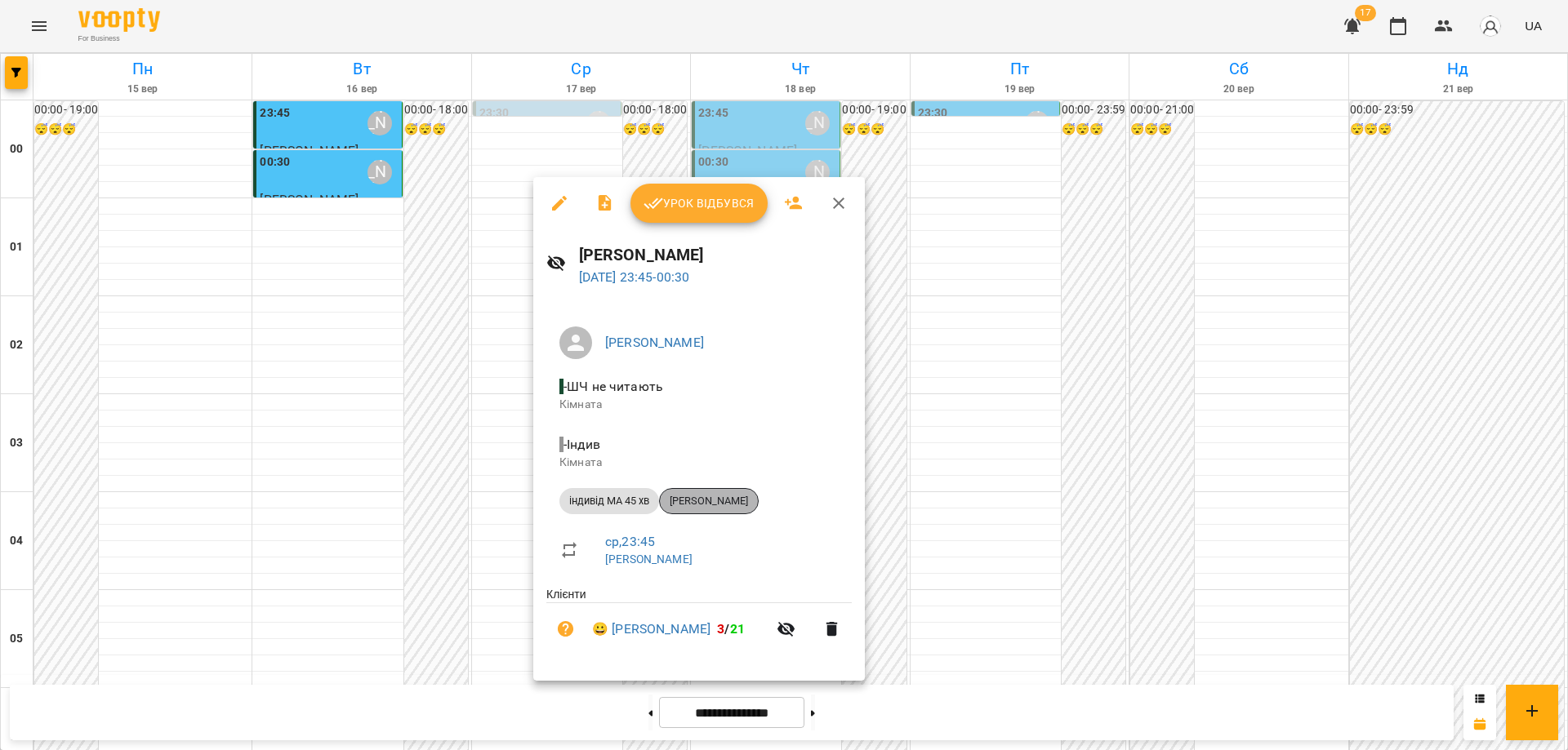
click at [711, 503] on span "[PERSON_NAME]" at bounding box center [709, 501] width 98 height 14
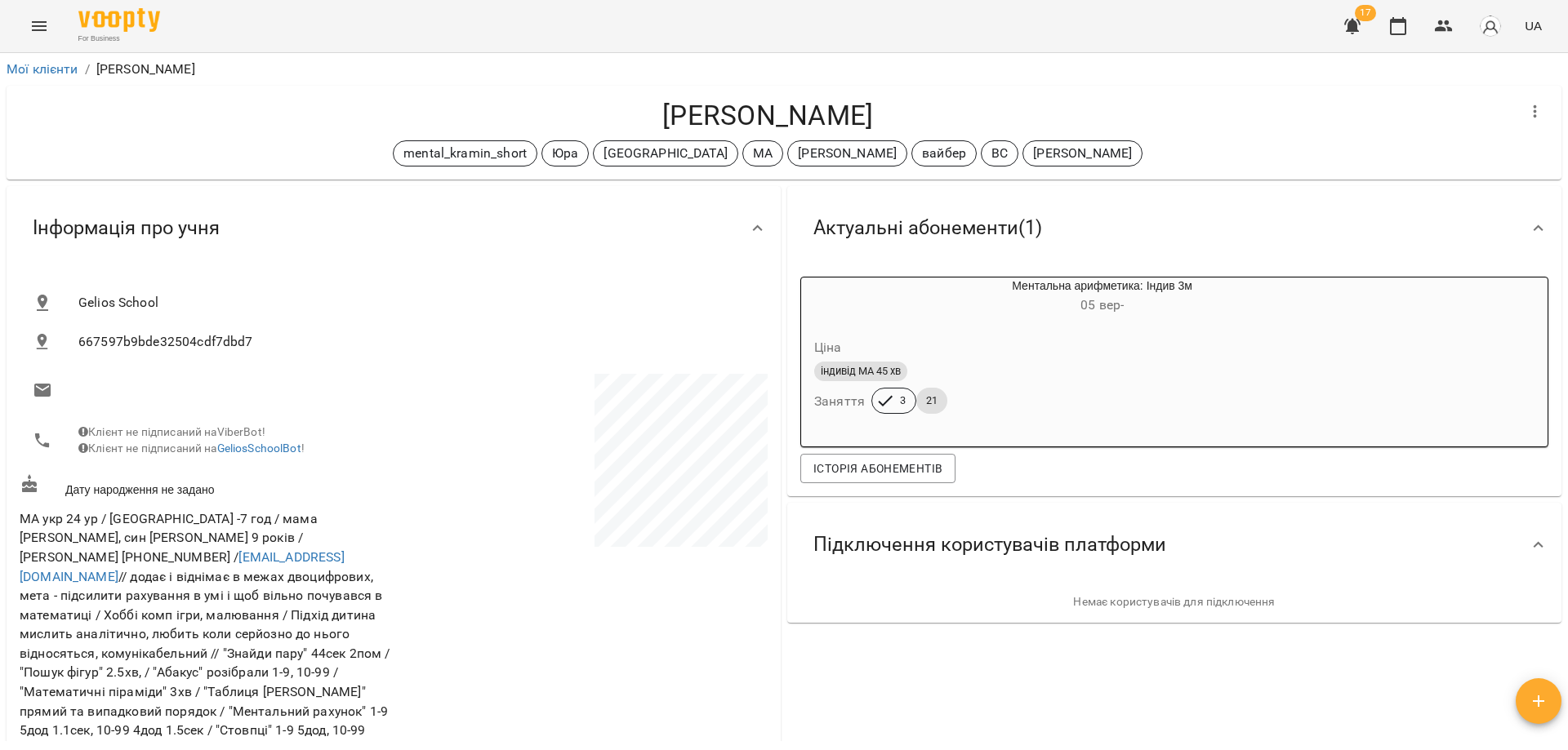
drag, startPoint x: 632, startPoint y: 108, endPoint x: 923, endPoint y: 116, distance: 291.1
click at [923, 116] on h4 "[PERSON_NAME]" at bounding box center [768, 115] width 1496 height 34
copy h4 "[PERSON_NAME]"
